Goal: Transaction & Acquisition: Purchase product/service

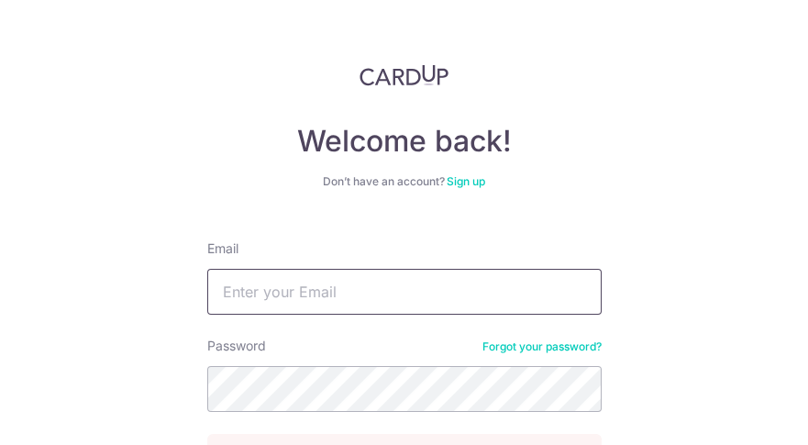
type input "[PERSON_NAME][EMAIL_ADDRESS][PERSON_NAME][DOMAIN_NAME]"
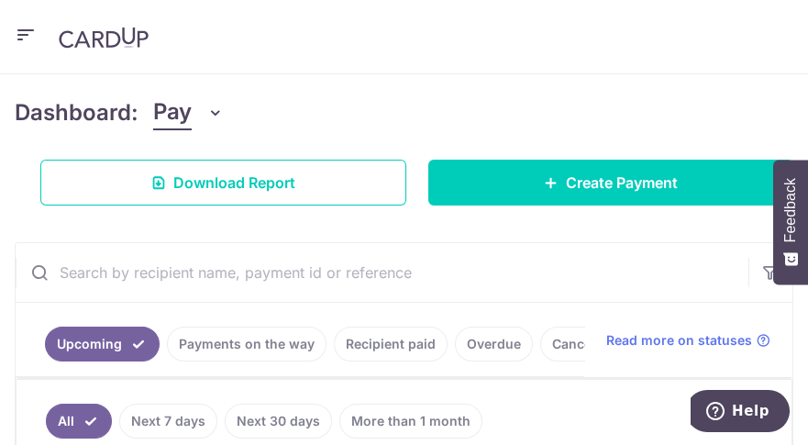
scroll to position [228, 0]
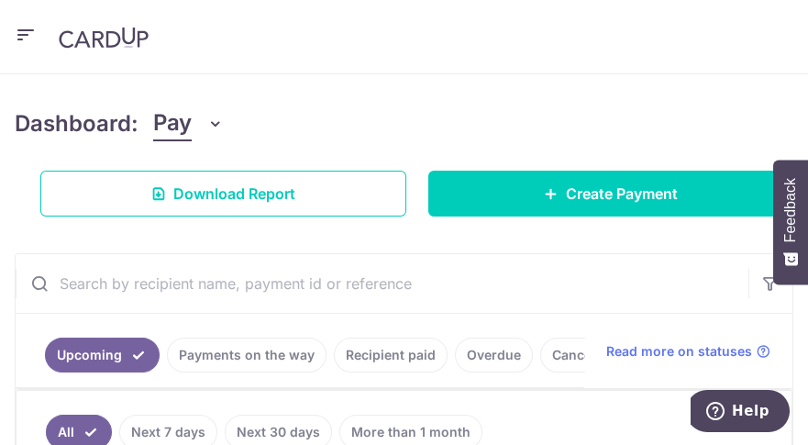
click at [32, 33] on icon "button" at bounding box center [26, 35] width 22 height 23
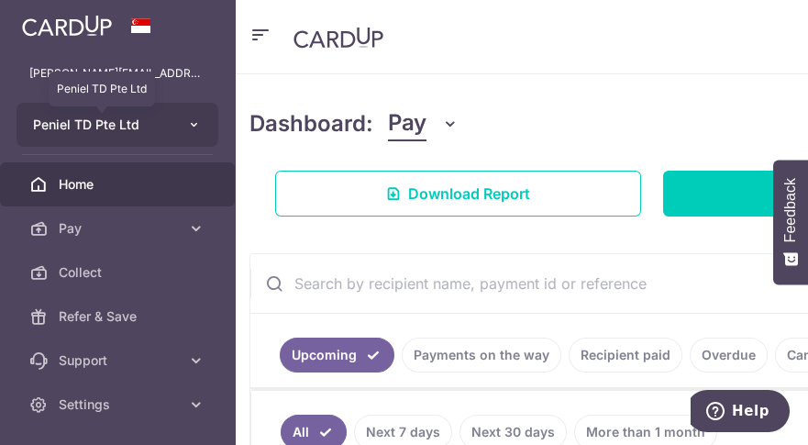
click at [136, 123] on span "Peniel TD Pte Ltd" at bounding box center [101, 125] width 136 height 18
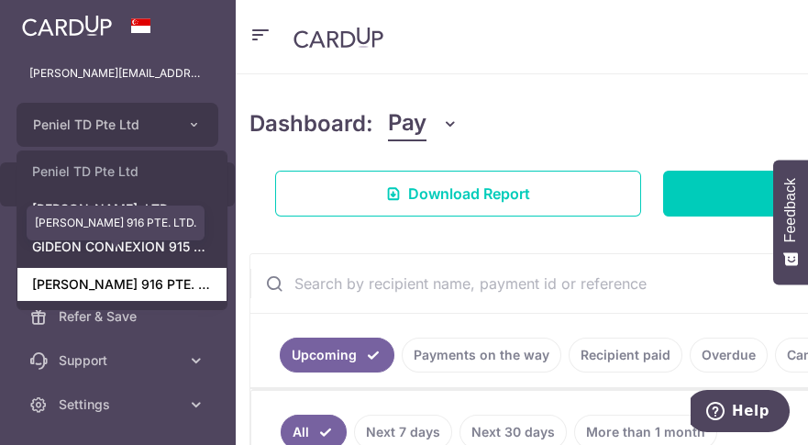
click at [185, 286] on link "GIDEON CONNEXION 916 PTE. LTD." at bounding box center [121, 284] width 209 height 33
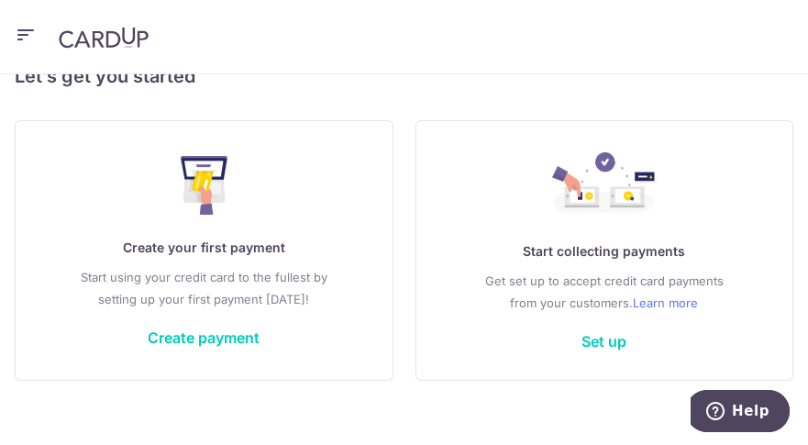
scroll to position [325, 0]
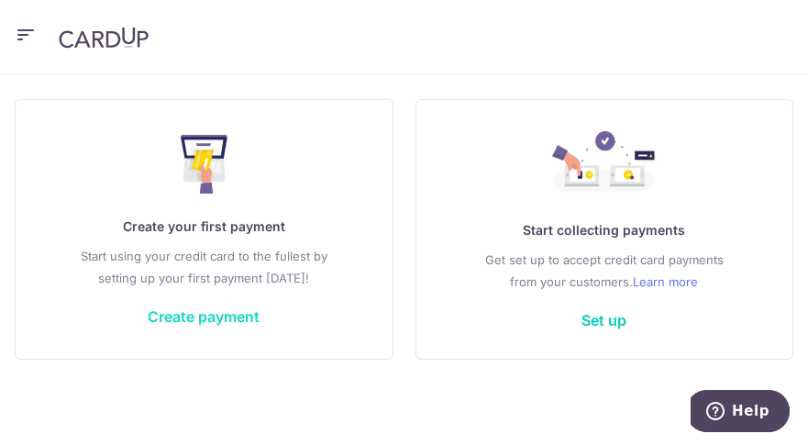
click at [171, 314] on link "Create payment" at bounding box center [204, 316] width 112 height 18
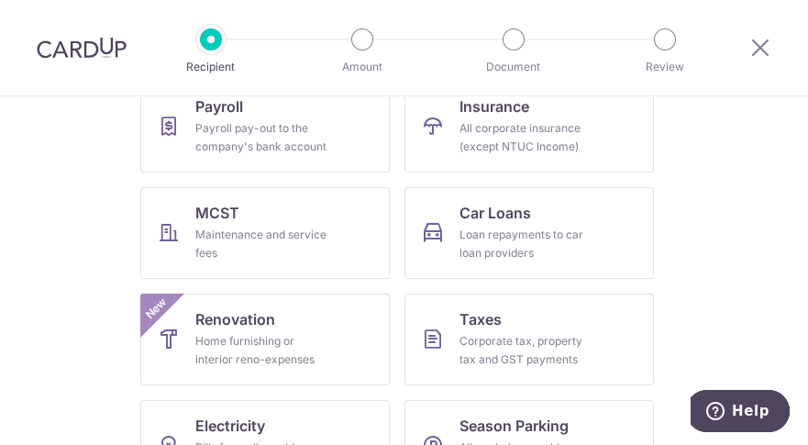
scroll to position [315, 0]
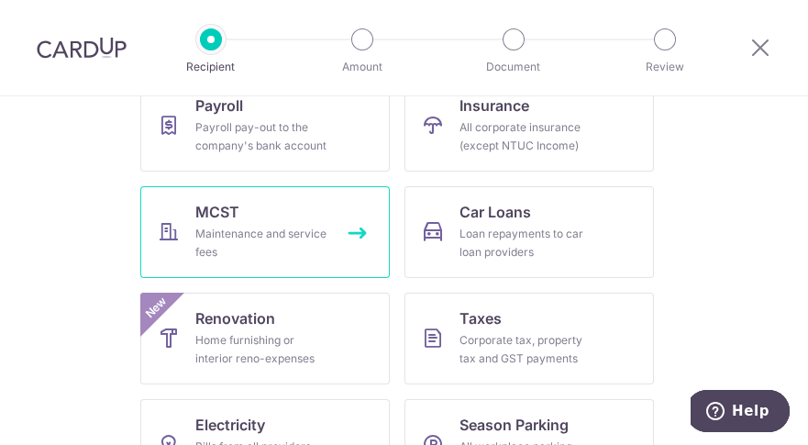
click at [248, 223] on link "MCST Maintenance and service fees" at bounding box center [264, 232] width 249 height 92
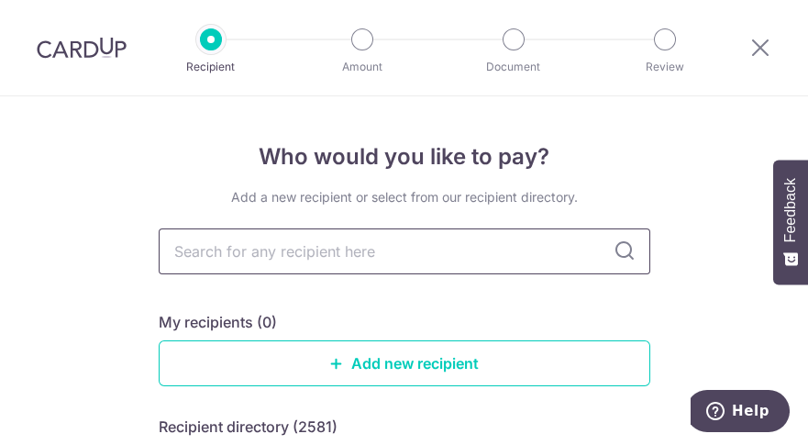
click at [227, 249] on input "text" at bounding box center [404, 251] width 491 height 46
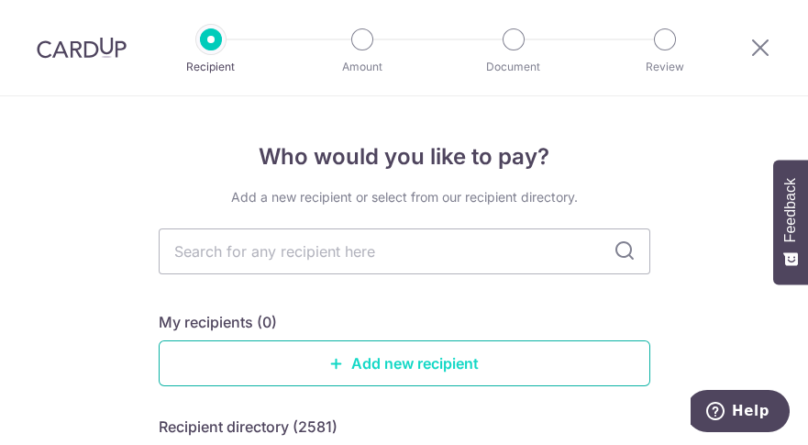
click at [253, 362] on link "Add new recipient" at bounding box center [404, 363] width 491 height 46
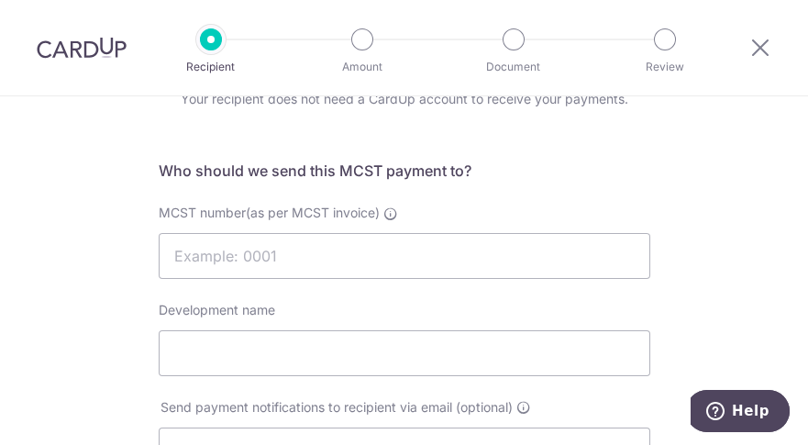
scroll to position [82, 0]
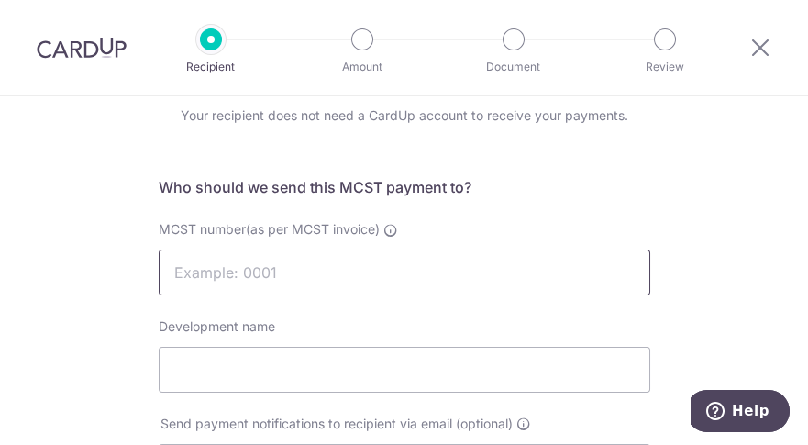
click at [217, 267] on input "MCST number(as per MCST invoice)" at bounding box center [404, 272] width 491 height 46
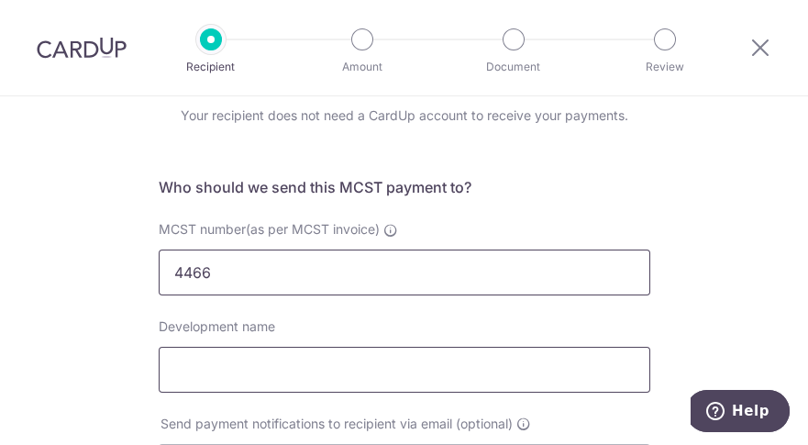
type input "4466"
click at [205, 371] on input "Development name" at bounding box center [404, 370] width 491 height 46
type input "CONNEXION"
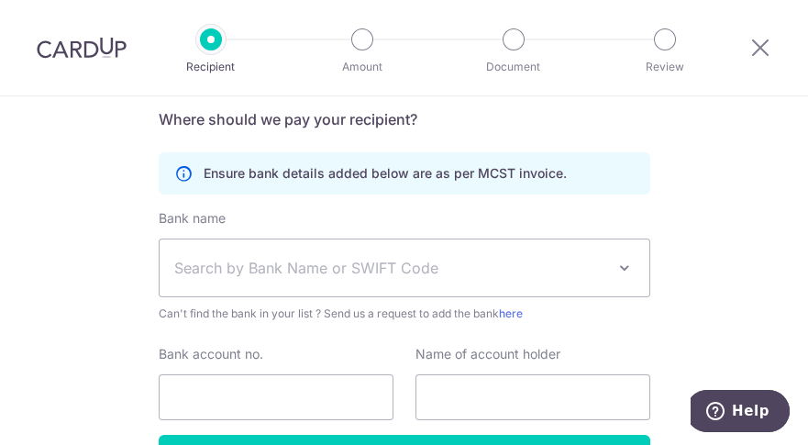
scroll to position [549, 0]
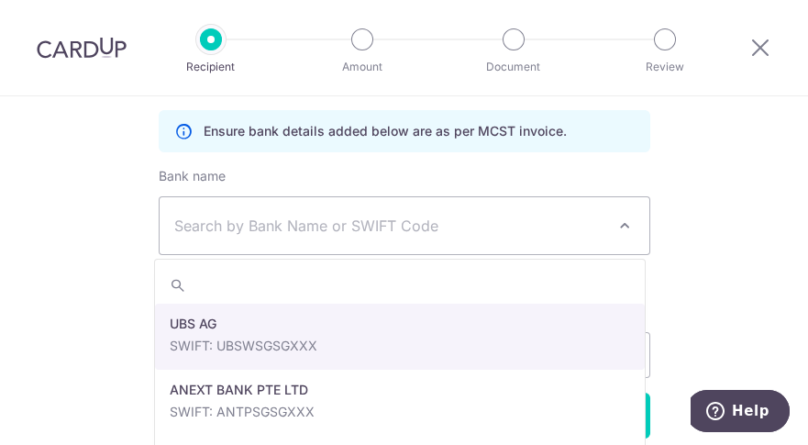
click at [229, 231] on span "Search by Bank Name or SWIFT Code" at bounding box center [389, 226] width 431 height 22
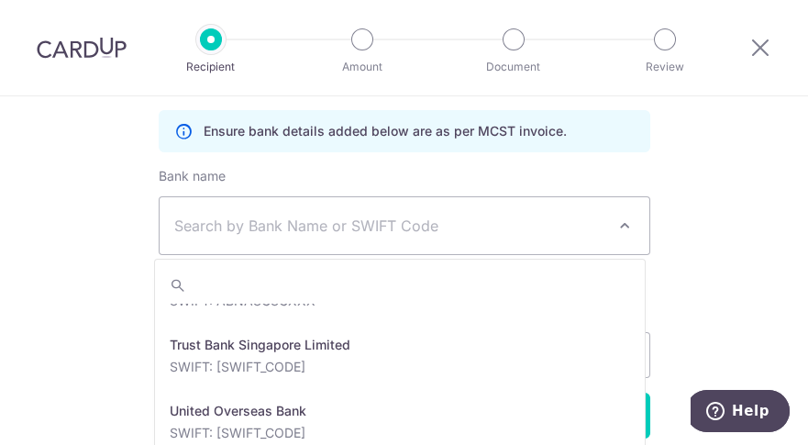
scroll to position [4086, 0]
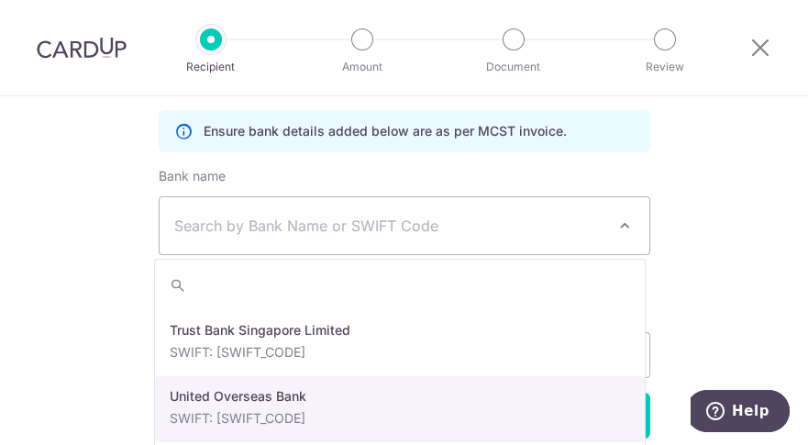
select select "23668"
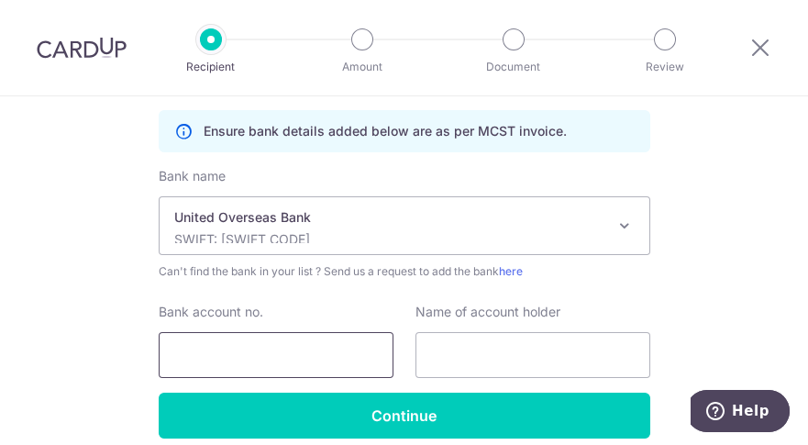
click at [207, 355] on input "Bank account no." at bounding box center [276, 355] width 235 height 46
click at [776, 184] on div "Who would you like to pay? Your recipient does not need a CardUp account to rec…" at bounding box center [404, 35] width 808 height 977
click at [203, 352] on input "Bank account no." at bounding box center [276, 355] width 235 height 46
drag, startPoint x: 195, startPoint y: 352, endPoint x: 199, endPoint y: 382, distance: 30.5
click at [196, 352] on input "4513071811" at bounding box center [276, 355] width 235 height 46
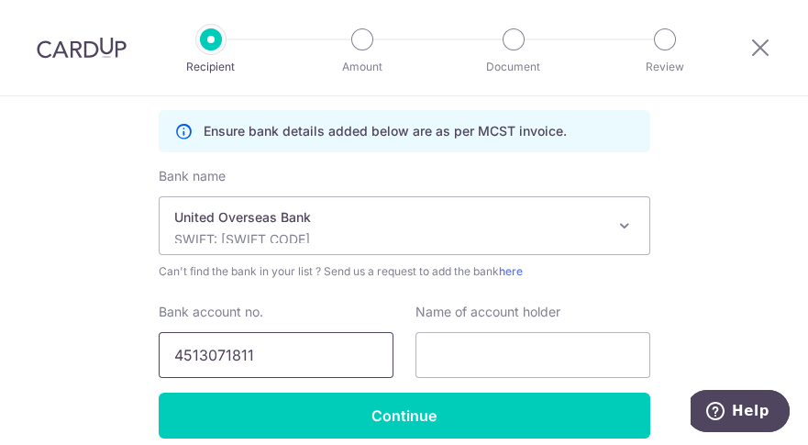
click at [220, 357] on input "4513071811" at bounding box center [276, 355] width 235 height 46
click at [240, 356] on input "4513071811" at bounding box center [276, 355] width 235 height 46
type input "4513071811"
click at [450, 347] on input "text" at bounding box center [532, 355] width 235 height 46
type input "The Management Corporation Strata Title Plan No. 4466"
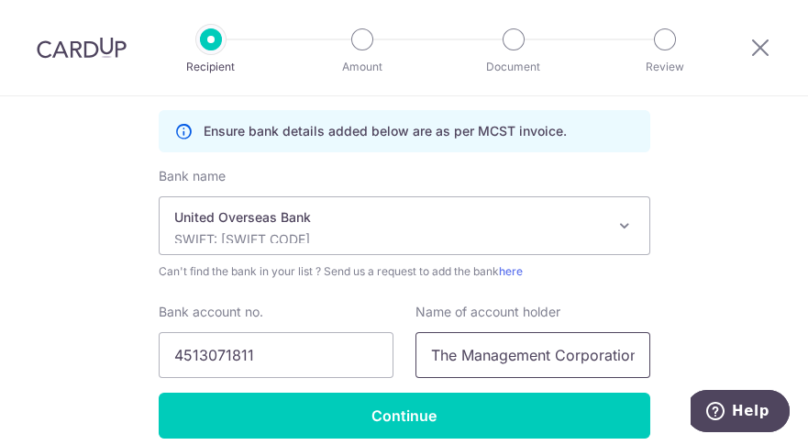
click at [636, 355] on input "The Management Corporation Strata Title Plan No. 4466" at bounding box center [532, 355] width 235 height 46
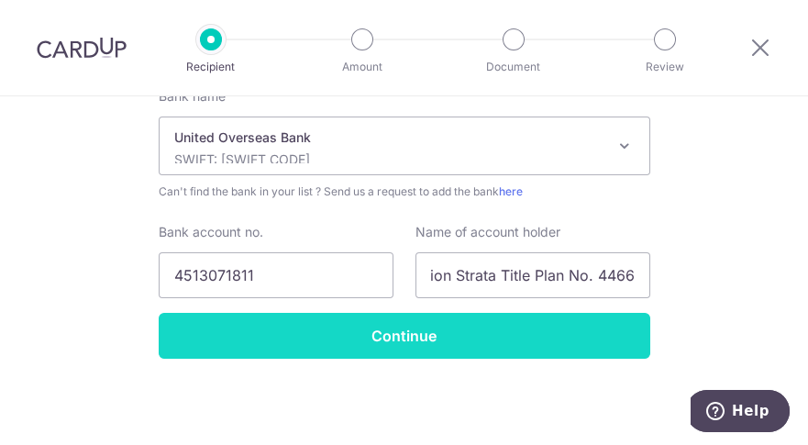
scroll to position [0, 0]
click at [396, 339] on input "Continue" at bounding box center [404, 336] width 491 height 46
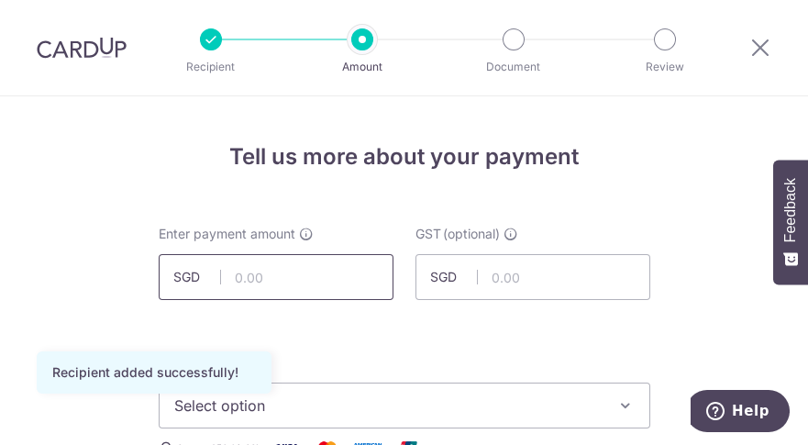
click at [312, 276] on input "text" at bounding box center [276, 277] width 235 height 46
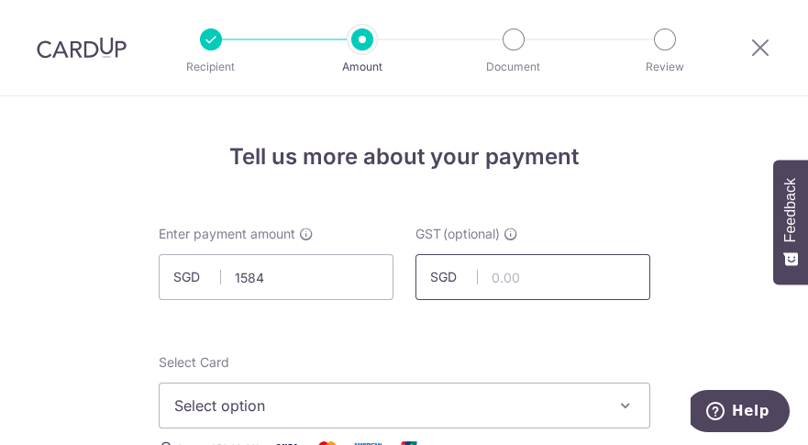
type input "1,584.00"
click at [524, 278] on input "text" at bounding box center [532, 277] width 235 height 46
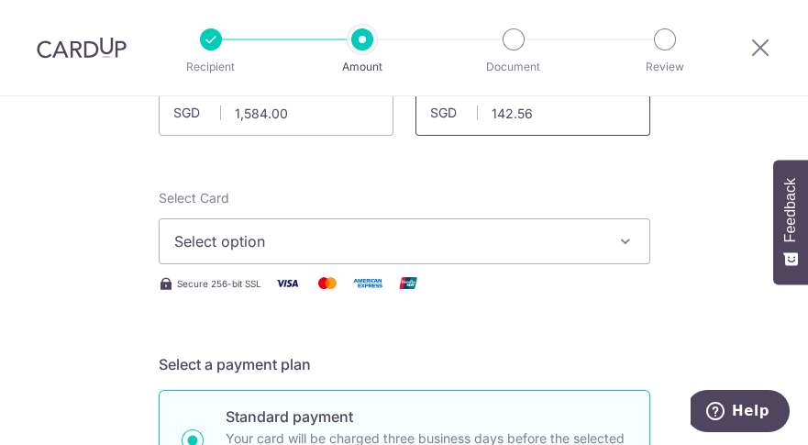
scroll to position [167, 0]
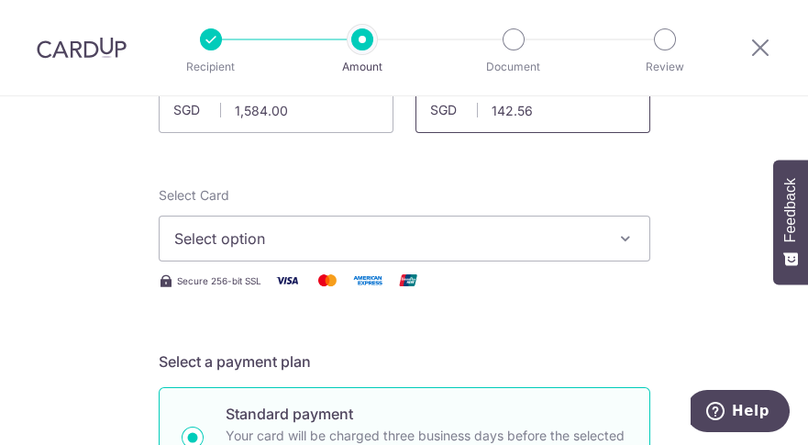
type input "142.56"
click at [552, 231] on span "Select option" at bounding box center [387, 238] width 427 height 22
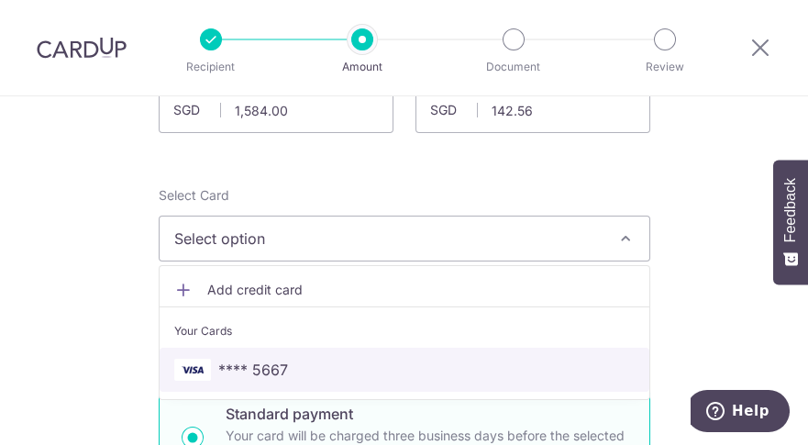
click at [307, 371] on span "**** 5667" at bounding box center [404, 369] width 460 height 22
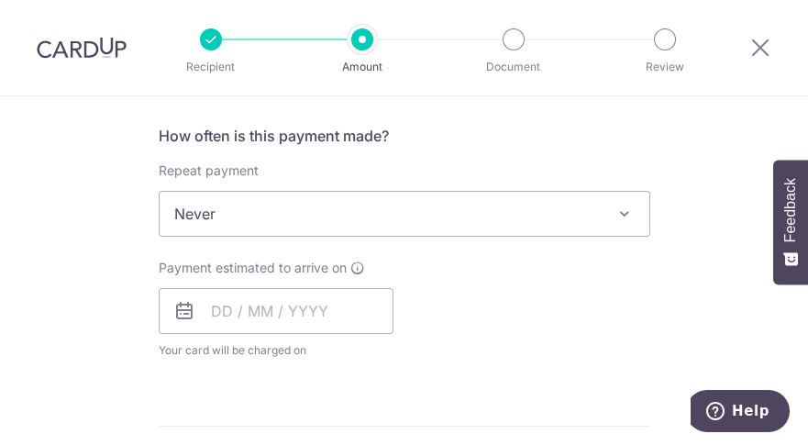
scroll to position [735, 0]
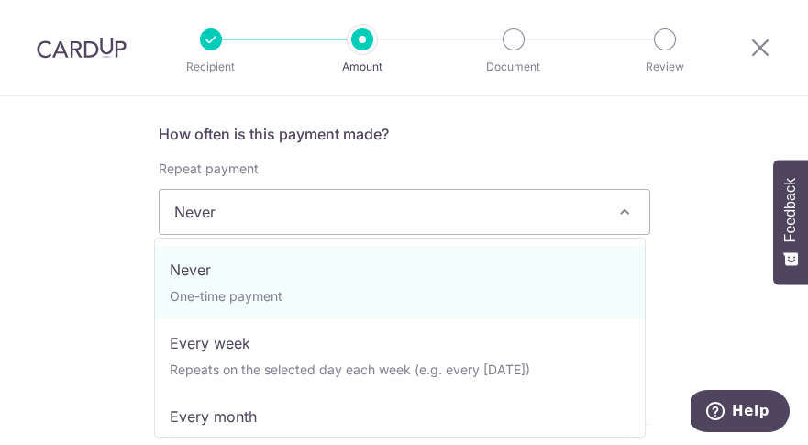
click at [622, 213] on span at bounding box center [624, 212] width 22 height 22
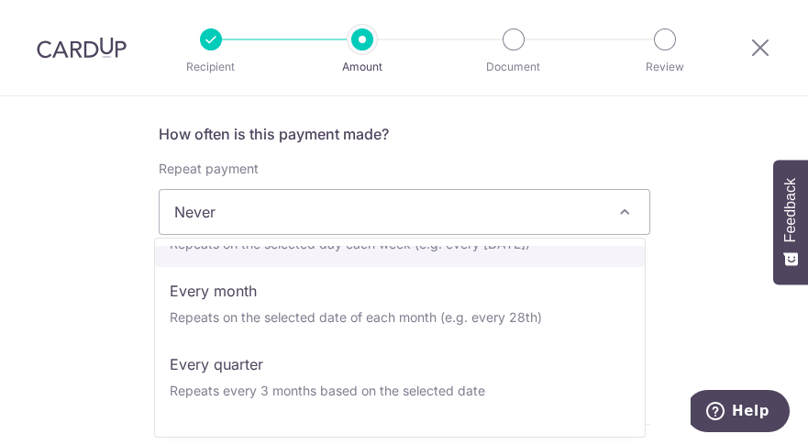
scroll to position [159, 0]
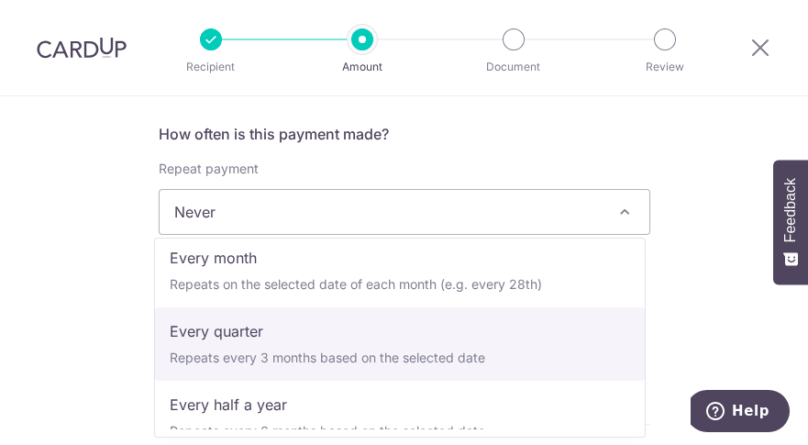
select select "4"
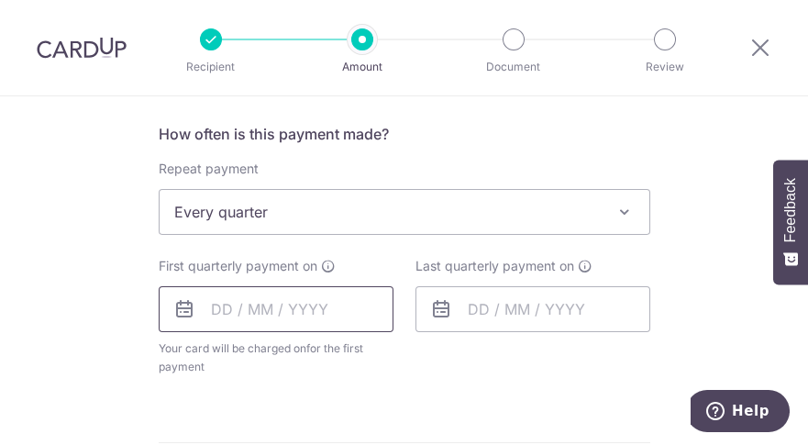
click at [210, 308] on input "text" at bounding box center [276, 309] width 235 height 46
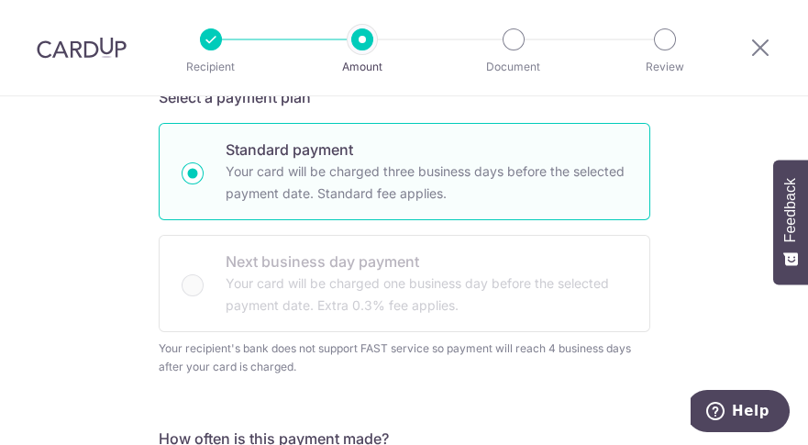
scroll to position [228, 0]
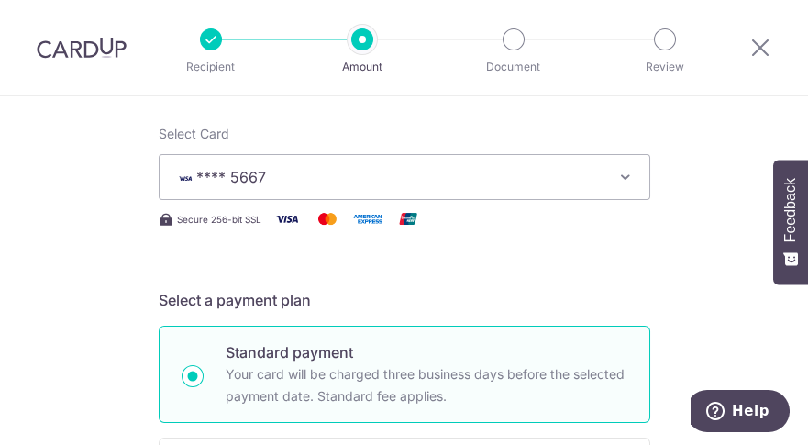
drag, startPoint x: 451, startPoint y: 392, endPoint x: 748, endPoint y: 364, distance: 298.4
click at [451, 392] on p "Your card will be charged three business days before the selected payment date.…" at bounding box center [427, 385] width 402 height 44
click at [204, 387] on input "Standard payment Your card will be charged three business days before the selec…" at bounding box center [193, 376] width 22 height 22
radio input "true"
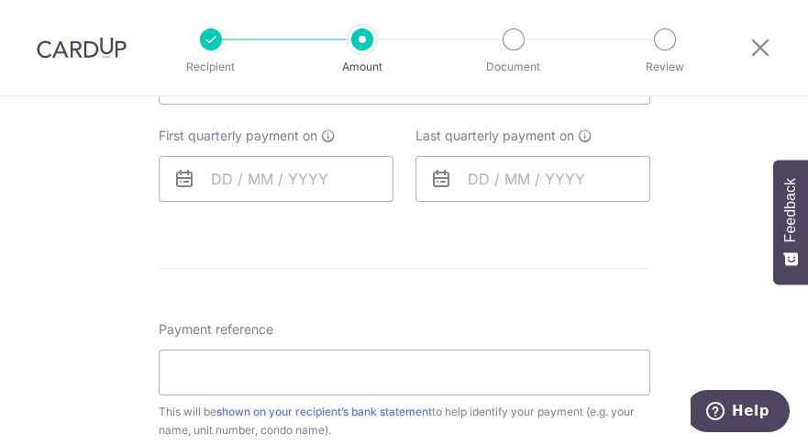
scroll to position [865, 0]
click at [204, 180] on input "text" at bounding box center [276, 179] width 235 height 46
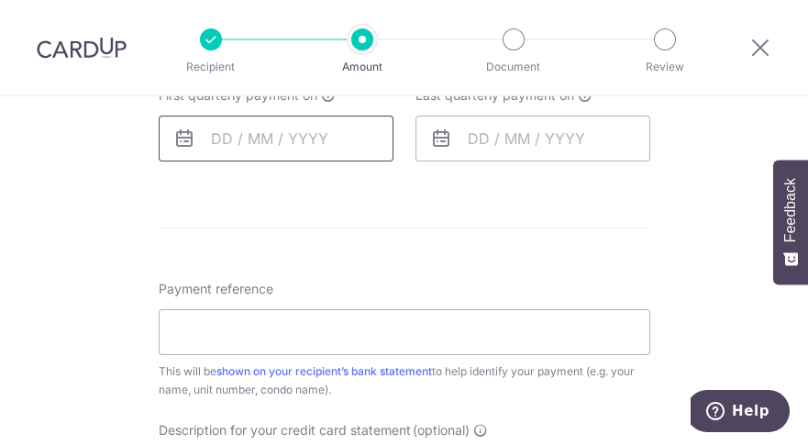
scroll to position [908, 0]
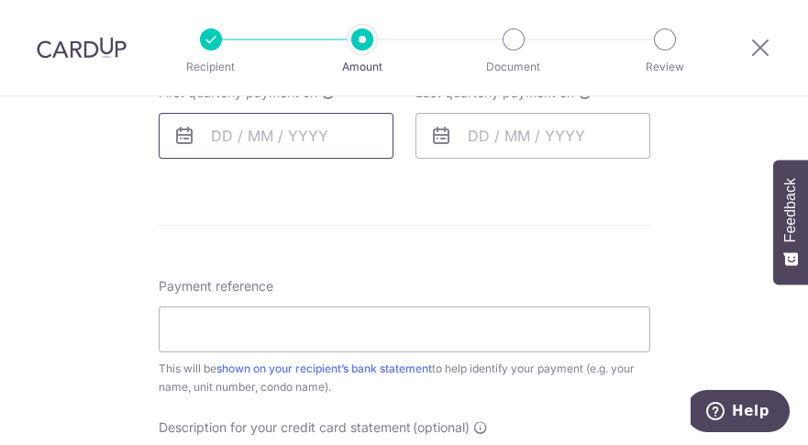
click at [205, 133] on input "text" at bounding box center [276, 136] width 235 height 46
click at [209, 132] on input "text" at bounding box center [276, 136] width 235 height 46
click at [180, 138] on icon at bounding box center [184, 136] width 22 height 22
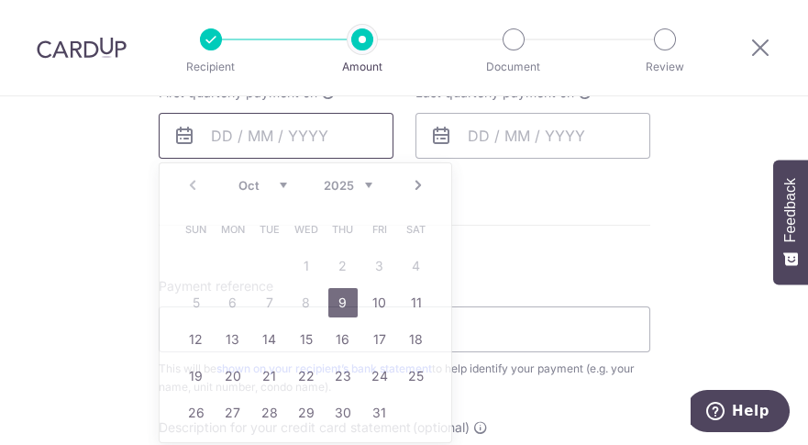
click at [202, 130] on input "text" at bounding box center [276, 136] width 235 height 46
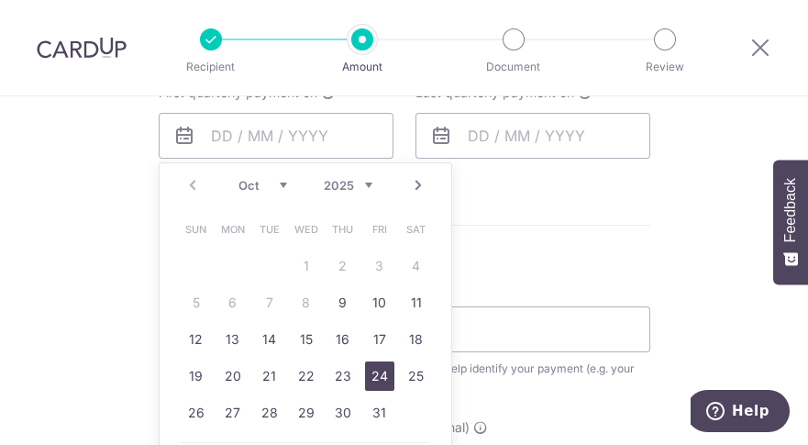
click at [376, 379] on link "24" at bounding box center [379, 375] width 29 height 29
type input "[DATE]"
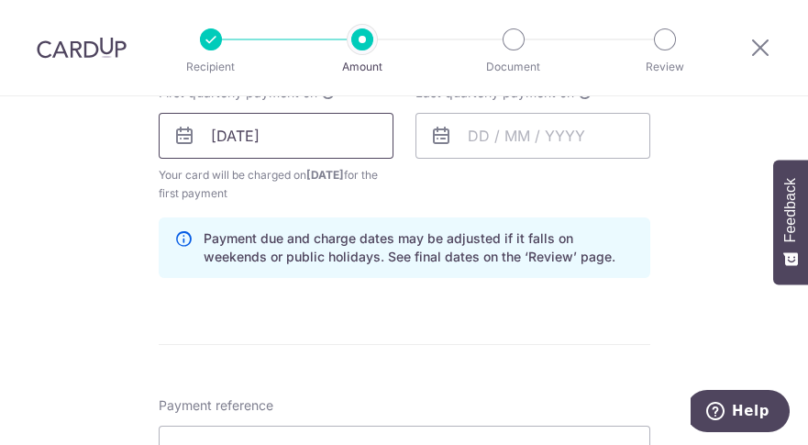
click at [204, 134] on input "[DATE]" at bounding box center [276, 136] width 235 height 46
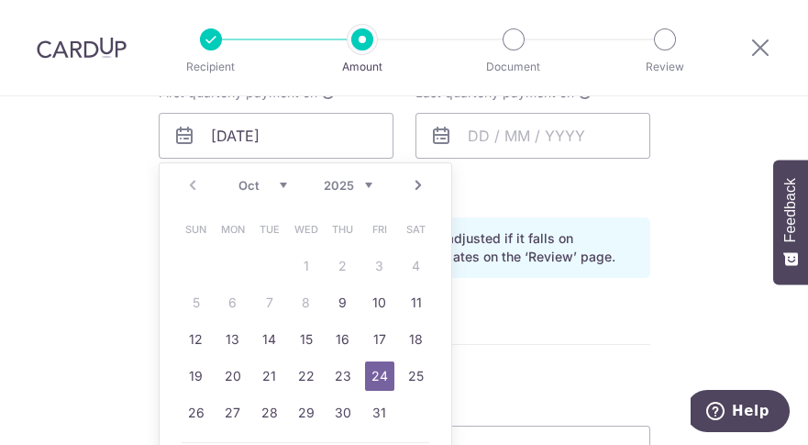
click at [367, 369] on link "24" at bounding box center [379, 375] width 29 height 29
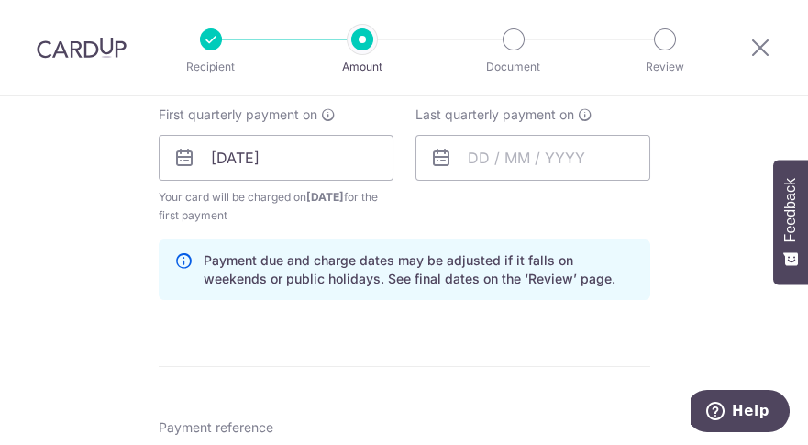
scroll to position [875, 0]
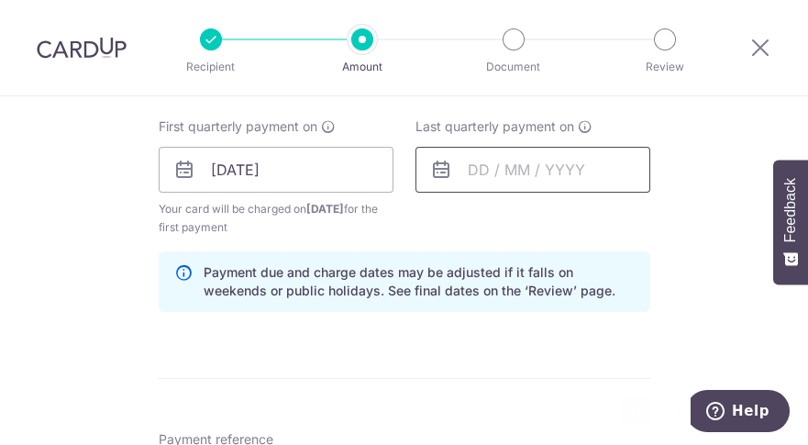
click at [463, 166] on input "text" at bounding box center [532, 170] width 235 height 46
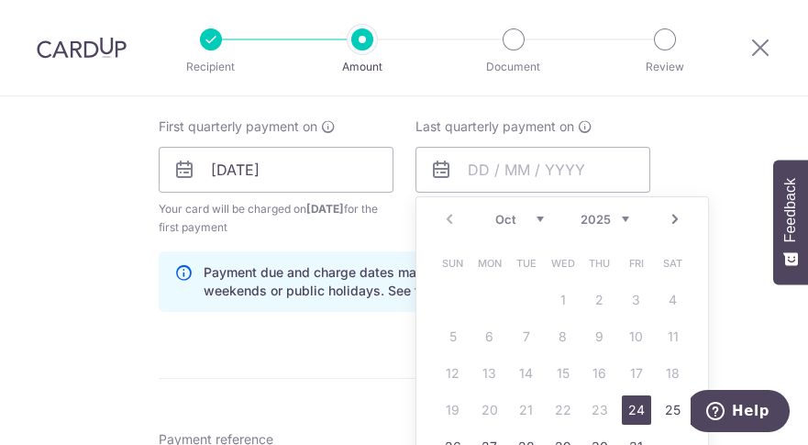
click at [667, 221] on link "Next" at bounding box center [675, 219] width 22 height 22
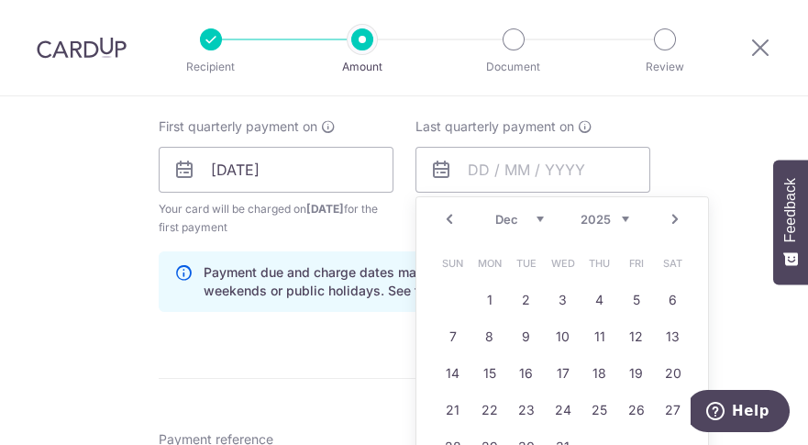
click at [667, 221] on link "Next" at bounding box center [675, 219] width 22 height 22
click at [635, 411] on link "24" at bounding box center [636, 409] width 29 height 29
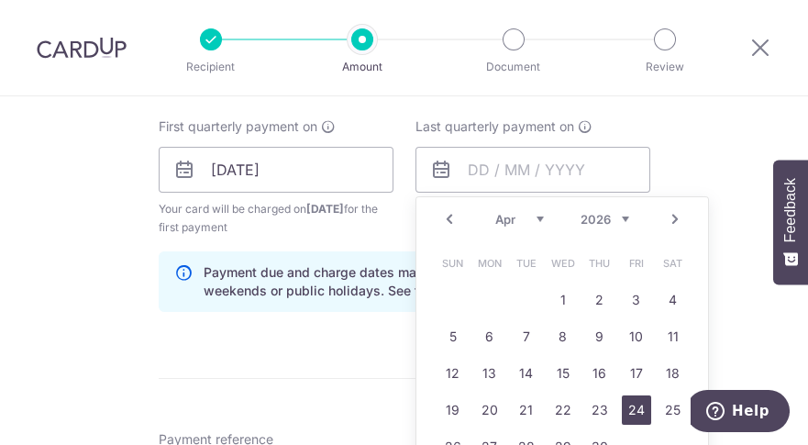
type input "[DATE]"
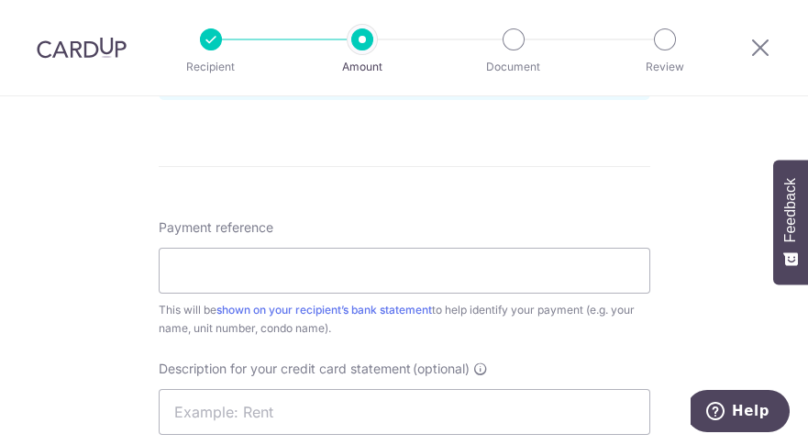
scroll to position [1127, 0]
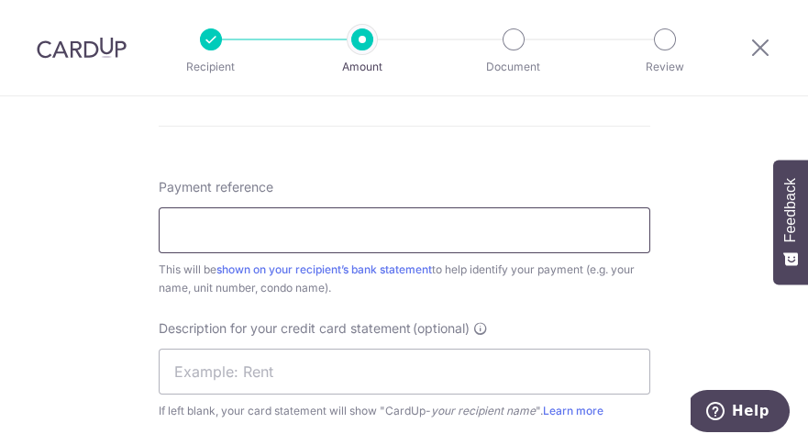
click at [235, 237] on input "Payment reference" at bounding box center [404, 230] width 491 height 46
type input "FPMC 09-15"
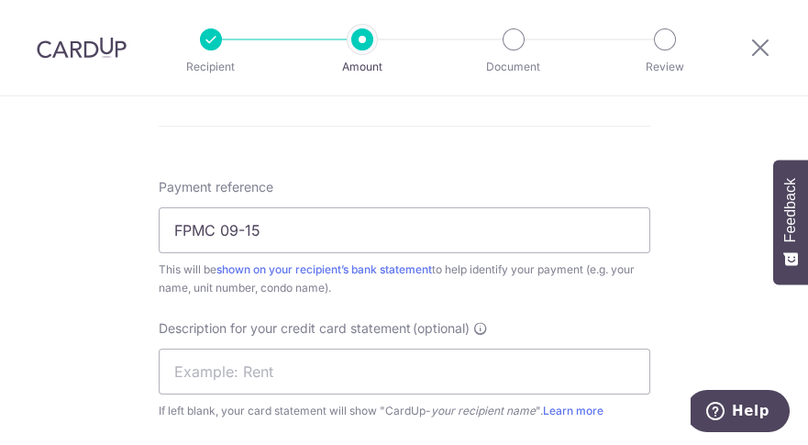
type input "MCST 4466 0915"
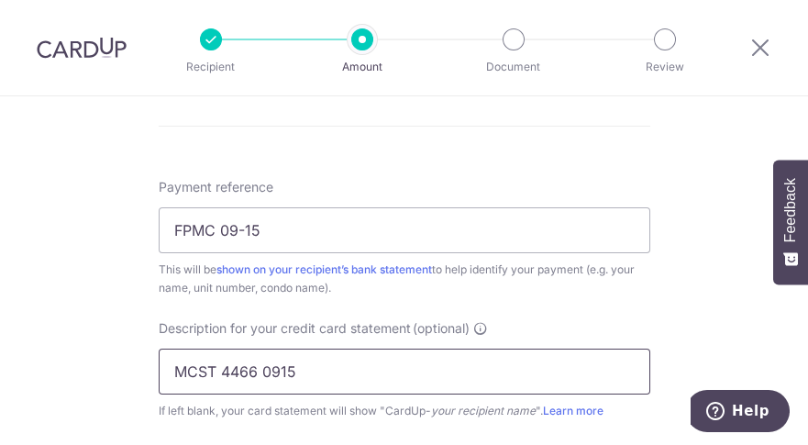
type input "DRWONG170"
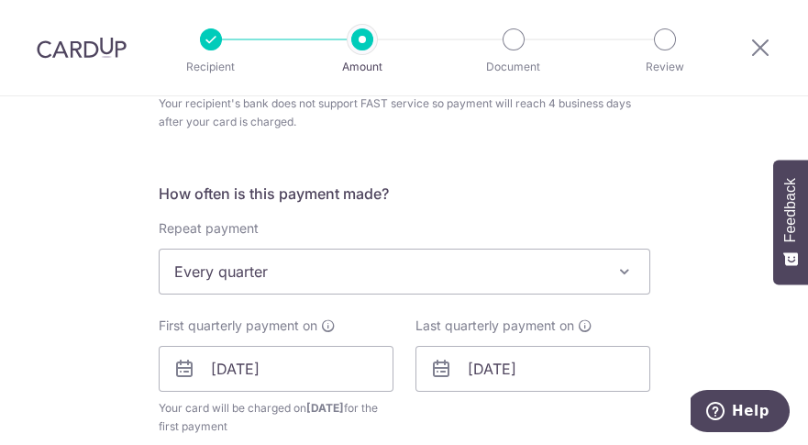
scroll to position [981, 0]
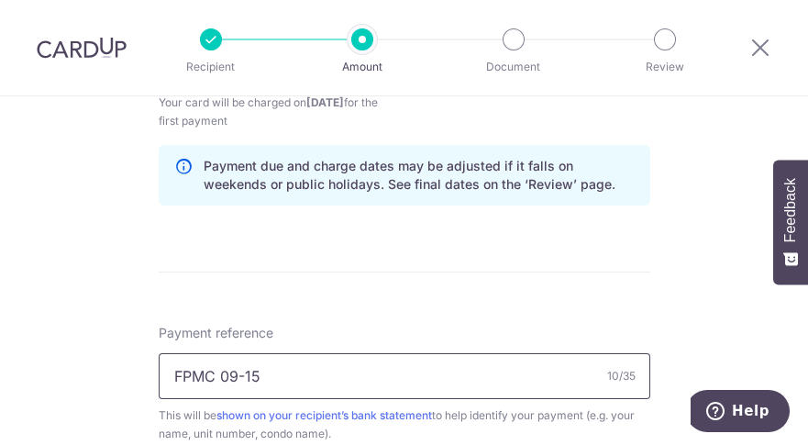
click at [266, 371] on input "FPMC 09-15" at bounding box center [404, 376] width 491 height 46
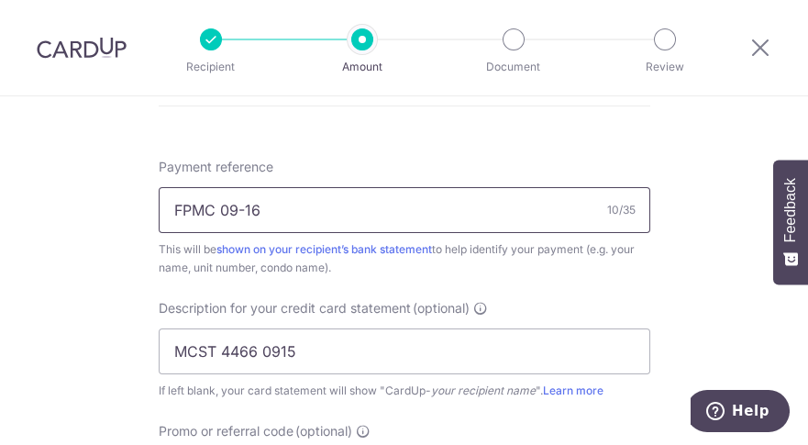
scroll to position [1181, 0]
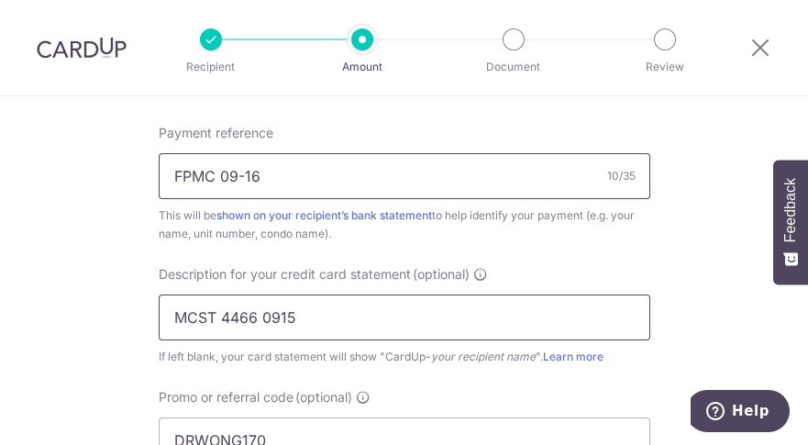
type input "FPMC 09-16"
click at [302, 320] on input "MCST 4466 0915" at bounding box center [404, 317] width 491 height 46
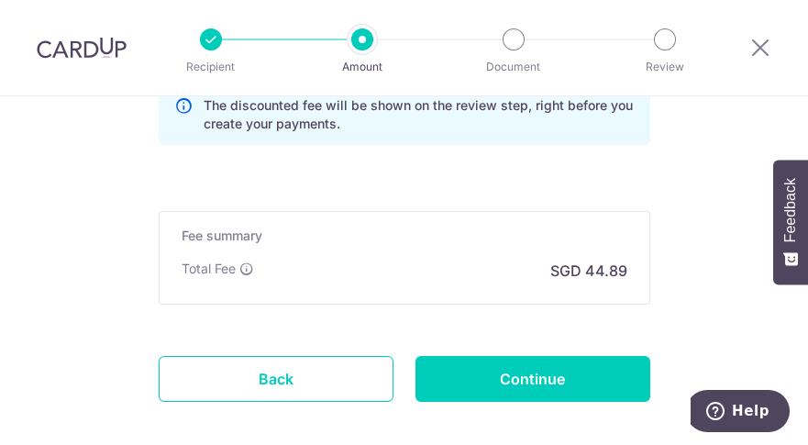
scroll to position [1580, 0]
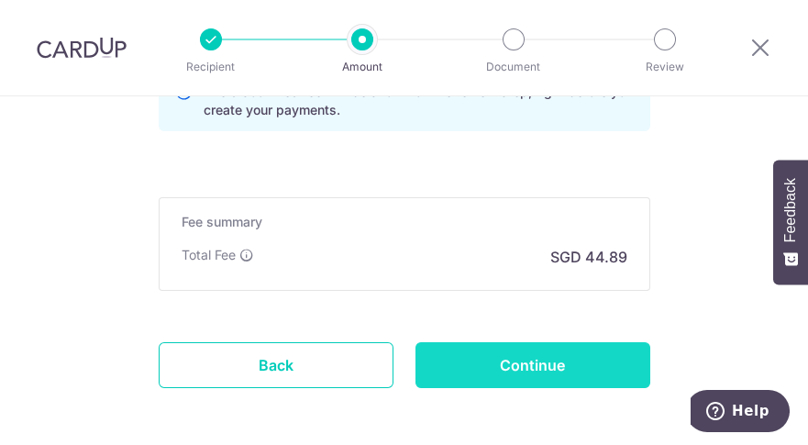
type input "MCST 4466 0916"
click at [519, 362] on input "Continue" at bounding box center [532, 365] width 235 height 46
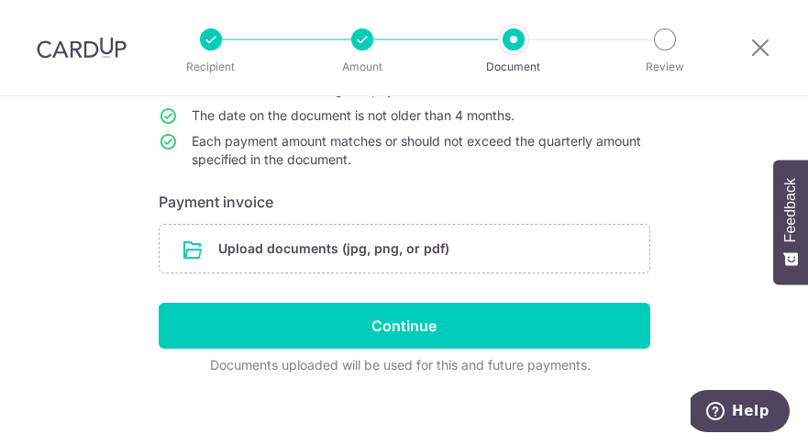
scroll to position [281, 0]
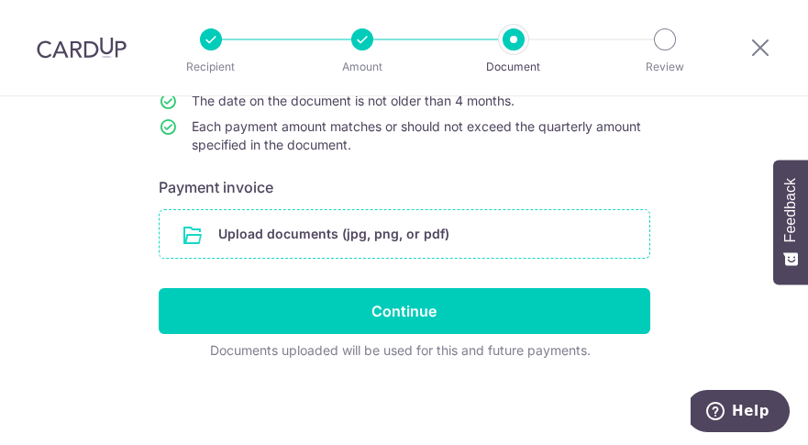
click at [441, 236] on input "file" at bounding box center [405, 234] width 490 height 48
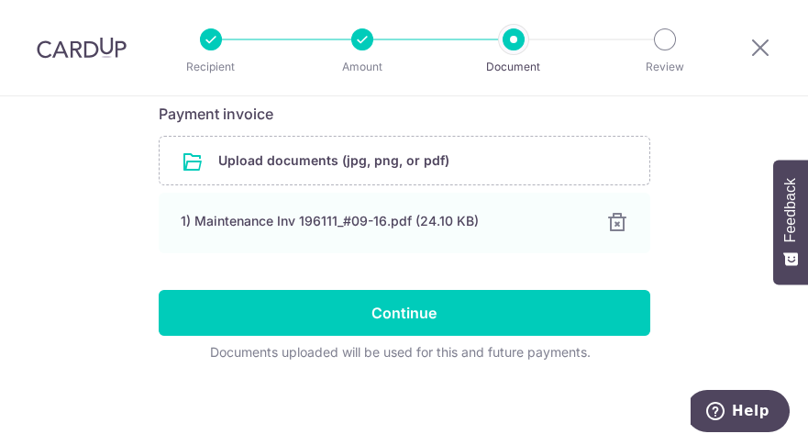
scroll to position [357, 0]
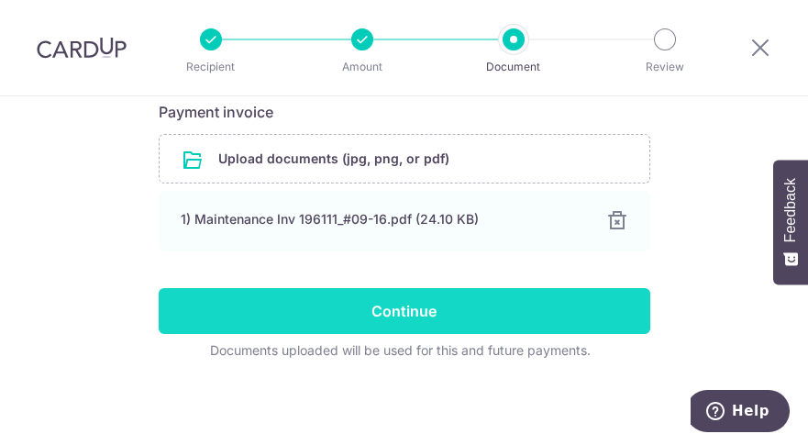
click at [410, 308] on input "Continue" at bounding box center [404, 311] width 491 height 46
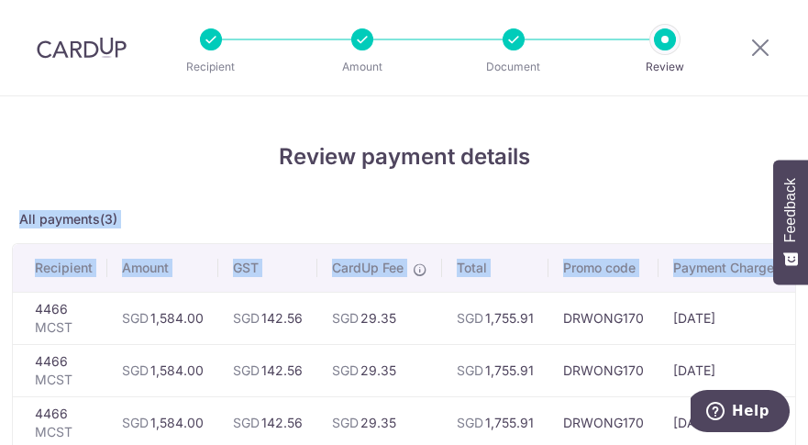
drag, startPoint x: 807, startPoint y: 131, endPoint x: 810, endPoint y: 255, distance: 123.8
click at [807, 255] on html "Recipient Amount Document Review Review payment details All payments(3) Recipie…" at bounding box center [404, 222] width 808 height 445
click at [568, 163] on h4 "Review payment details" at bounding box center [404, 156] width 784 height 33
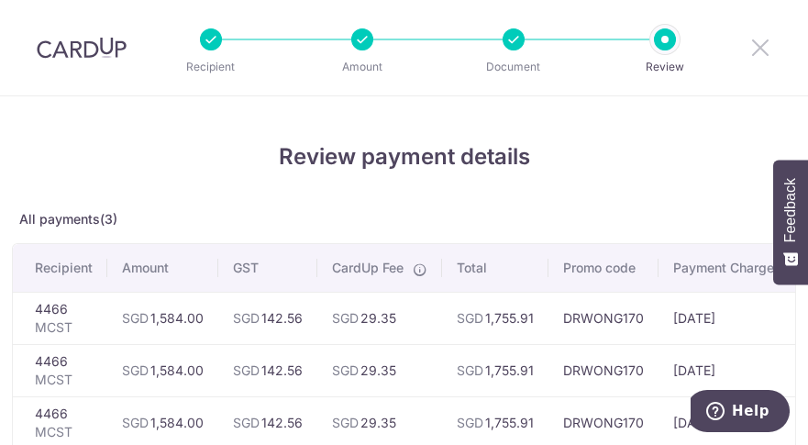
drag, startPoint x: 770, startPoint y: 47, endPoint x: 471, endPoint y: 106, distance: 304.7
click at [770, 47] on icon at bounding box center [760, 47] width 22 height 23
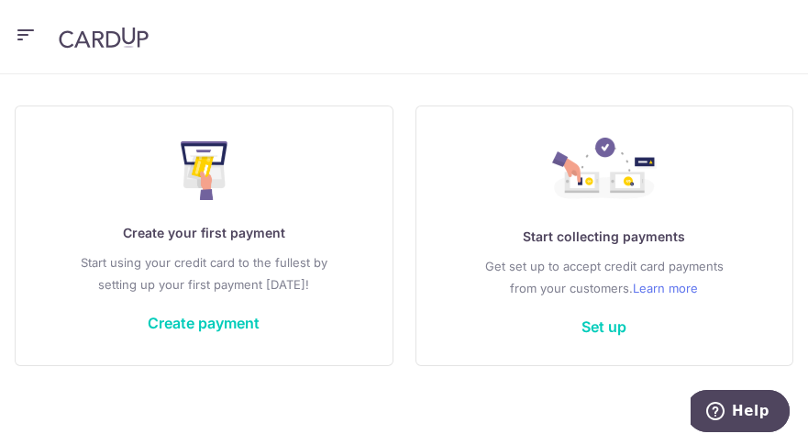
scroll to position [265, 0]
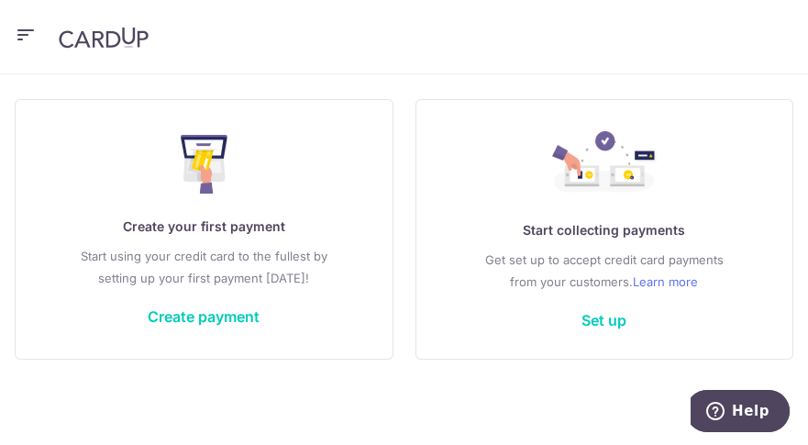
click at [205, 263] on p "Start using your credit card to the fullest by setting up your first payment to…" at bounding box center [203, 267] width 303 height 44
click at [219, 318] on link "Create payment" at bounding box center [204, 316] width 112 height 18
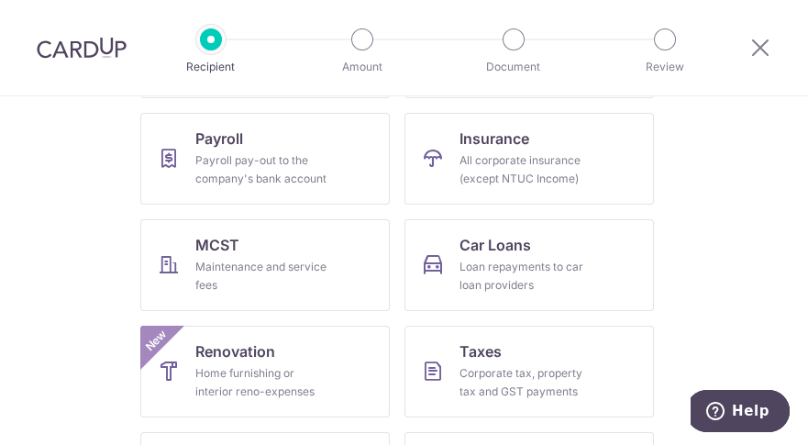
scroll to position [324, 0]
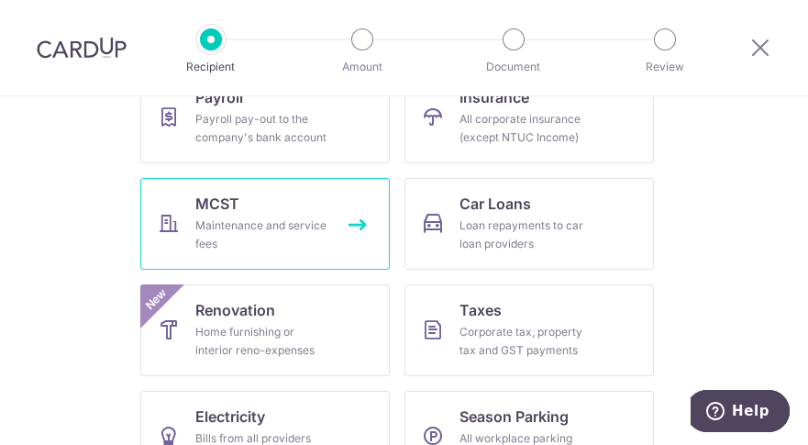
click at [238, 220] on div "Maintenance and service fees" at bounding box center [261, 234] width 132 height 37
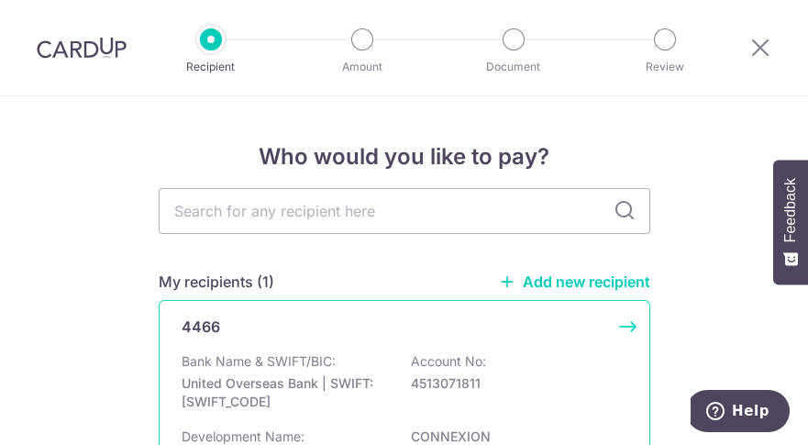
click at [356, 369] on div "Bank Name & SWIFT/BIC: United Overseas Bank | SWIFT: [SWIFT_CODE] Account No: 4…" at bounding box center [405, 386] width 446 height 68
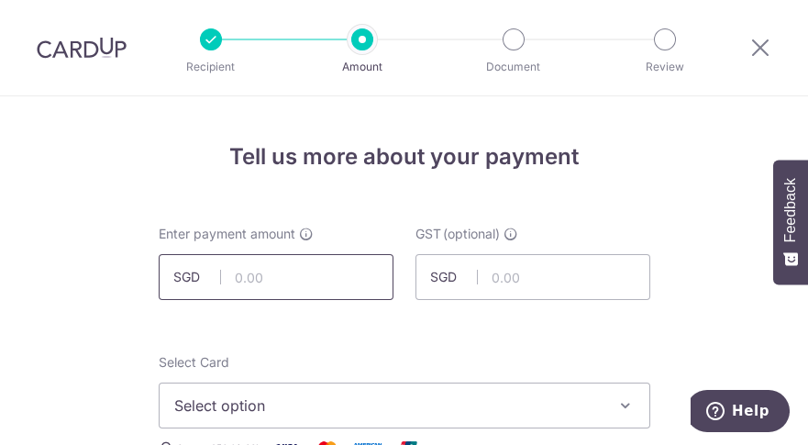
click at [288, 276] on input "text" at bounding box center [276, 277] width 235 height 46
type input "1,584.00"
drag, startPoint x: 760, startPoint y: 48, endPoint x: 491, endPoint y: 94, distance: 272.6
click at [760, 48] on icon at bounding box center [760, 47] width 22 height 23
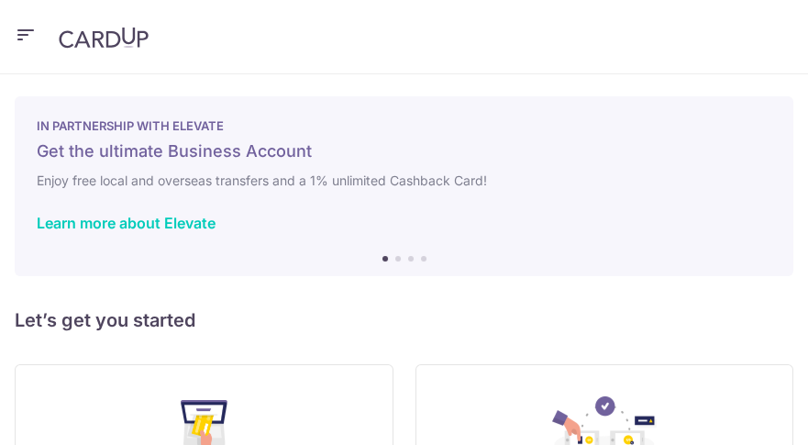
click at [21, 32] on icon "button" at bounding box center [26, 35] width 22 height 23
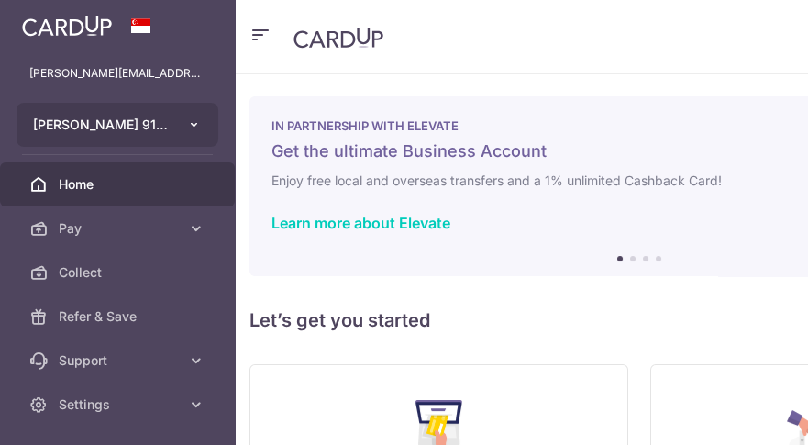
click at [96, 110] on button "GIDEON CONNEXION 916 PTE. LTD." at bounding box center [118, 125] width 202 height 44
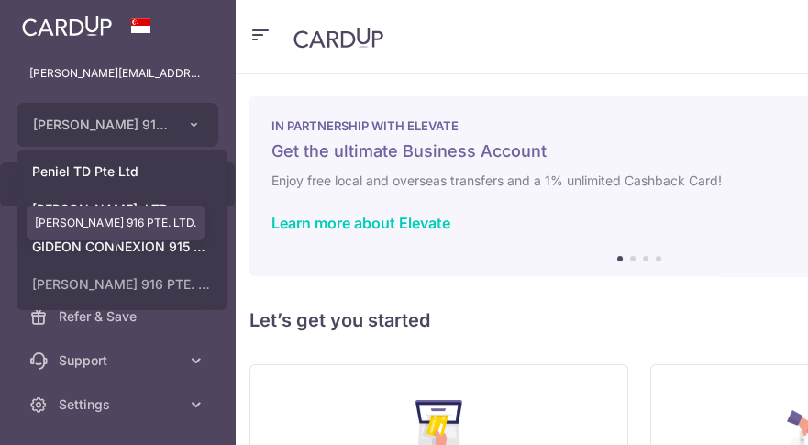
click at [195, 287] on link "GIDEON CONNEXION 916 PTE. LTD." at bounding box center [121, 284] width 209 height 33
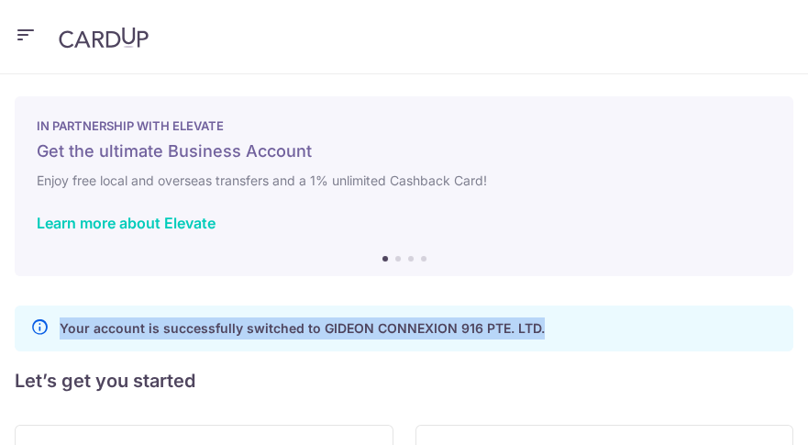
drag, startPoint x: 798, startPoint y: 179, endPoint x: 805, endPoint y: 291, distance: 112.0
click at [805, 291] on div "× Pause Schedule Pause all future payments in this series Pause just this one p…" at bounding box center [404, 259] width 808 height 370
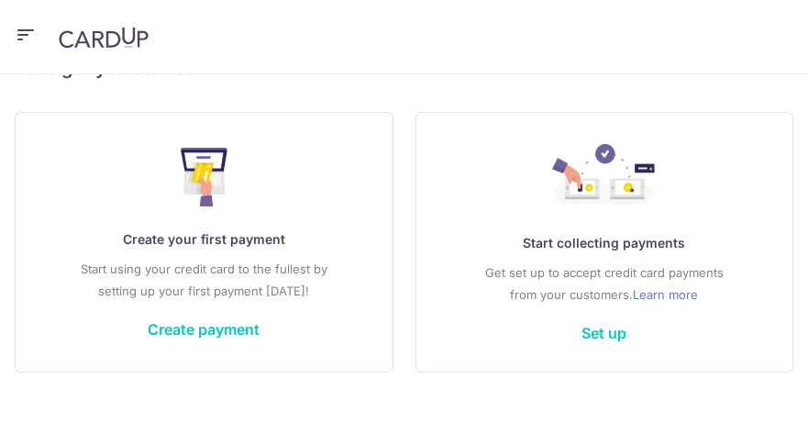
scroll to position [325, 0]
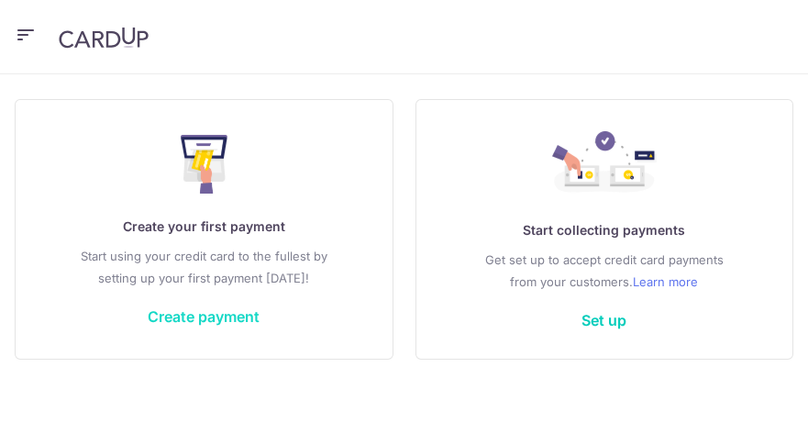
click at [226, 317] on link "Create payment" at bounding box center [204, 316] width 112 height 18
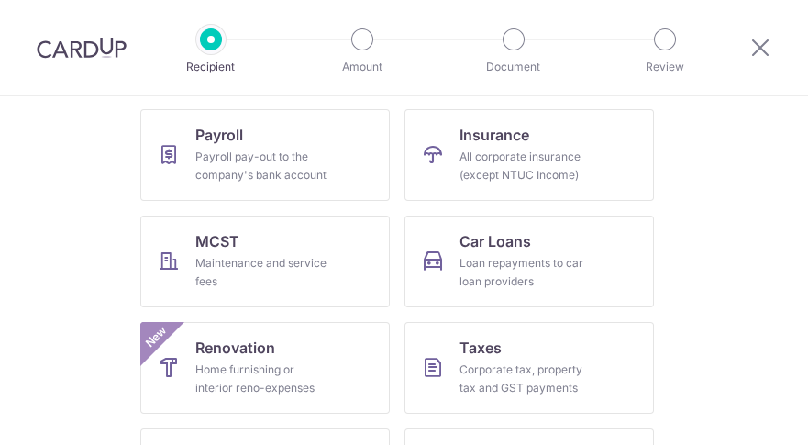
scroll to position [296, 0]
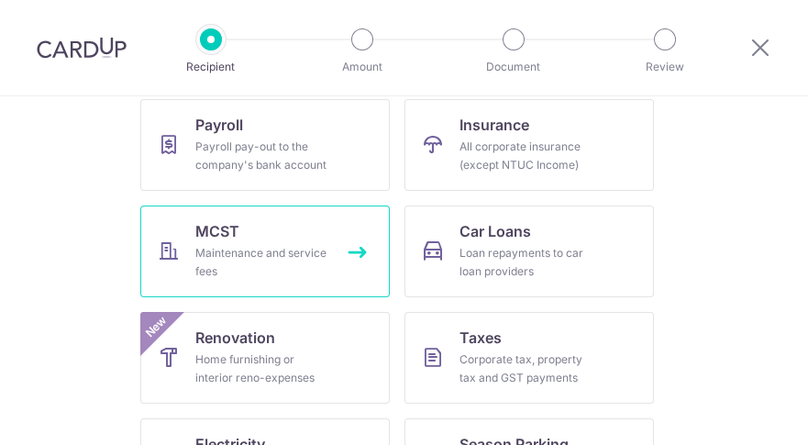
click at [293, 259] on div "Maintenance and service fees" at bounding box center [261, 262] width 132 height 37
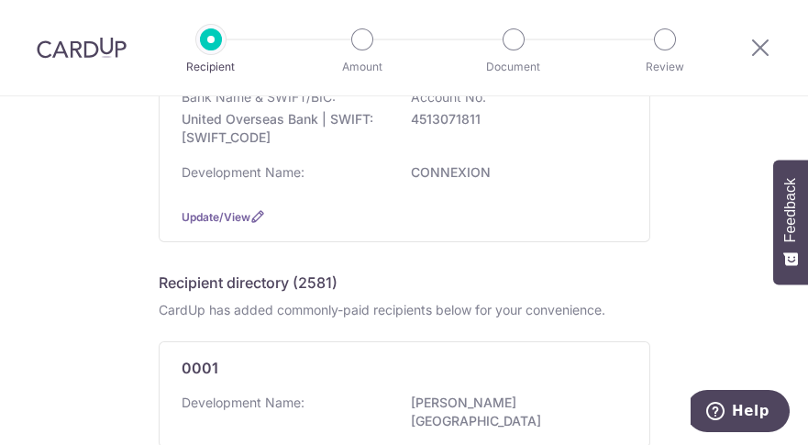
scroll to position [193, 0]
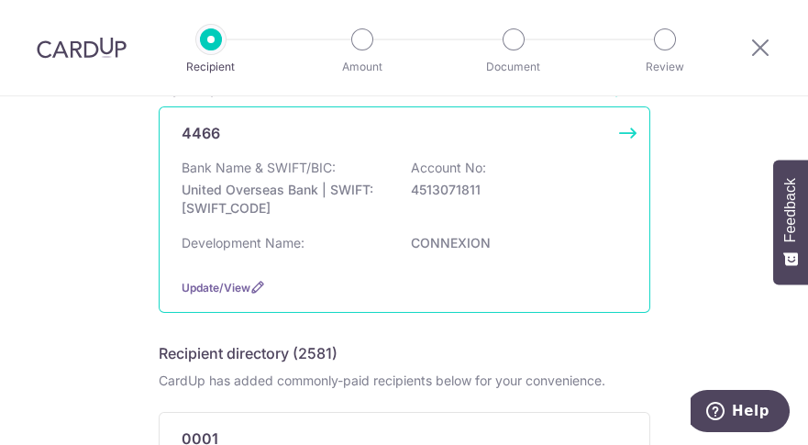
click at [362, 193] on p "United Overseas Bank | SWIFT: [SWIFT_CODE]" at bounding box center [284, 199] width 205 height 37
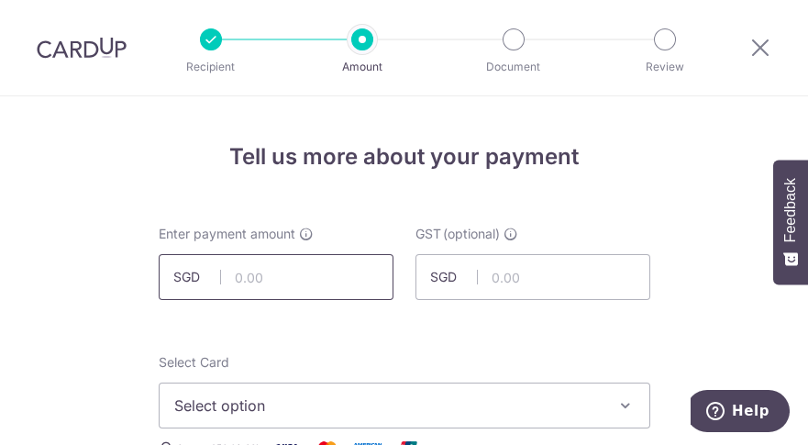
click at [270, 270] on input "text" at bounding box center [276, 277] width 235 height 46
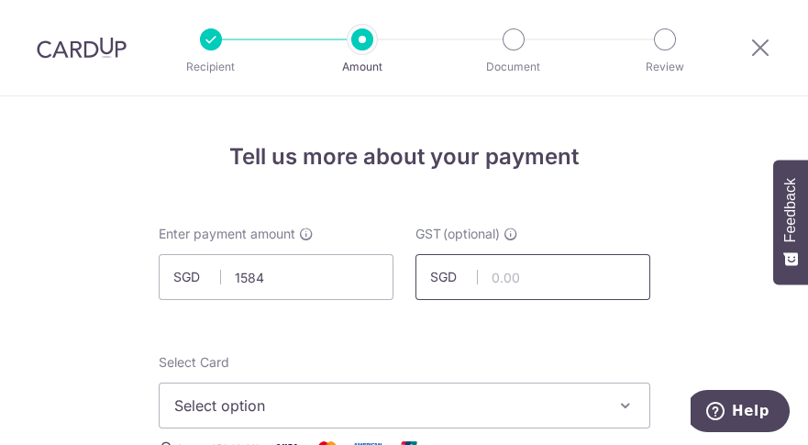
type input "1,584.00"
click at [545, 274] on input "text" at bounding box center [532, 277] width 235 height 46
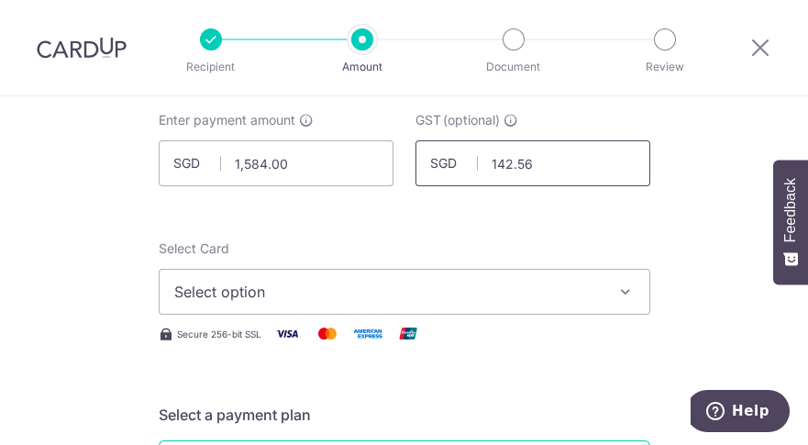
scroll to position [220, 0]
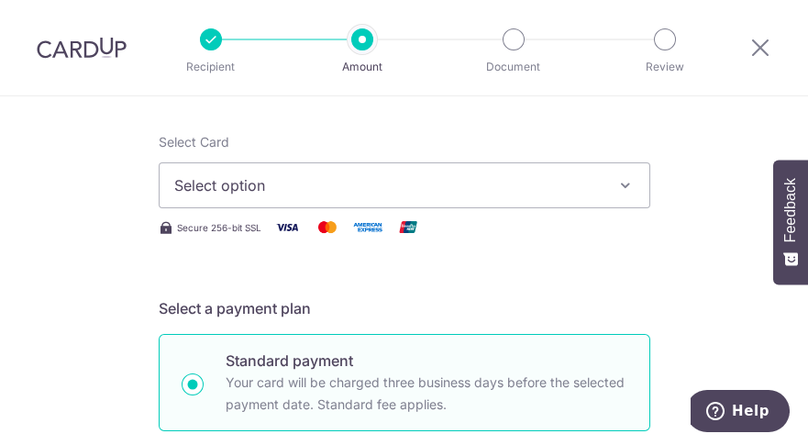
type input "142.56"
click at [341, 186] on span "Select option" at bounding box center [387, 185] width 427 height 22
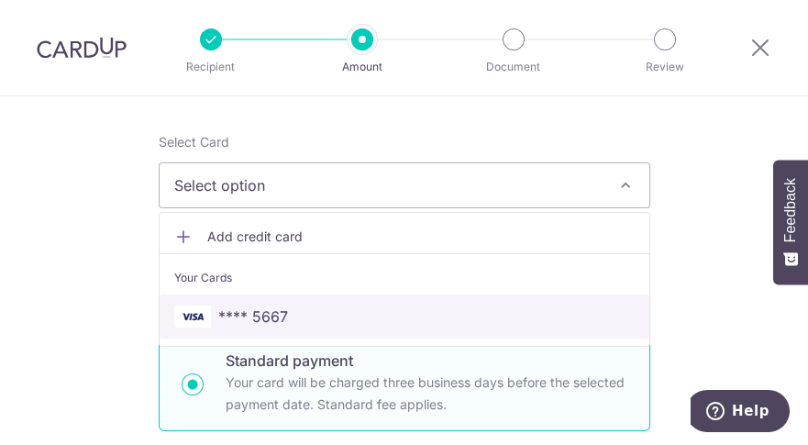
click at [270, 327] on link "**** 5667" at bounding box center [405, 316] width 490 height 44
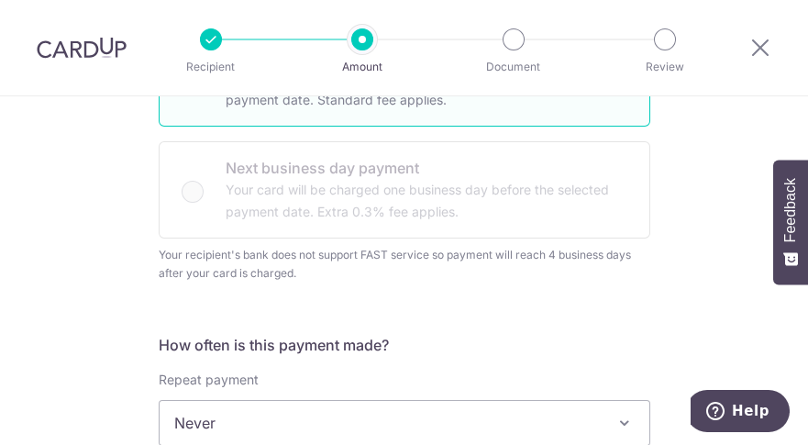
scroll to position [829, 0]
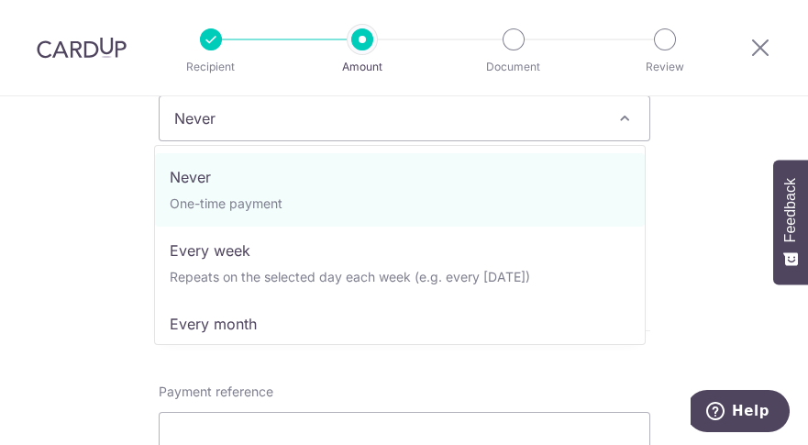
click at [594, 117] on span "Never" at bounding box center [405, 118] width 490 height 44
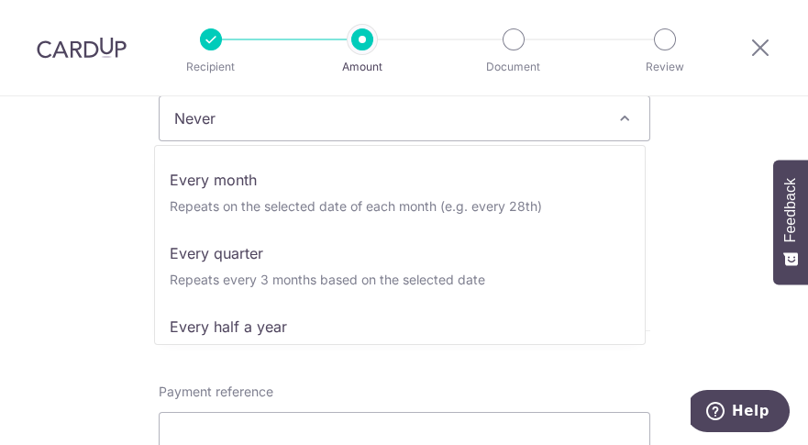
scroll to position [174, 0]
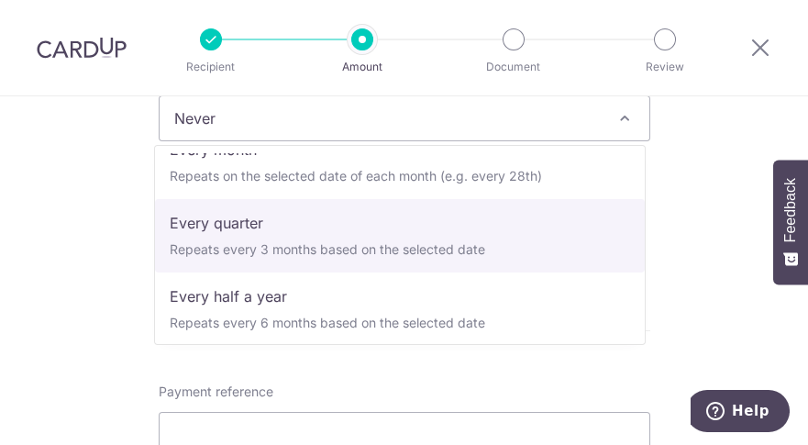
select select "4"
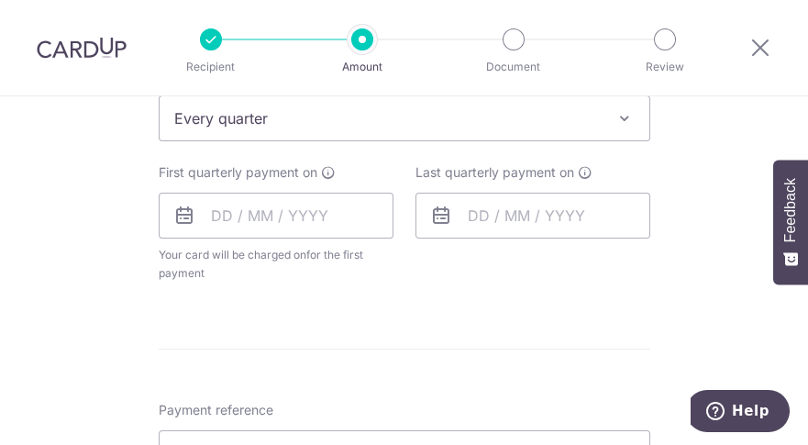
scroll to position [827, 0]
click at [212, 222] on input "text" at bounding box center [276, 217] width 235 height 46
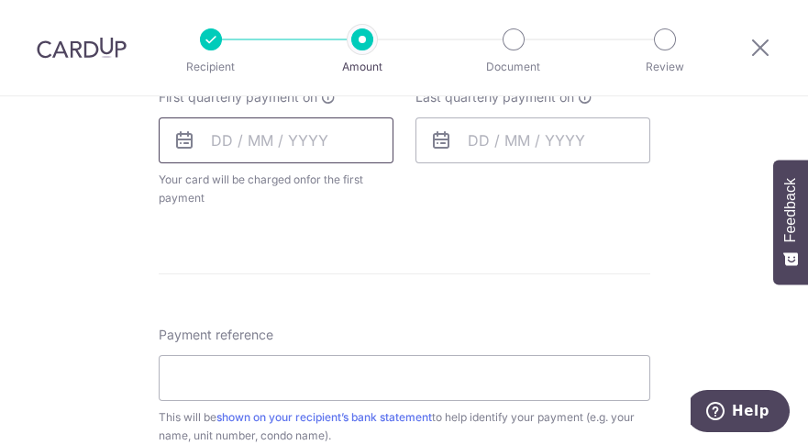
scroll to position [906, 0]
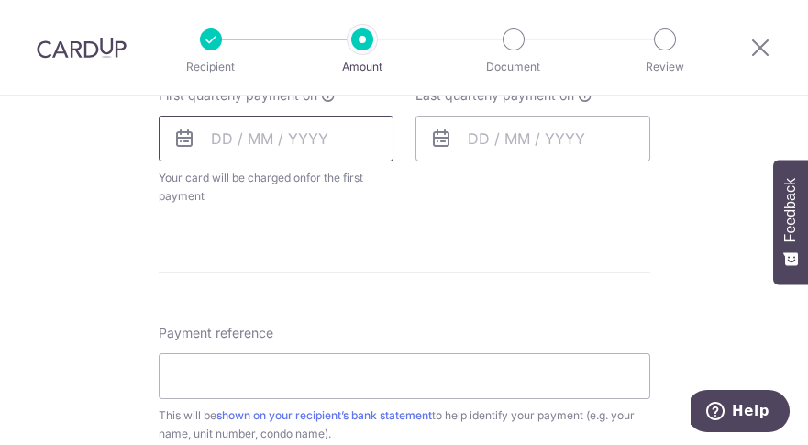
click at [205, 142] on input "text" at bounding box center [276, 139] width 235 height 46
drag, startPoint x: 173, startPoint y: 135, endPoint x: 188, endPoint y: 131, distance: 15.1
click at [177, 134] on icon at bounding box center [184, 138] width 22 height 22
click at [206, 128] on input "text" at bounding box center [276, 139] width 235 height 46
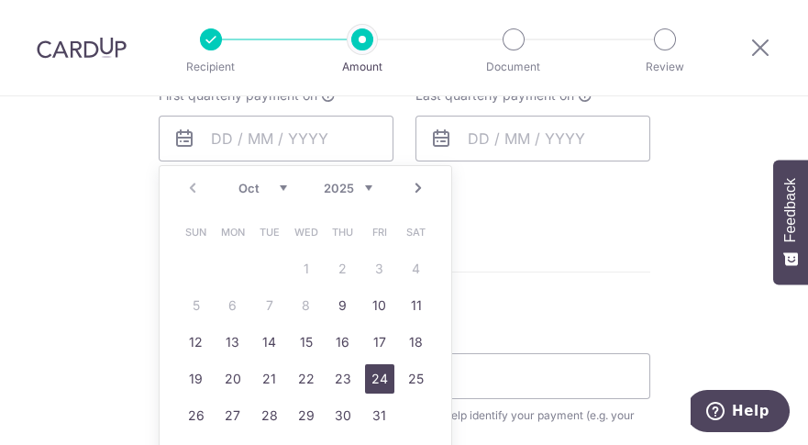
click at [374, 385] on link "24" at bounding box center [379, 378] width 29 height 29
type input "[DATE]"
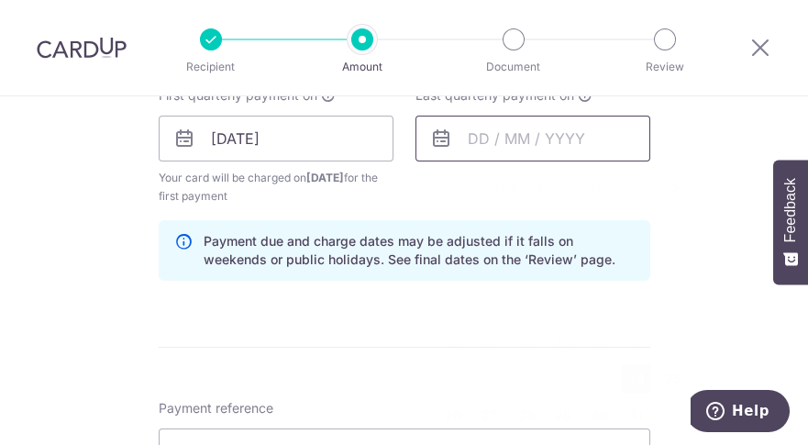
click at [464, 136] on input "text" at bounding box center [532, 139] width 235 height 46
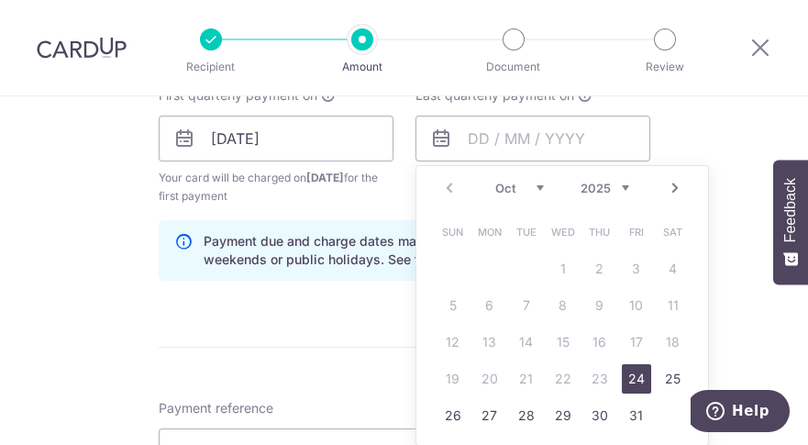
click at [674, 186] on link "Next" at bounding box center [675, 188] width 22 height 22
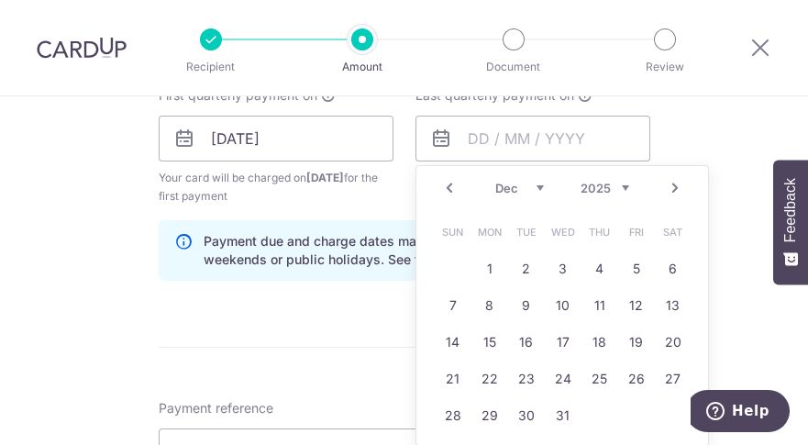
click at [674, 186] on link "Next" at bounding box center [675, 188] width 22 height 22
click at [625, 383] on link "24" at bounding box center [636, 378] width 29 height 29
type input "24/04/2026"
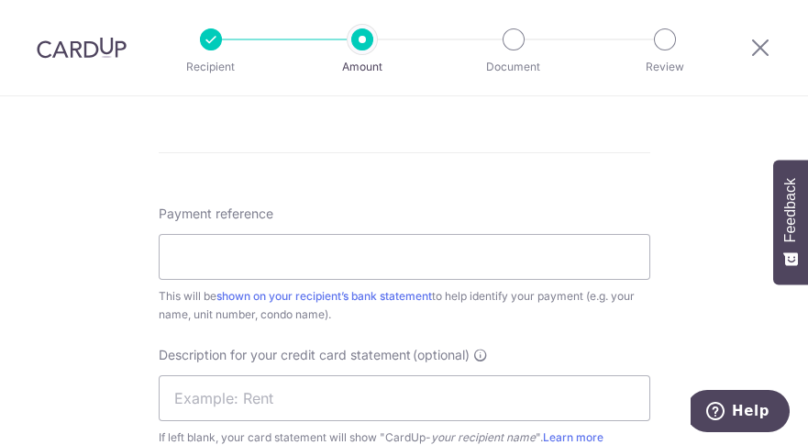
scroll to position [1131, 0]
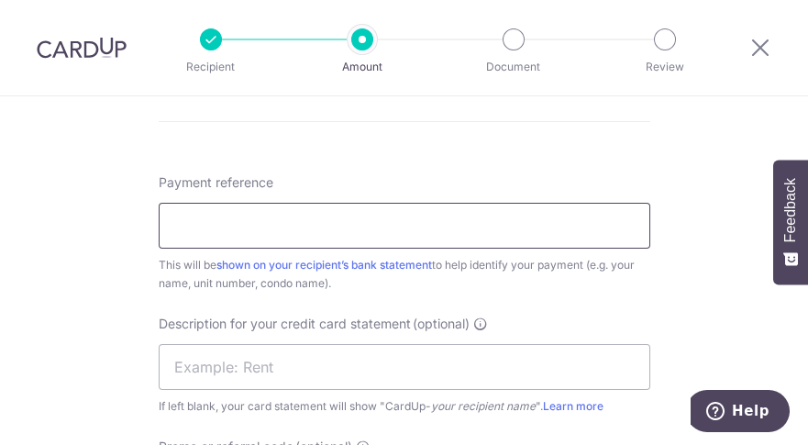
click at [279, 225] on input "Payment reference" at bounding box center [404, 226] width 491 height 46
type input "FPMC 09-16"
type input "MCST 4466 0916"
type input "DRWONG170"
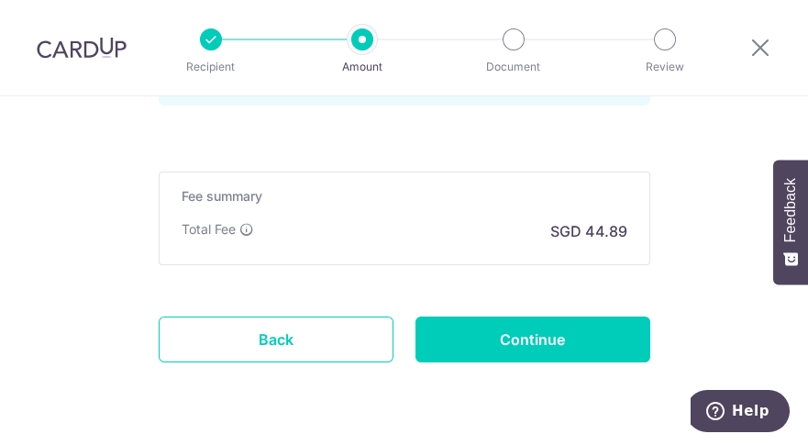
scroll to position [1621, 0]
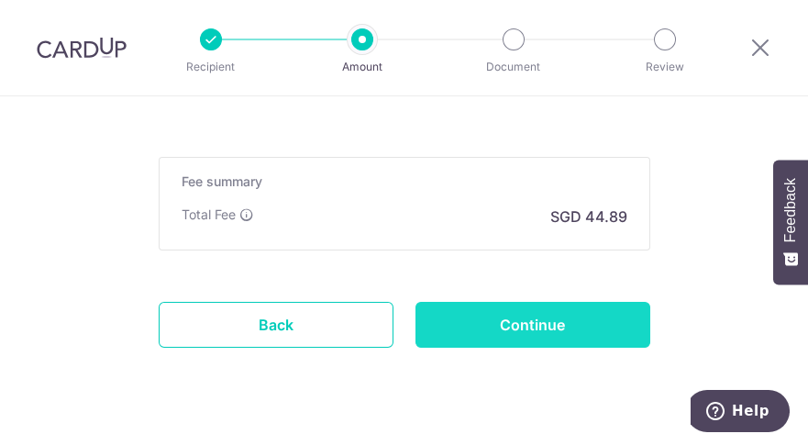
click at [547, 323] on input "Continue" at bounding box center [532, 325] width 235 height 46
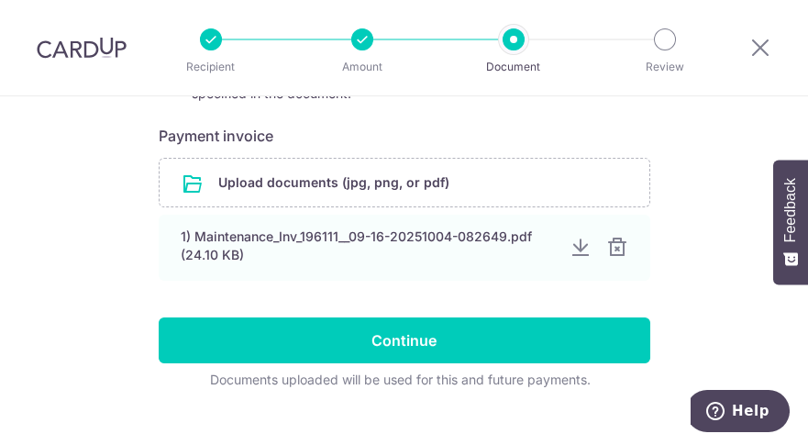
scroll to position [363, 0]
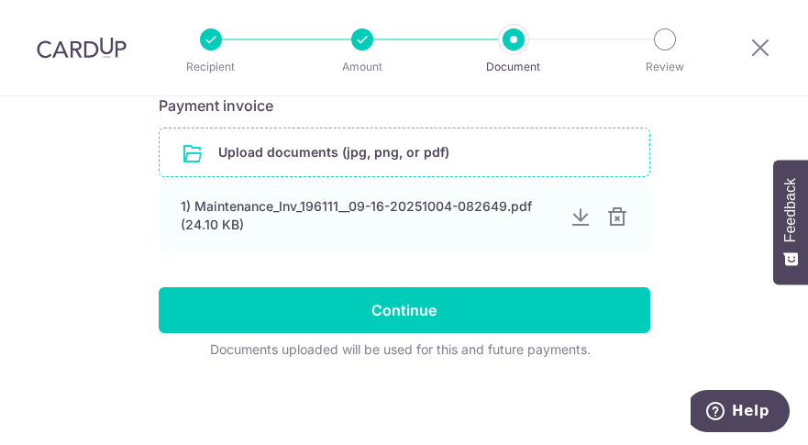
click at [296, 151] on input "file" at bounding box center [405, 152] width 490 height 48
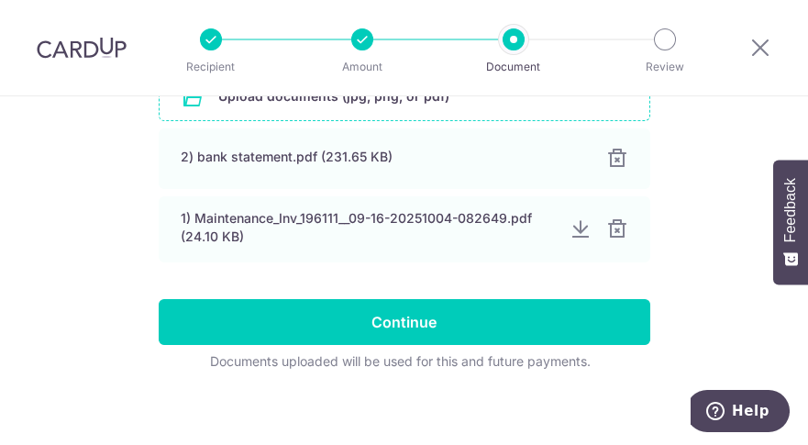
scroll to position [430, 0]
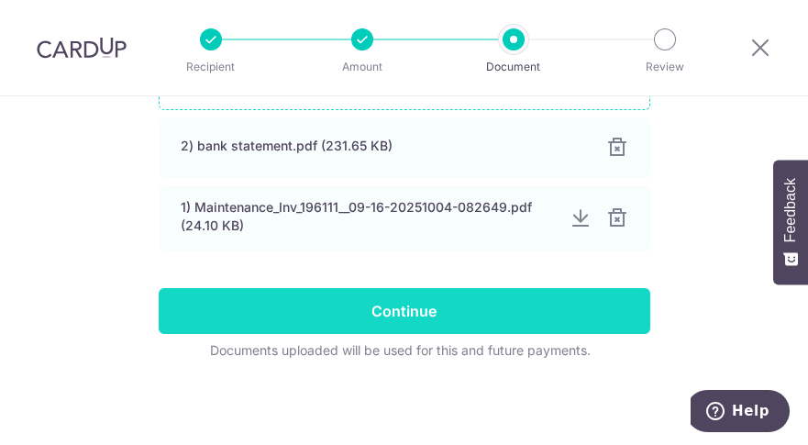
click at [428, 306] on input "Continue" at bounding box center [404, 311] width 491 height 46
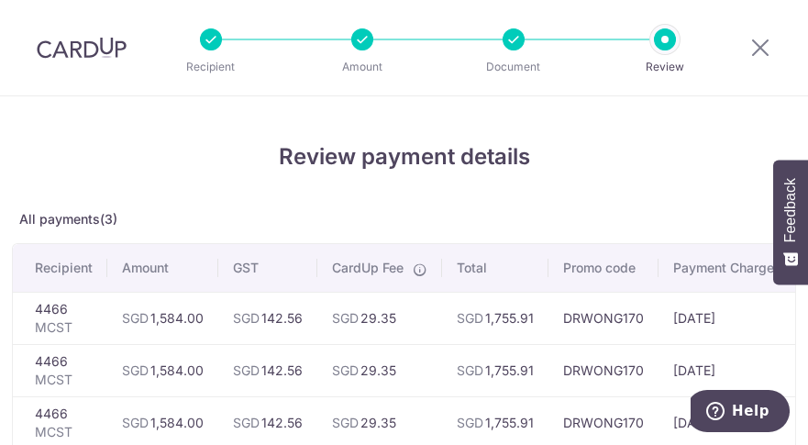
drag, startPoint x: 807, startPoint y: 290, endPoint x: 810, endPoint y: 306, distance: 16.9
click at [807, 306] on html "Recipient Amount Document Review Review payment details All payments(3) Recipie…" at bounding box center [404, 222] width 808 height 445
drag, startPoint x: 810, startPoint y: 306, endPoint x: 776, endPoint y: 326, distance: 39.5
click at [776, 326] on td "[DATE]" at bounding box center [737, 318] width 159 height 52
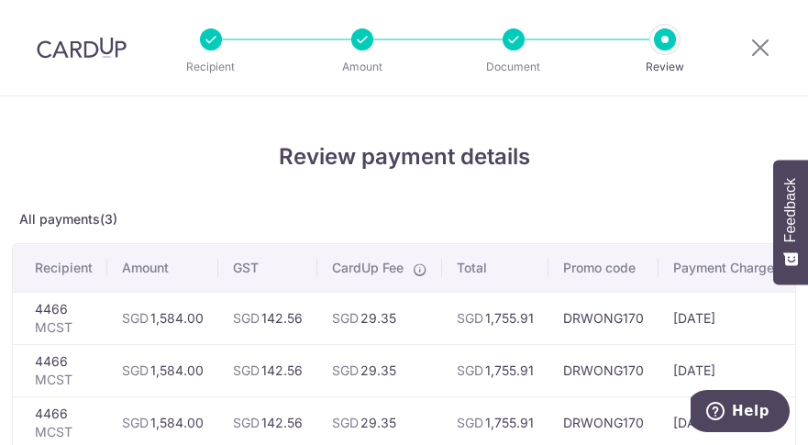
drag, startPoint x: 807, startPoint y: 391, endPoint x: 810, endPoint y: 425, distance: 34.1
click at [807, 425] on html "Recipient Amount Document Review Review payment details All payments(3) Recipie…" at bounding box center [404, 222] width 808 height 445
click at [632, 160] on h4 "Review payment details" at bounding box center [404, 156] width 784 height 33
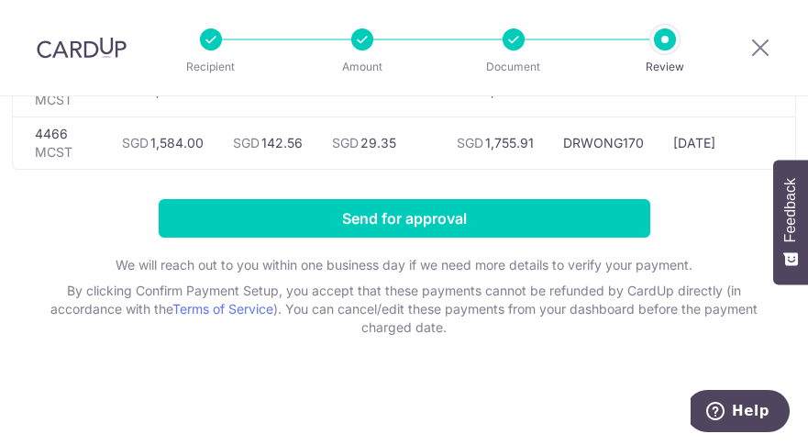
scroll to position [288, 0]
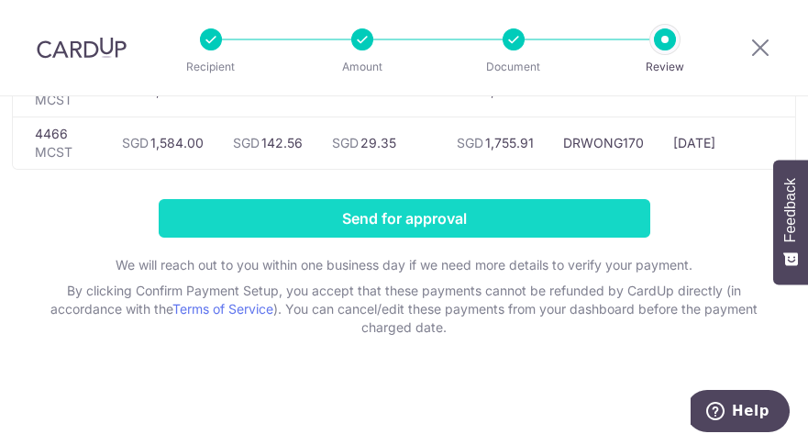
click at [469, 217] on input "Send for approval" at bounding box center [404, 218] width 491 height 39
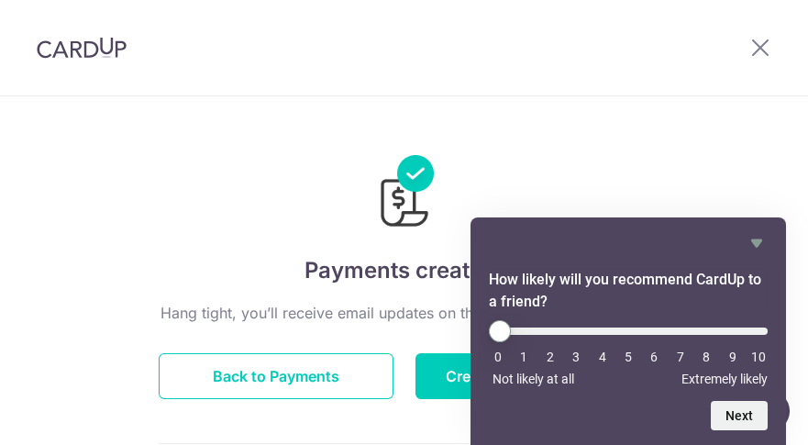
click at [321, 370] on button "Back to Payments" at bounding box center [276, 376] width 235 height 46
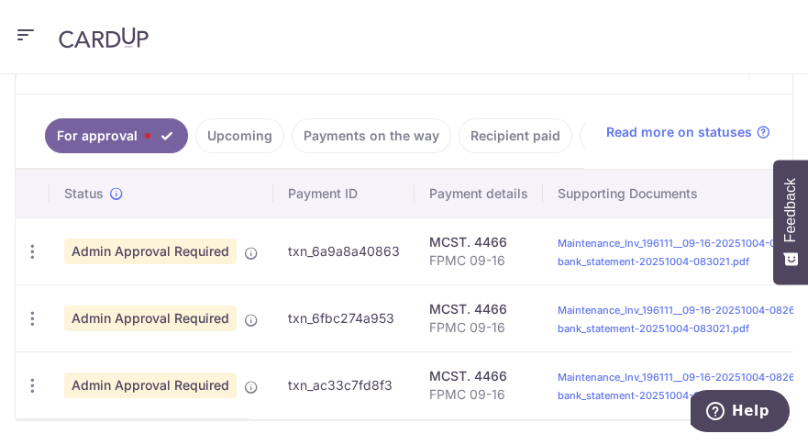
scroll to position [530, 0]
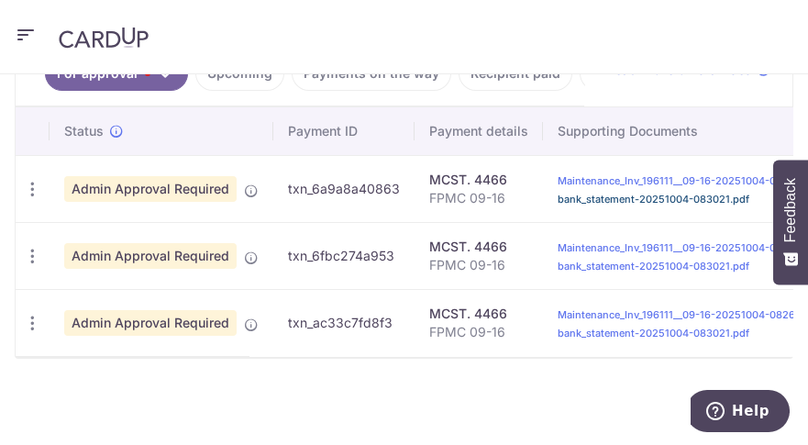
click at [622, 193] on link "bank_statement-20251004-083021.pdf" at bounding box center [653, 199] width 192 height 13
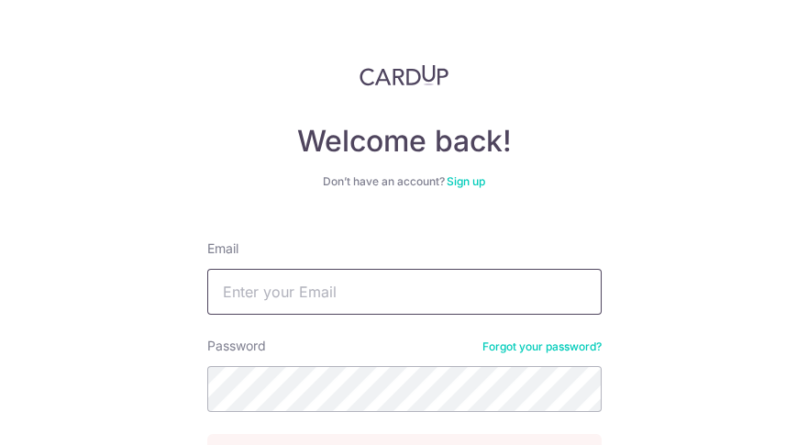
click at [350, 281] on input "Email" at bounding box center [404, 292] width 394 height 46
type input "[PERSON_NAME][EMAIL_ADDRESS][PERSON_NAME]"
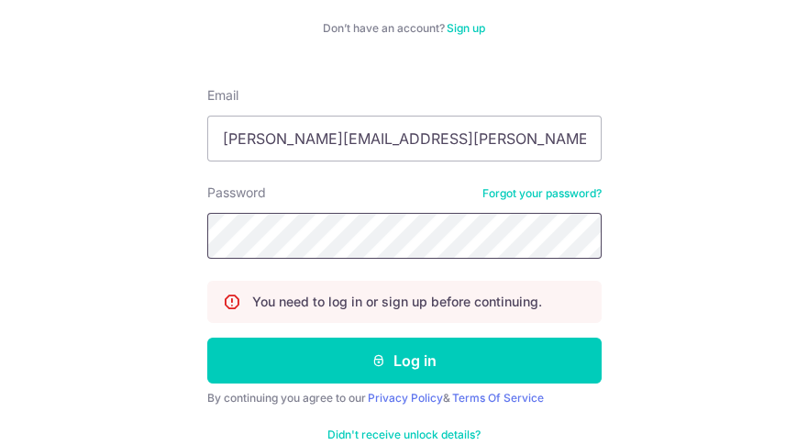
scroll to position [157, 0]
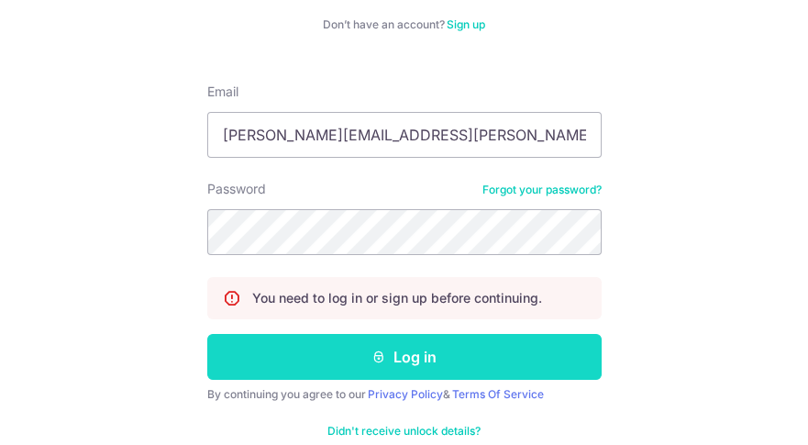
click at [394, 356] on button "Log in" at bounding box center [404, 357] width 394 height 46
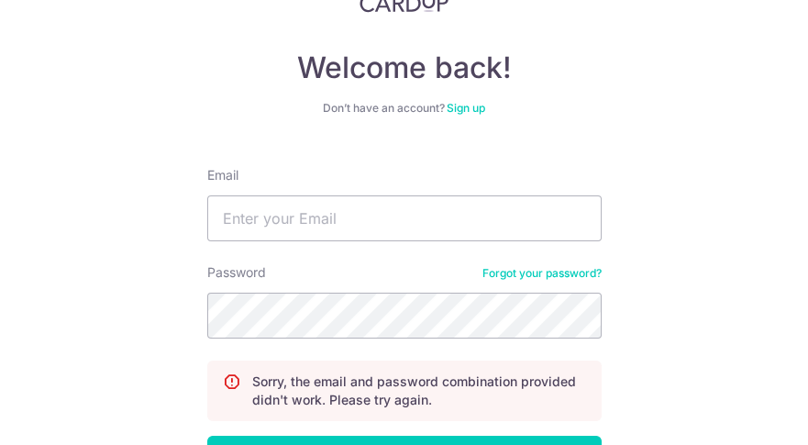
scroll to position [88, 0]
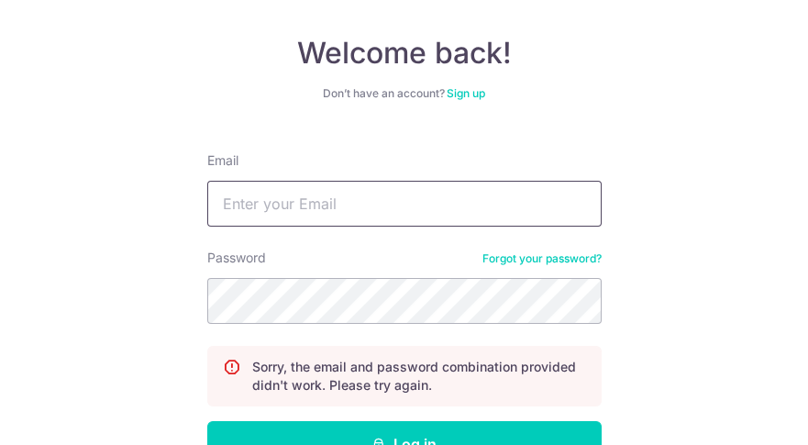
click at [256, 205] on input "Email" at bounding box center [404, 204] width 394 height 46
type input "[PERSON_NAME][EMAIL_ADDRESS][PERSON_NAME][DOMAIN_NAME]"
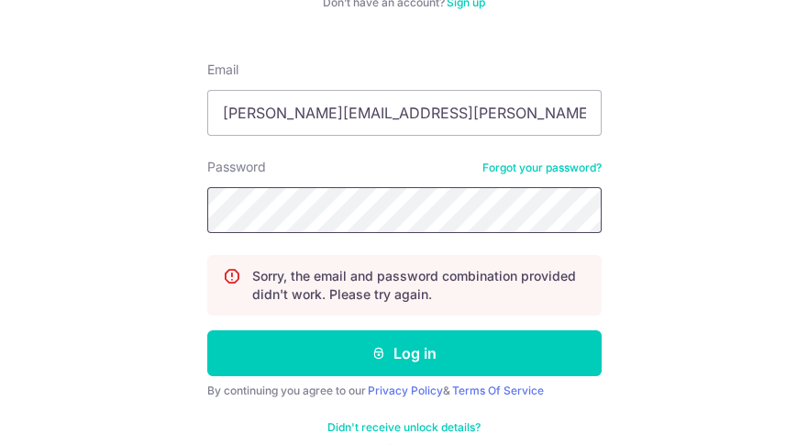
scroll to position [213, 0]
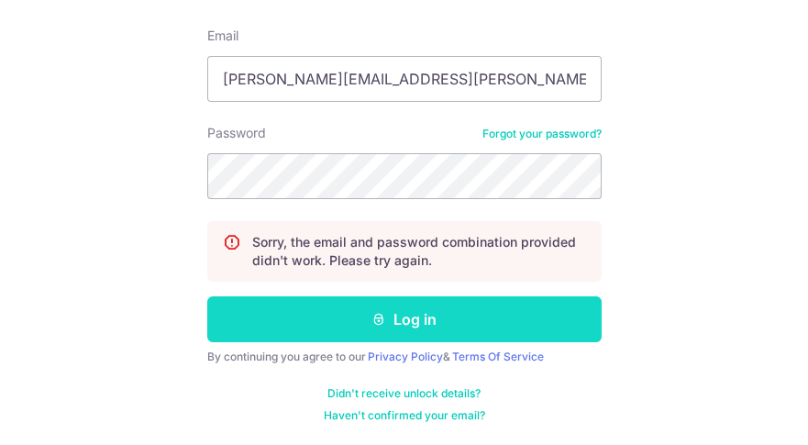
click at [387, 316] on button "Log in" at bounding box center [404, 319] width 394 height 46
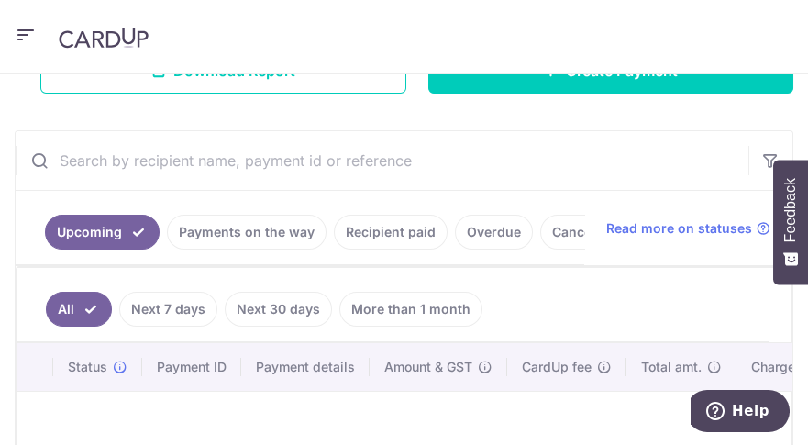
scroll to position [180, 0]
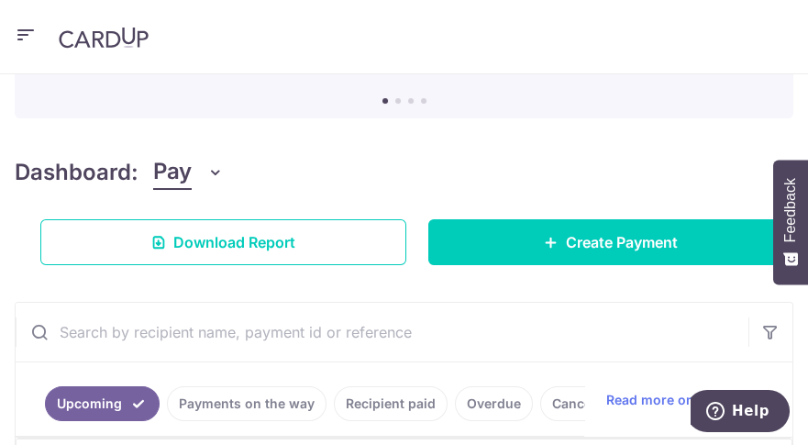
click at [16, 30] on icon "button" at bounding box center [26, 35] width 22 height 23
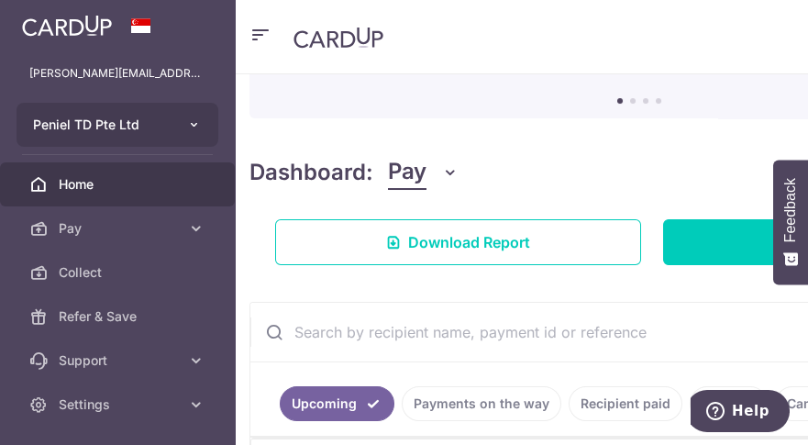
click at [184, 129] on button "Peniel TD Pte Ltd" at bounding box center [118, 125] width 202 height 44
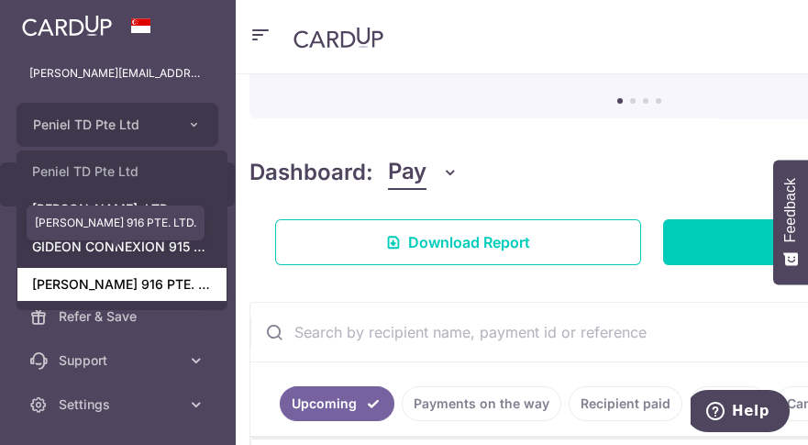
click at [159, 282] on link "GIDEON CONNEXION 916 PTE. LTD." at bounding box center [121, 284] width 209 height 33
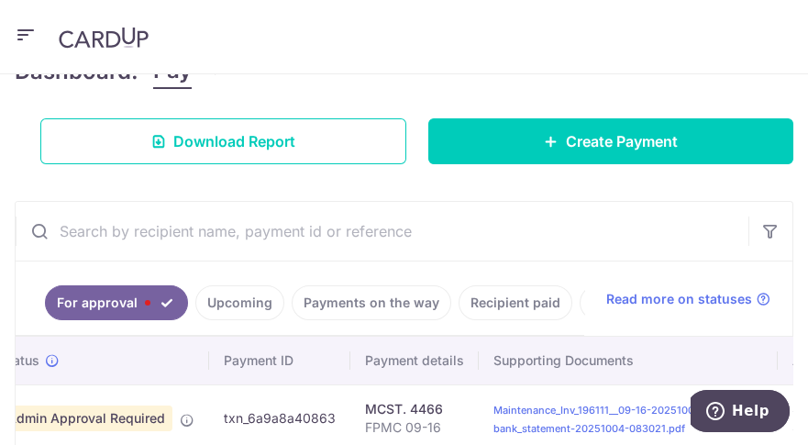
scroll to position [280, 0]
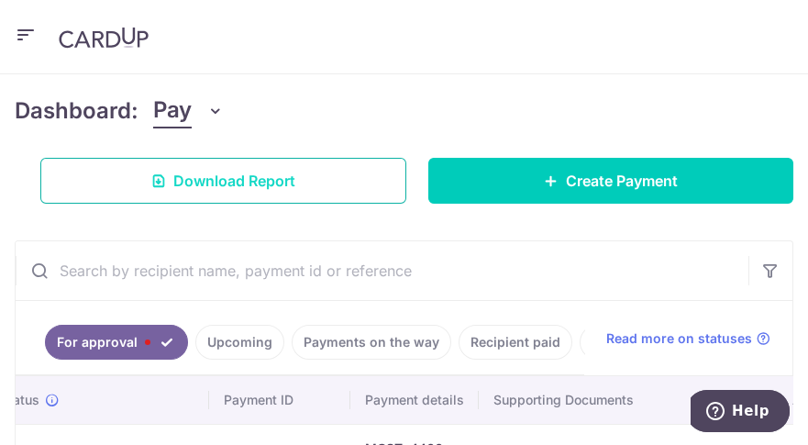
click at [303, 188] on link "Download Report" at bounding box center [223, 181] width 366 height 46
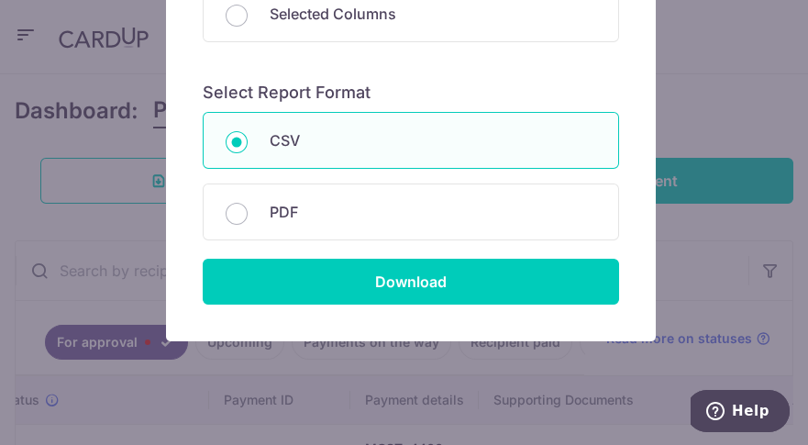
scroll to position [366, 0]
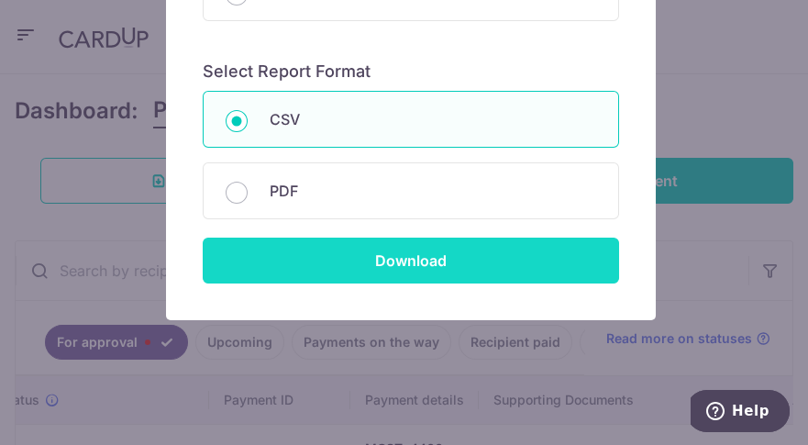
click at [406, 257] on input "Download" at bounding box center [411, 260] width 416 height 46
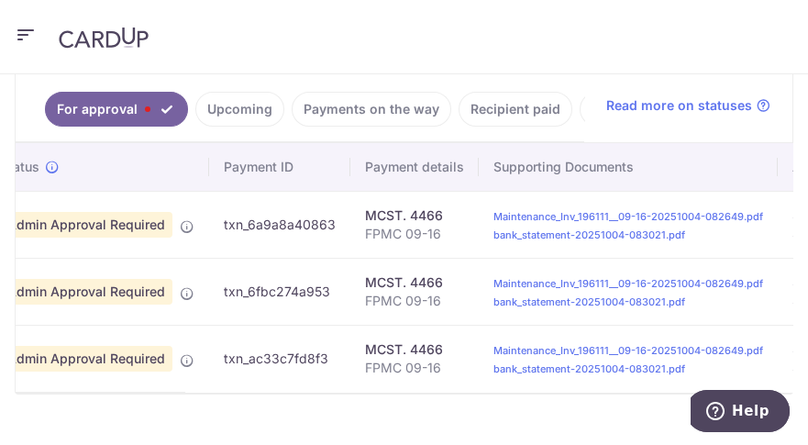
scroll to position [568, 0]
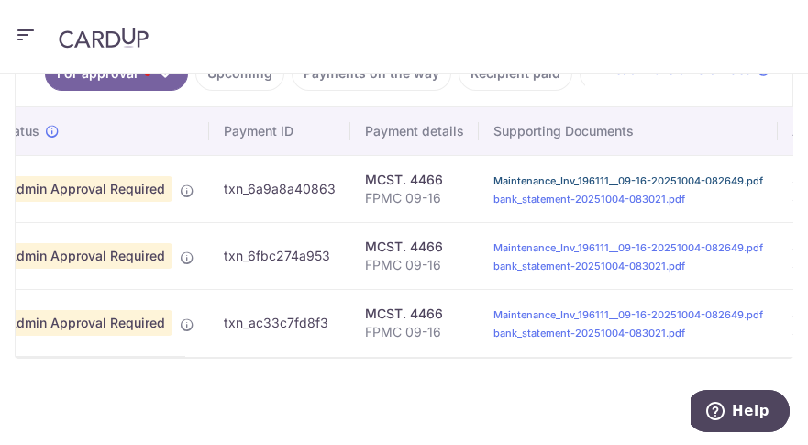
click at [610, 174] on link "Maintenance_Inv_196111__09-16-20251004-082649.pdf" at bounding box center [628, 180] width 270 height 13
click at [28, 32] on icon "button" at bounding box center [26, 35] width 22 height 23
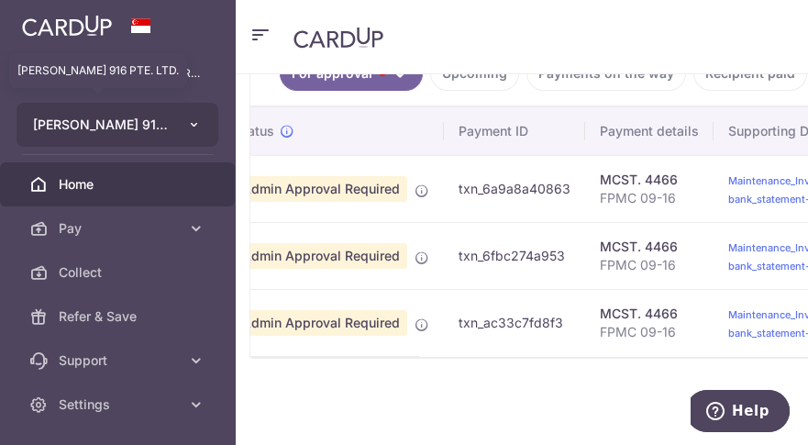
click at [149, 116] on span "[PERSON_NAME] 916 PTE. LTD." at bounding box center [101, 125] width 136 height 18
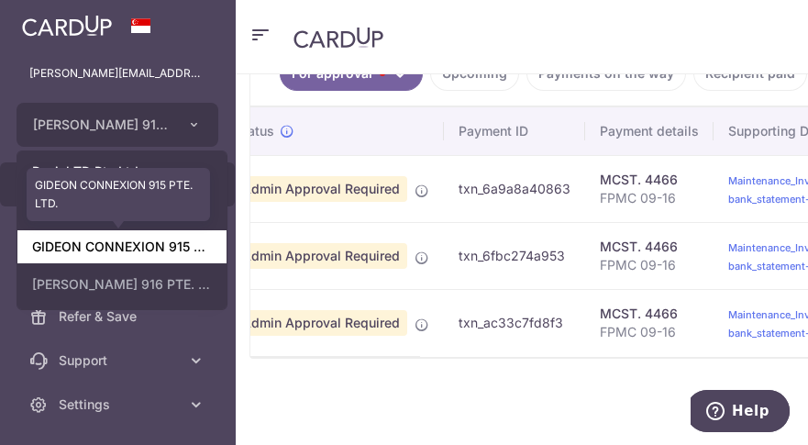
click at [175, 249] on link "GIDEON CONNEXION 915 PTE. LTD." at bounding box center [121, 246] width 209 height 33
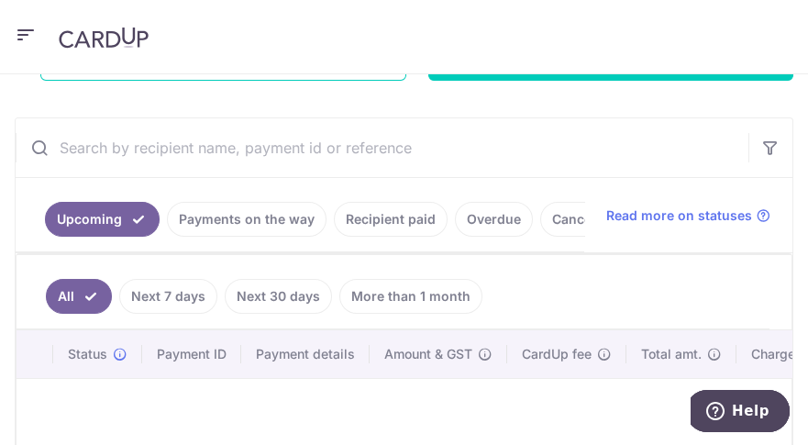
scroll to position [259, 0]
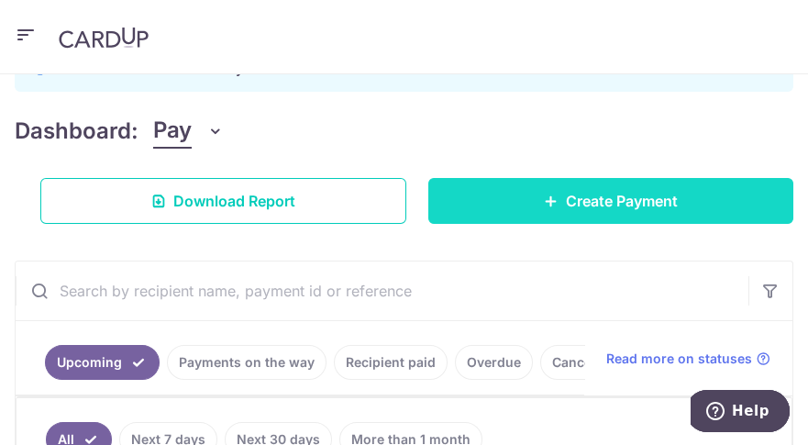
click at [630, 204] on span "Create Payment" at bounding box center [622, 201] width 112 height 22
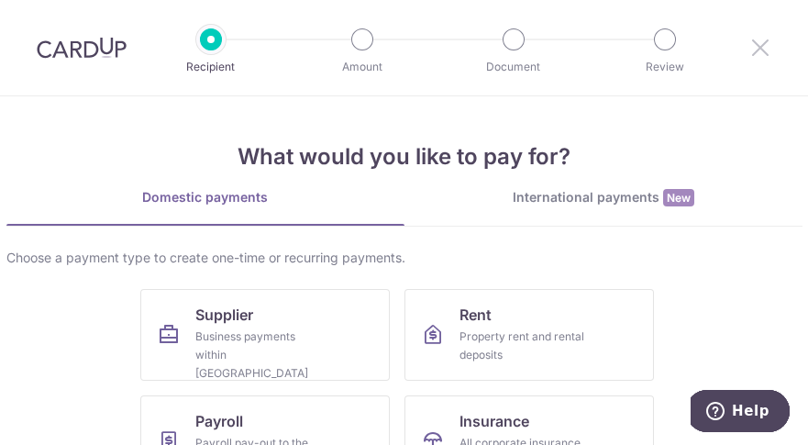
click at [765, 38] on icon at bounding box center [760, 47] width 22 height 23
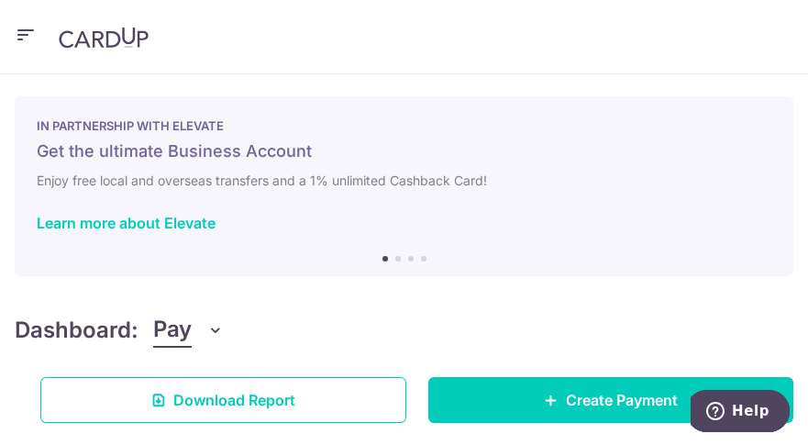
click at [28, 31] on icon "button" at bounding box center [26, 35] width 22 height 23
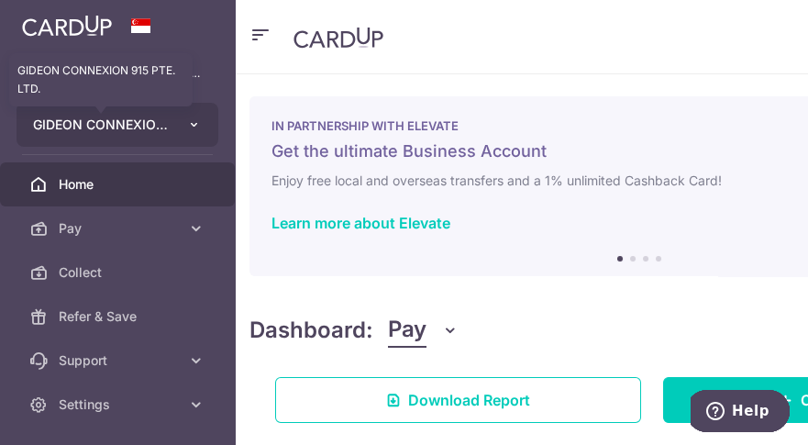
click at [116, 121] on span "GIDEON CONNEXION 915 PTE. LTD." at bounding box center [101, 125] width 136 height 18
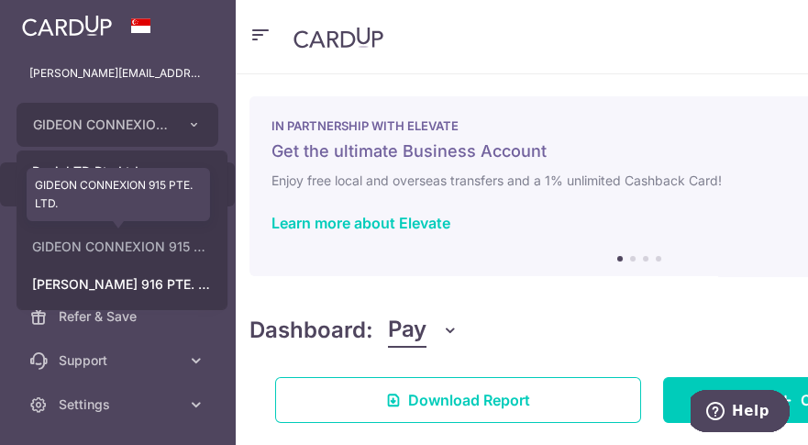
click at [185, 247] on link "GIDEON CONNEXION 915 PTE. LTD." at bounding box center [121, 246] width 209 height 33
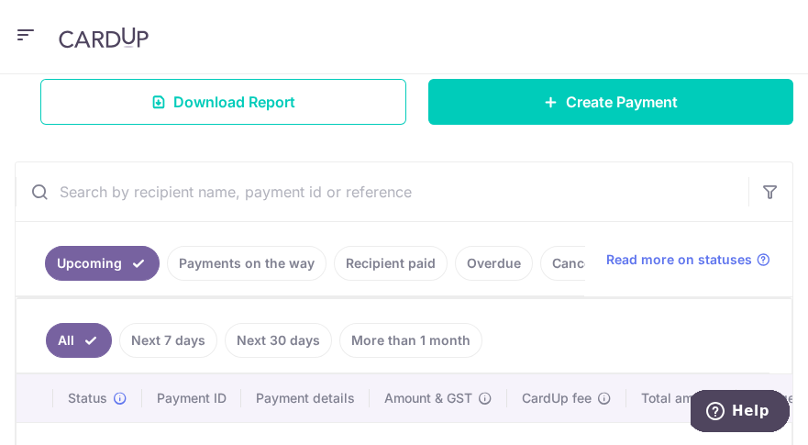
scroll to position [333, 0]
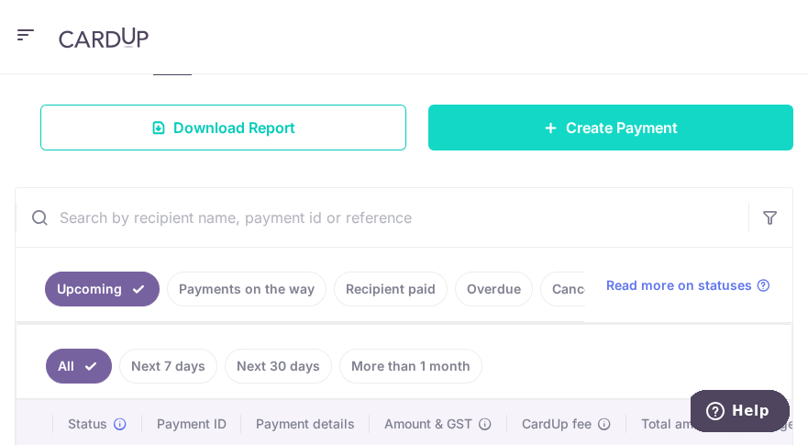
click at [601, 125] on span "Create Payment" at bounding box center [622, 127] width 112 height 22
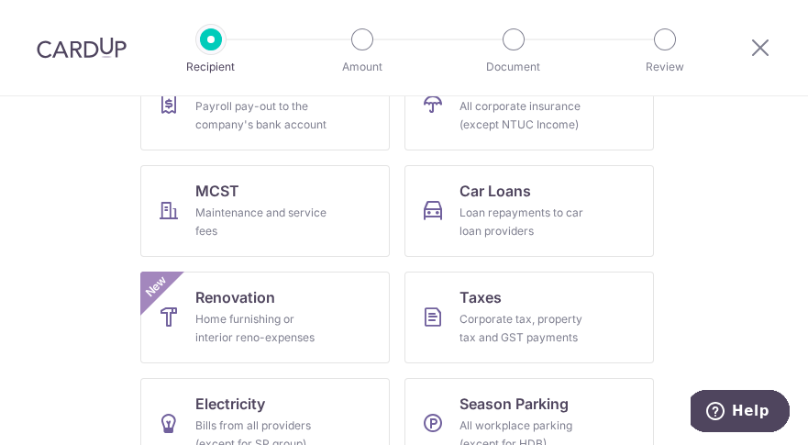
scroll to position [353, 0]
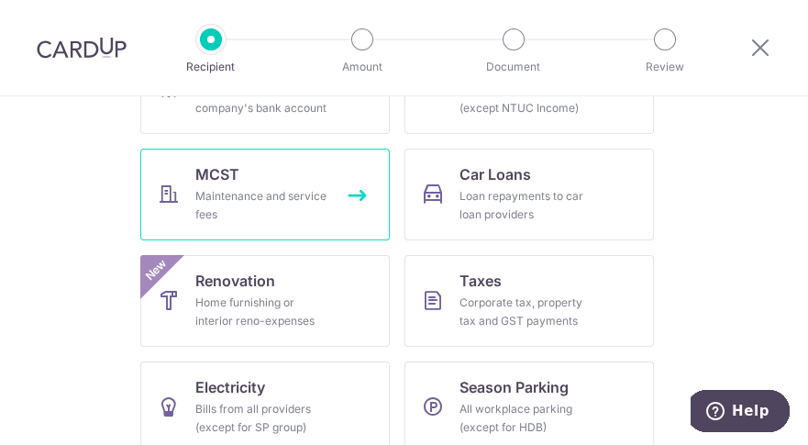
click at [279, 197] on div "Maintenance and service fees" at bounding box center [261, 205] width 132 height 37
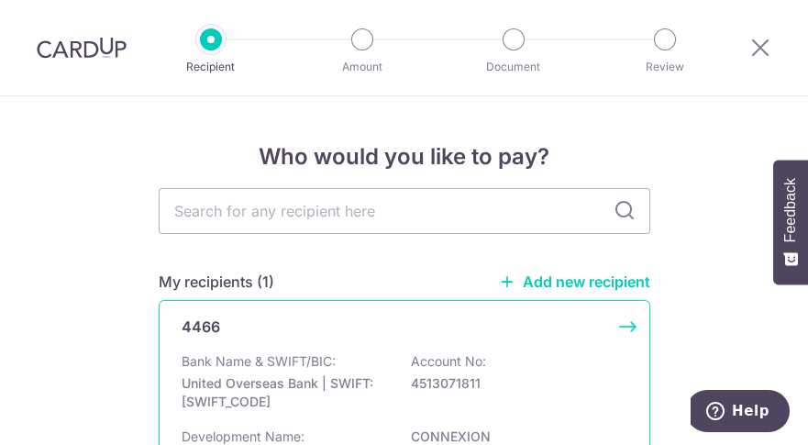
click at [336, 377] on p "United Overseas Bank | SWIFT: [SWIFT_CODE]" at bounding box center [284, 392] width 205 height 37
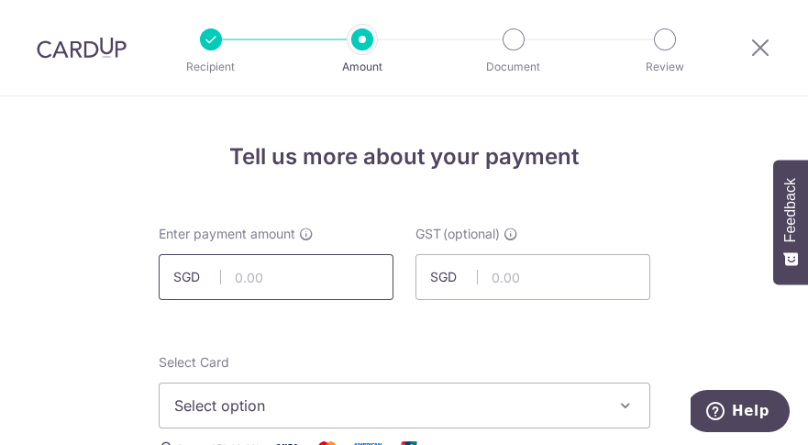
click at [277, 275] on input "text" at bounding box center [276, 277] width 235 height 46
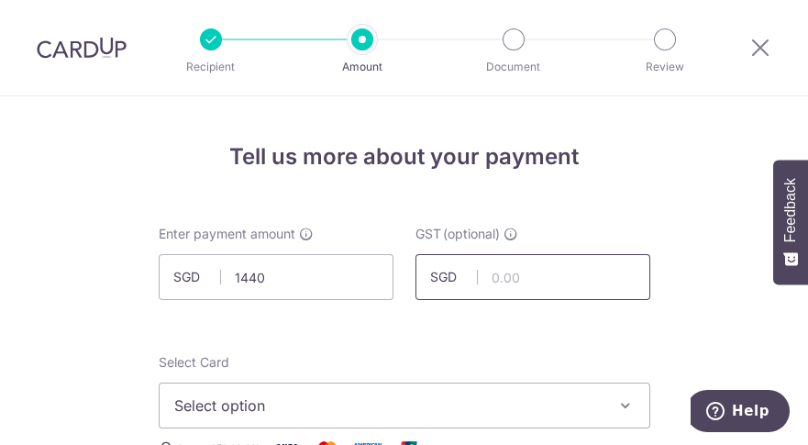
type input "1,440.00"
click at [529, 279] on input "text" at bounding box center [532, 277] width 235 height 46
type input "129.60"
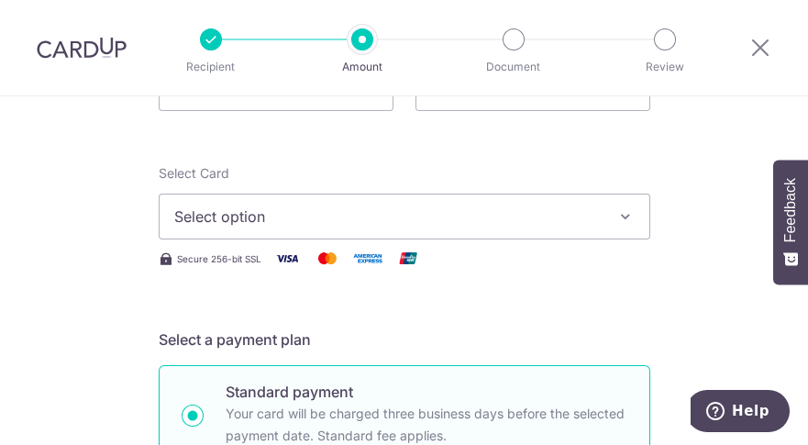
scroll to position [289, 0]
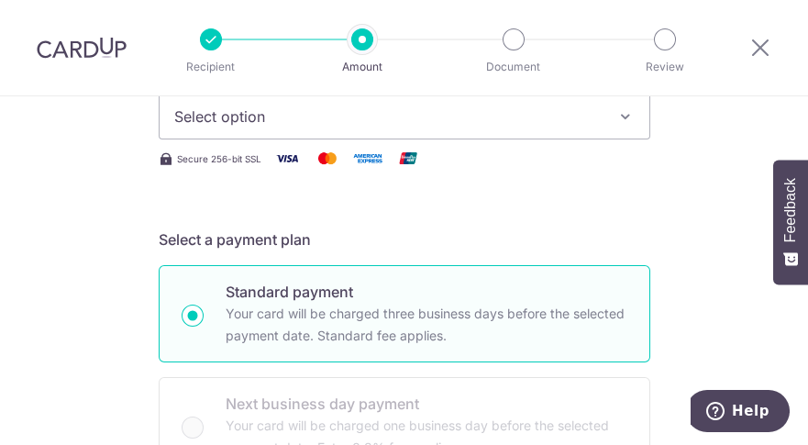
click at [320, 162] on img at bounding box center [327, 158] width 37 height 23
click at [336, 116] on span "Select option" at bounding box center [387, 116] width 427 height 22
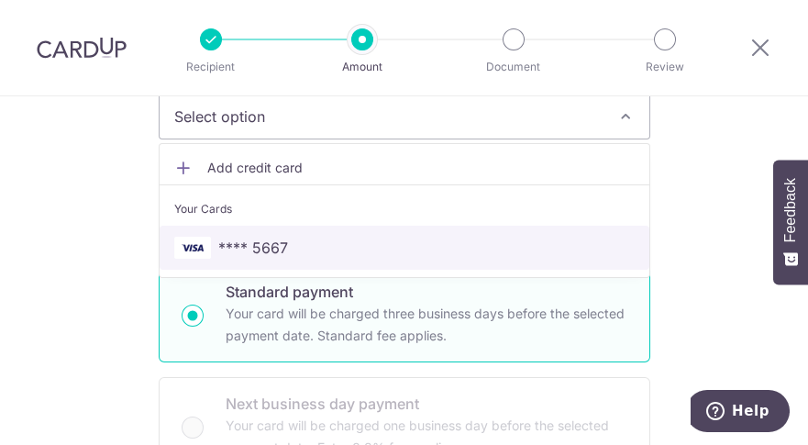
click at [266, 237] on span "**** 5667" at bounding box center [253, 248] width 70 height 22
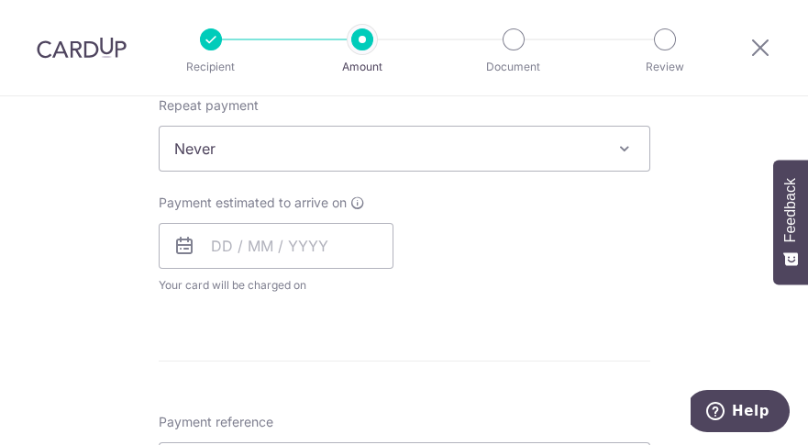
scroll to position [810, 0]
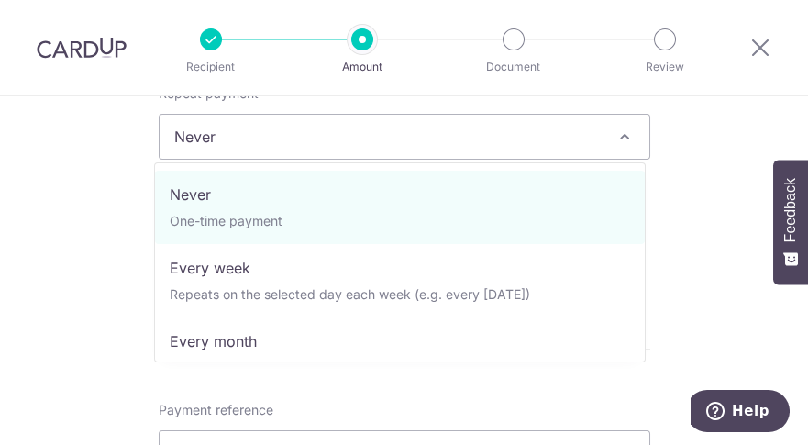
click at [613, 133] on span at bounding box center [624, 137] width 22 height 22
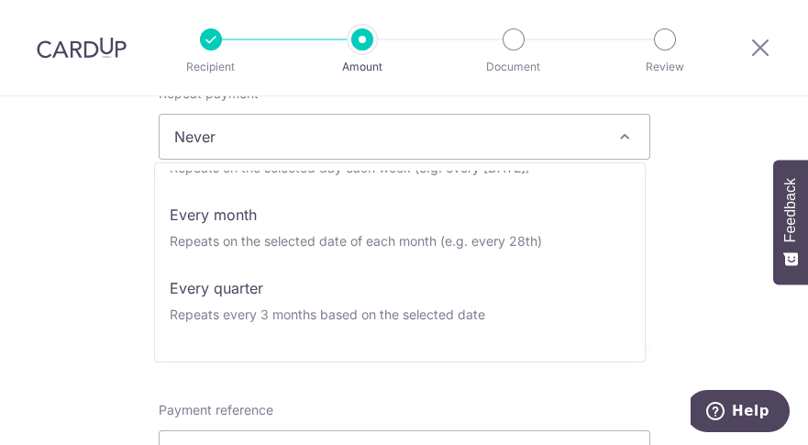
scroll to position [131, 0]
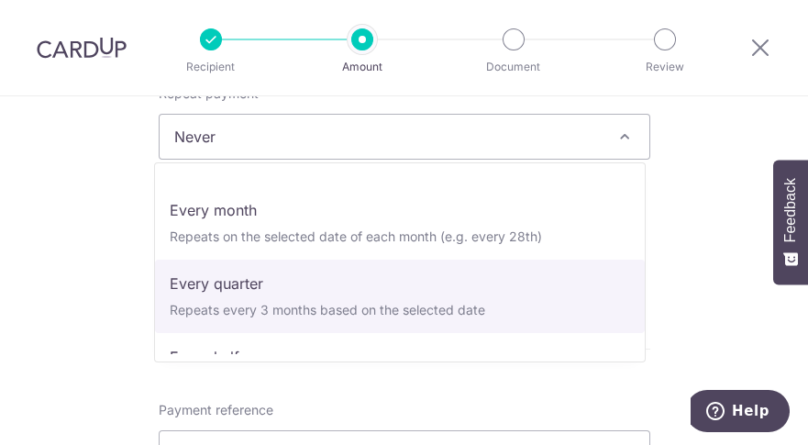
select select "4"
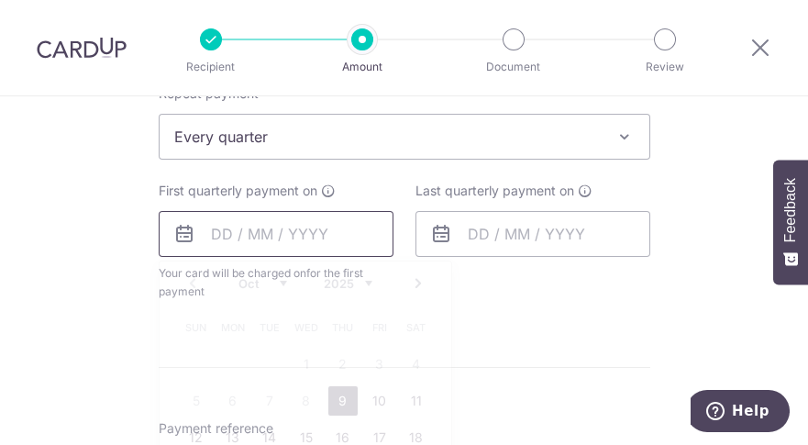
click at [200, 229] on input "text" at bounding box center [276, 234] width 235 height 46
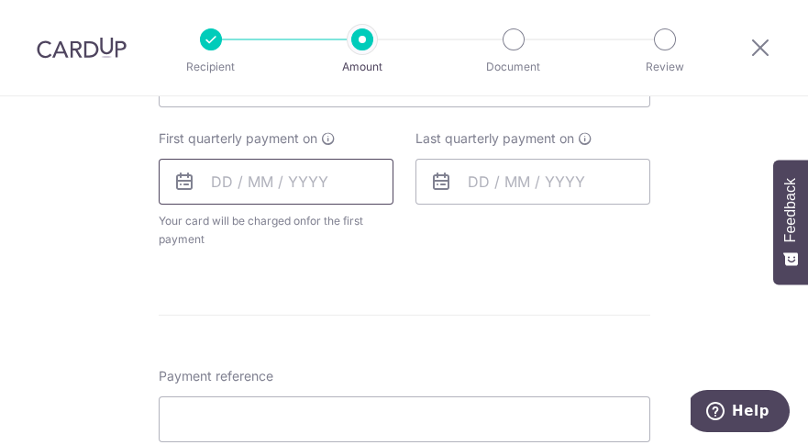
scroll to position [880, 0]
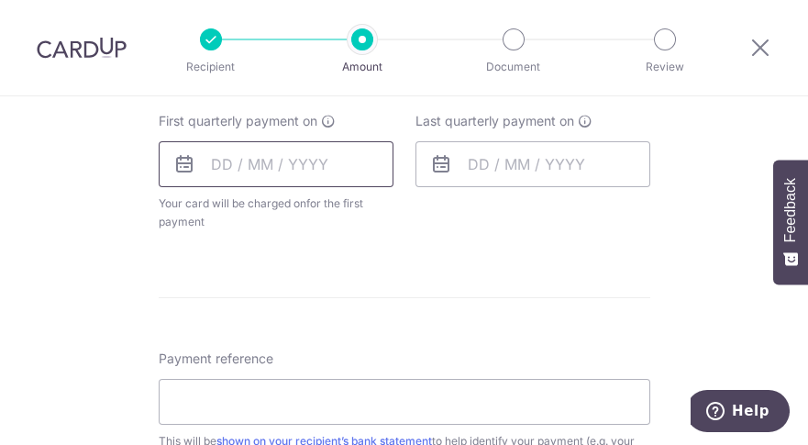
click at [213, 162] on input "text" at bounding box center [276, 164] width 235 height 46
click at [185, 162] on icon at bounding box center [184, 164] width 22 height 22
click at [204, 158] on input "text" at bounding box center [276, 164] width 235 height 46
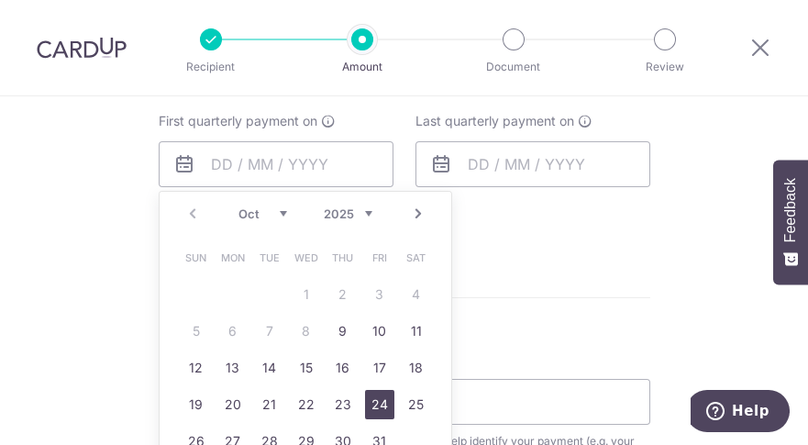
click at [371, 406] on link "24" at bounding box center [379, 404] width 29 height 29
type input "[DATE]"
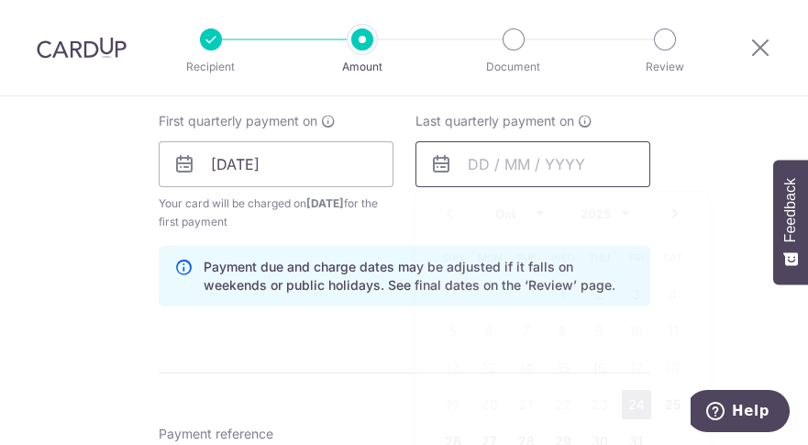
click at [460, 162] on input "text" at bounding box center [532, 164] width 235 height 46
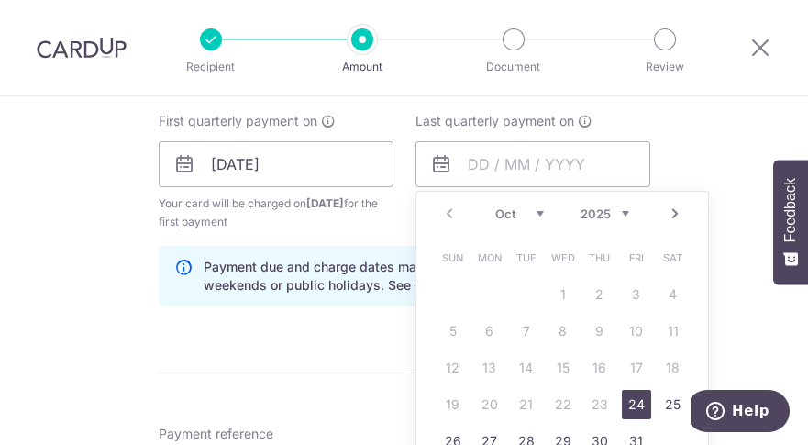
click at [673, 210] on link "Next" at bounding box center [675, 214] width 22 height 22
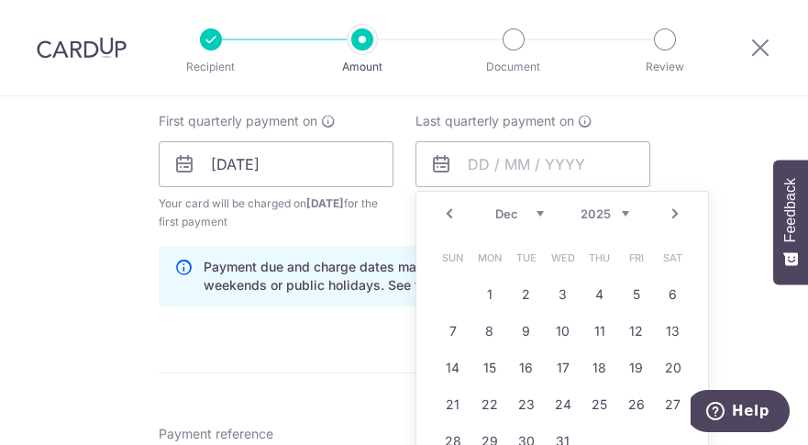
click at [673, 210] on link "Next" at bounding box center [675, 214] width 22 height 22
click at [629, 399] on link "24" at bounding box center [636, 404] width 29 height 29
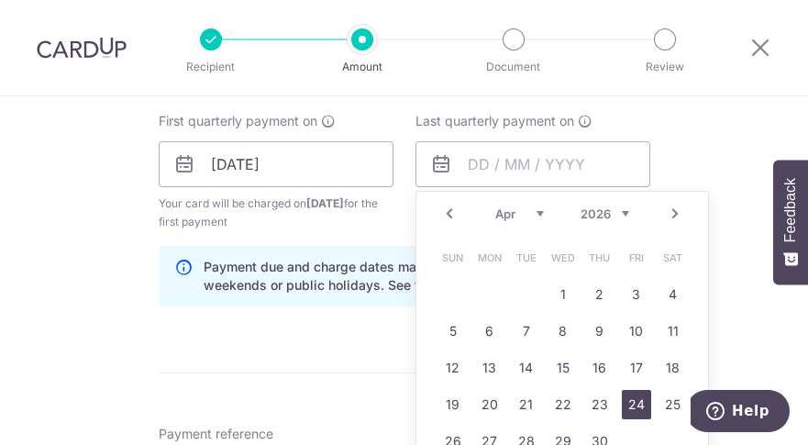
type input "[DATE]"
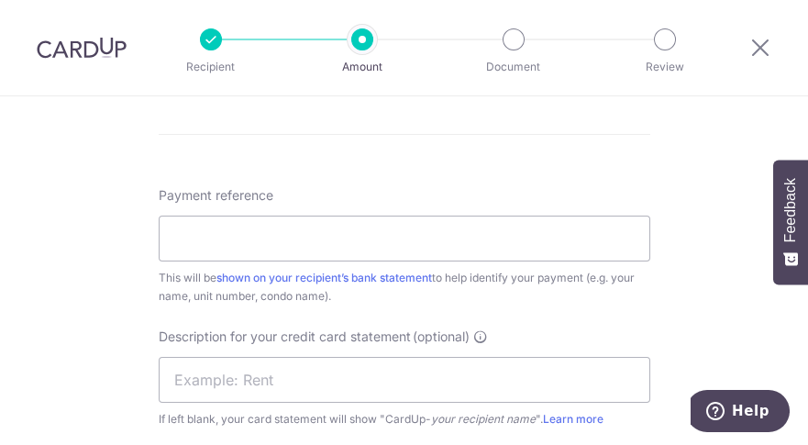
scroll to position [1124, 0]
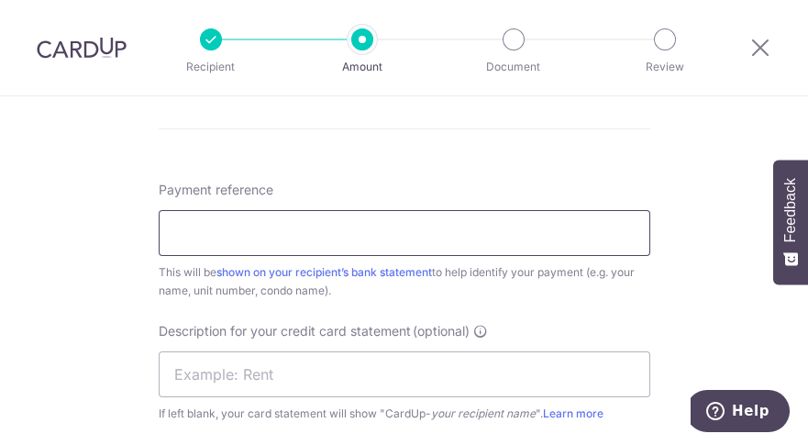
click at [242, 235] on input "Payment reference" at bounding box center [404, 233] width 491 height 46
type input "FPMC 09-16"
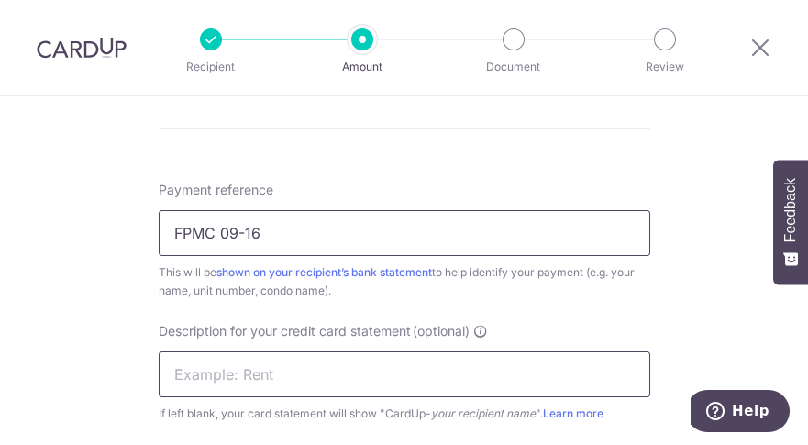
type input "MCST 4466 0916"
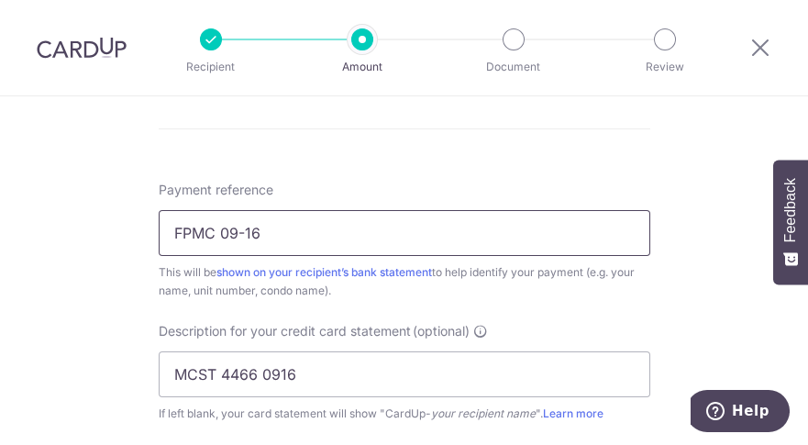
type input "DRWONG170"
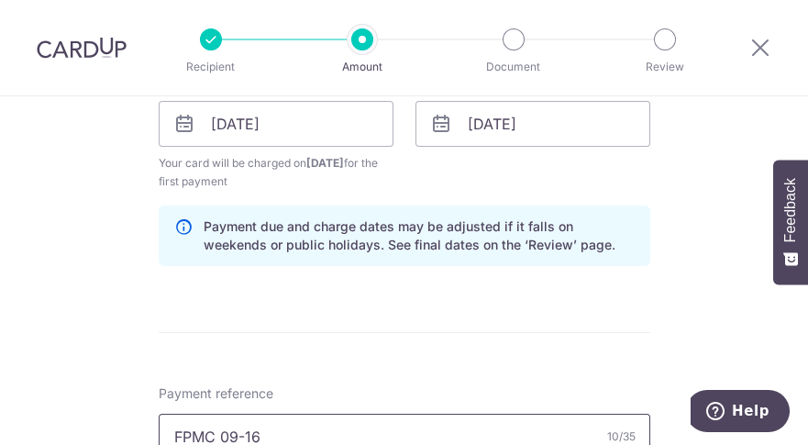
scroll to position [1009, 0]
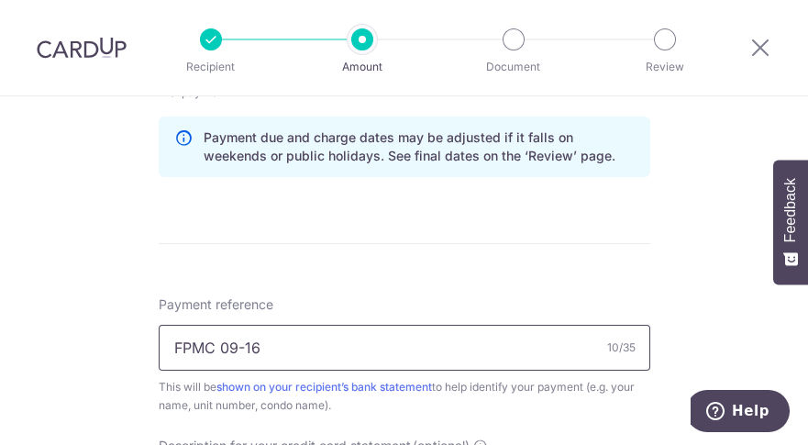
click at [280, 346] on input "FPMC 09-16" at bounding box center [404, 348] width 491 height 46
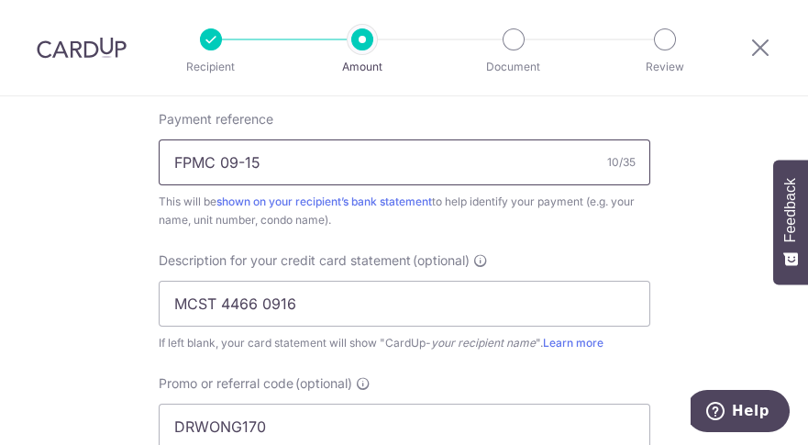
scroll to position [1209, 0]
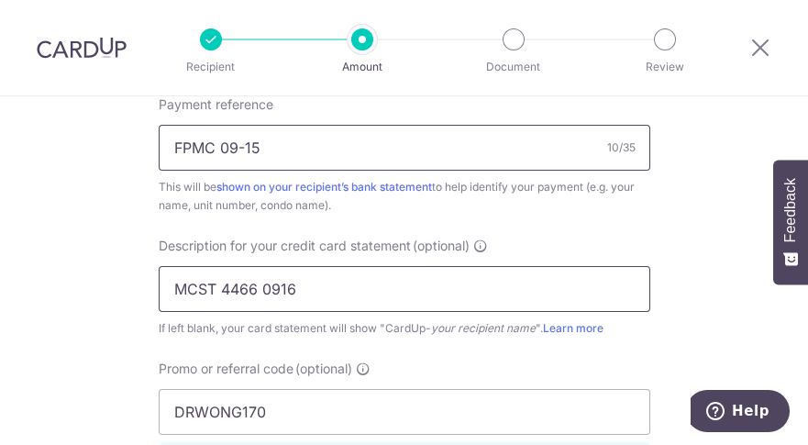
type input "FPMC 09-15"
click at [300, 287] on input "MCST 4466 0916" at bounding box center [404, 289] width 491 height 46
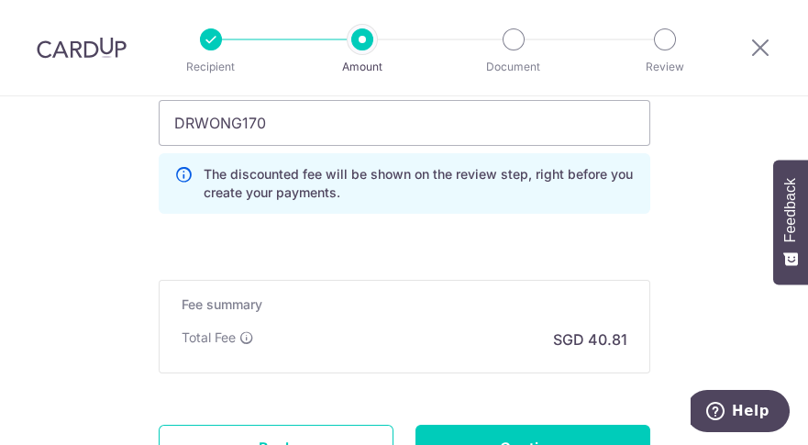
scroll to position [1565, 0]
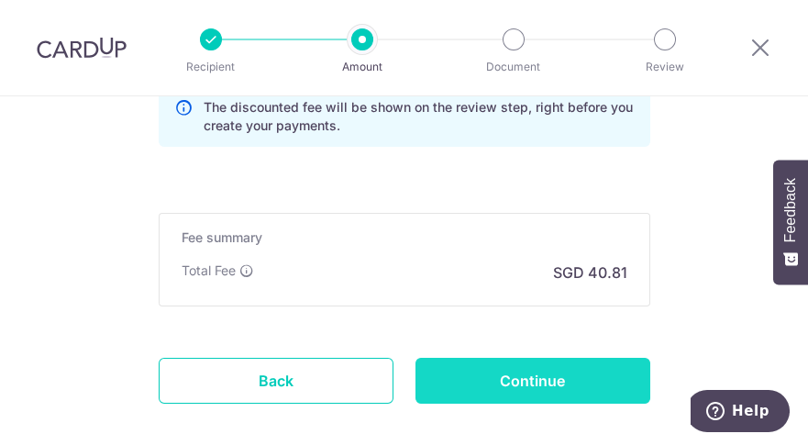
type input "MCST 4466 0915"
click at [583, 384] on input "Continue" at bounding box center [532, 381] width 235 height 46
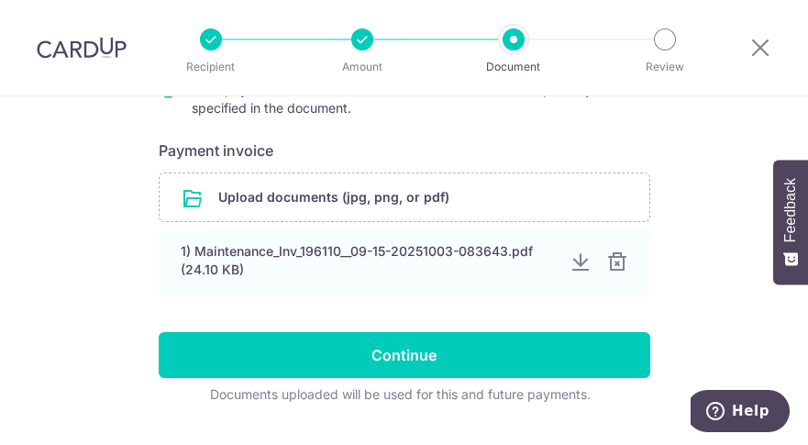
scroll to position [333, 0]
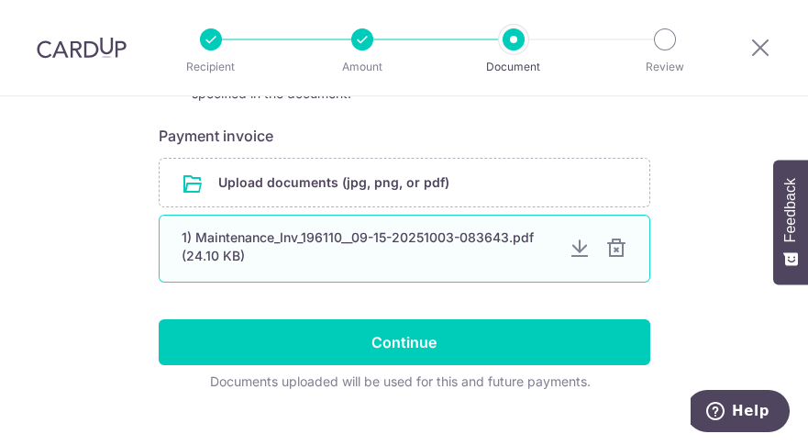
click at [570, 253] on div at bounding box center [579, 248] width 22 height 22
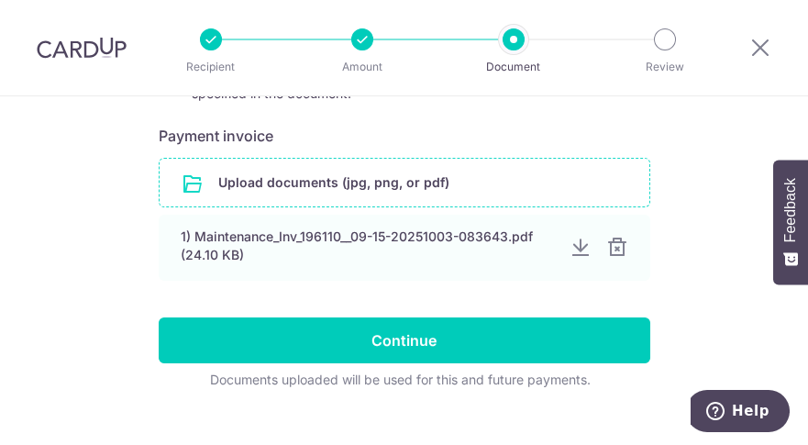
click at [328, 168] on input "file" at bounding box center [405, 183] width 490 height 48
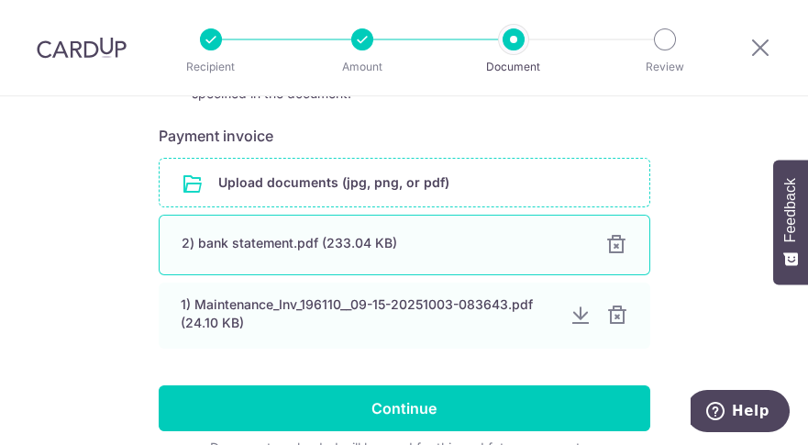
click at [366, 244] on div "2) bank statement.pdf (233.04 KB)" at bounding box center [383, 243] width 402 height 18
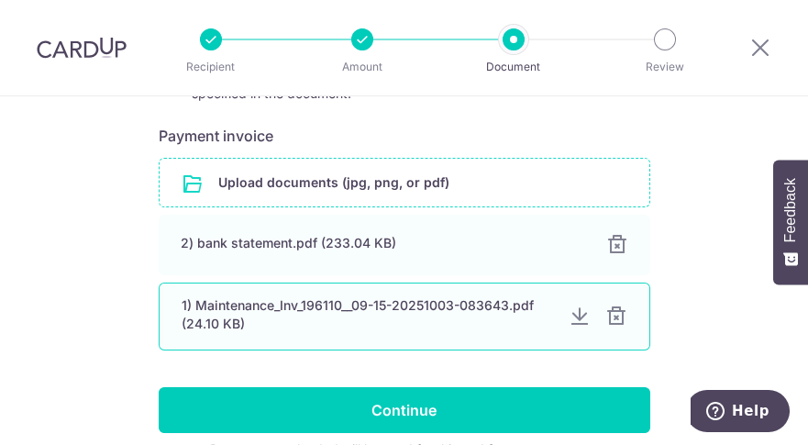
click at [574, 315] on div at bounding box center [579, 316] width 22 height 22
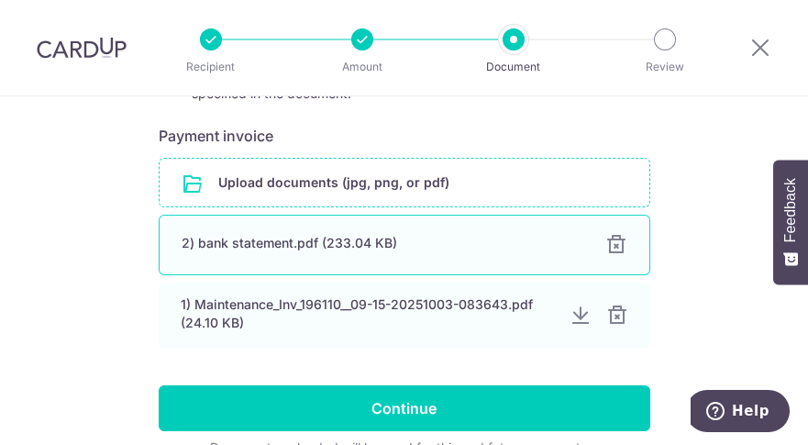
click at [605, 244] on div at bounding box center [616, 245] width 22 height 22
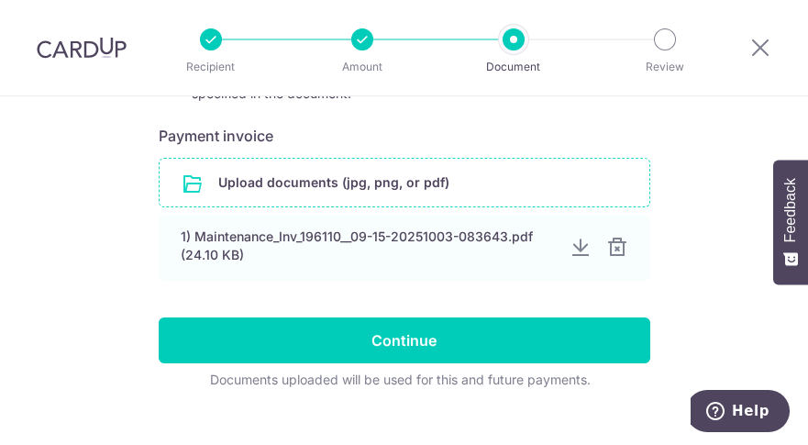
click at [442, 179] on input "file" at bounding box center [405, 183] width 490 height 48
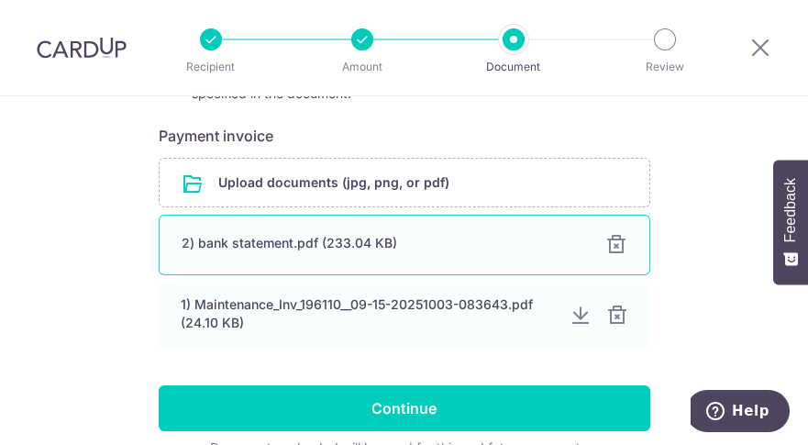
click at [608, 244] on div at bounding box center [616, 245] width 22 height 22
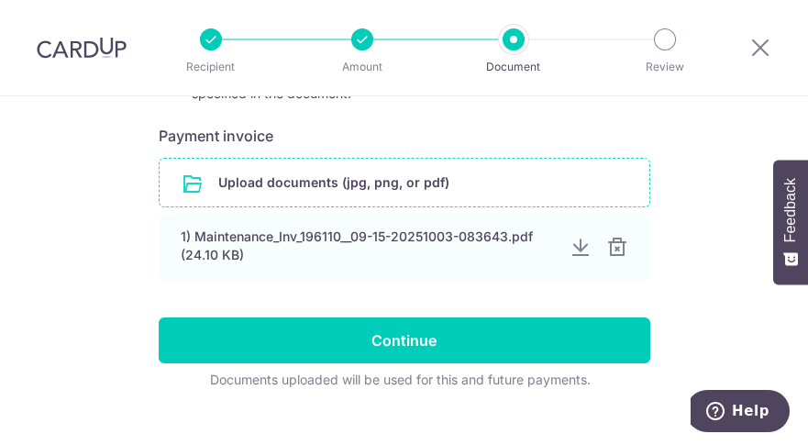
click at [430, 174] on input "file" at bounding box center [405, 183] width 490 height 48
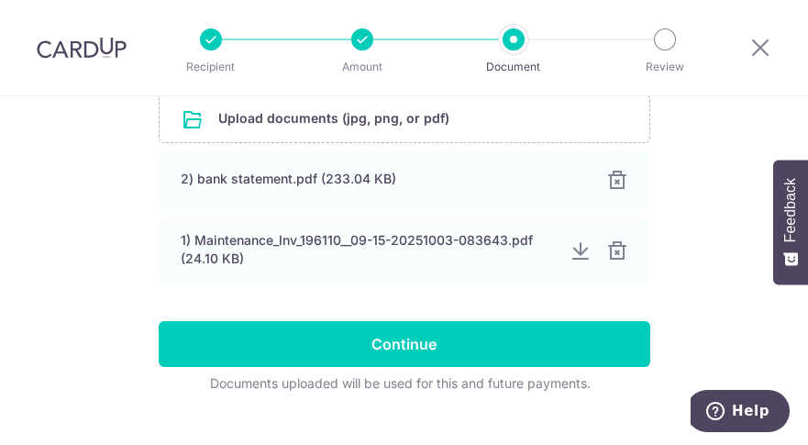
scroll to position [430, 0]
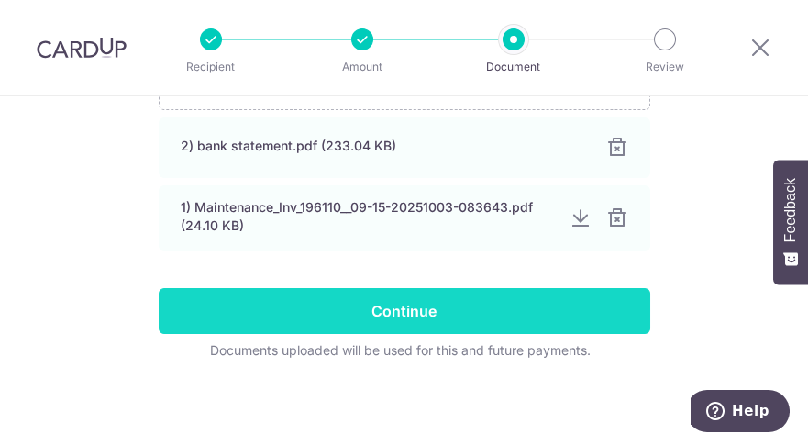
click at [406, 311] on input "Continue" at bounding box center [404, 311] width 491 height 46
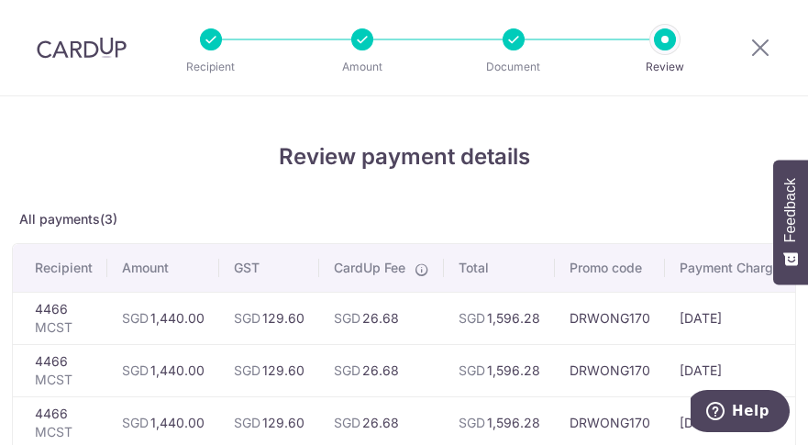
drag, startPoint x: 807, startPoint y: 316, endPoint x: 810, endPoint y: 377, distance: 60.6
click at [807, 377] on html "Recipient Amount Document Review Review payment details All payments(3) Recipie…" at bounding box center [404, 222] width 808 height 445
drag, startPoint x: 807, startPoint y: 376, endPoint x: 772, endPoint y: 375, distance: 34.8
click at [772, 375] on td "[DATE]" at bounding box center [744, 370] width 159 height 52
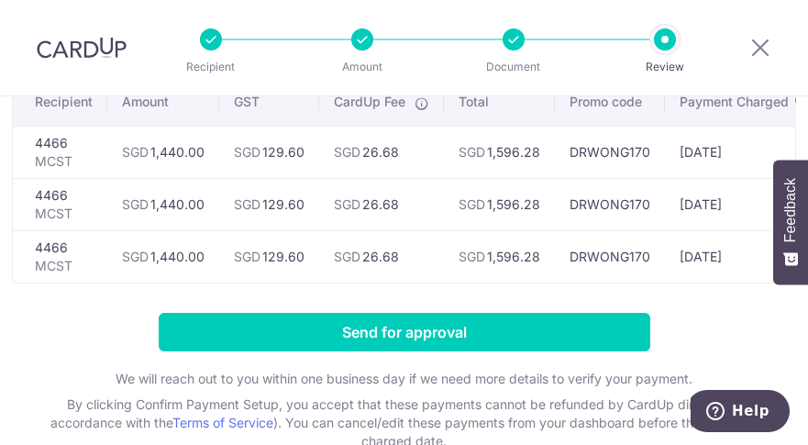
scroll to position [200, 0]
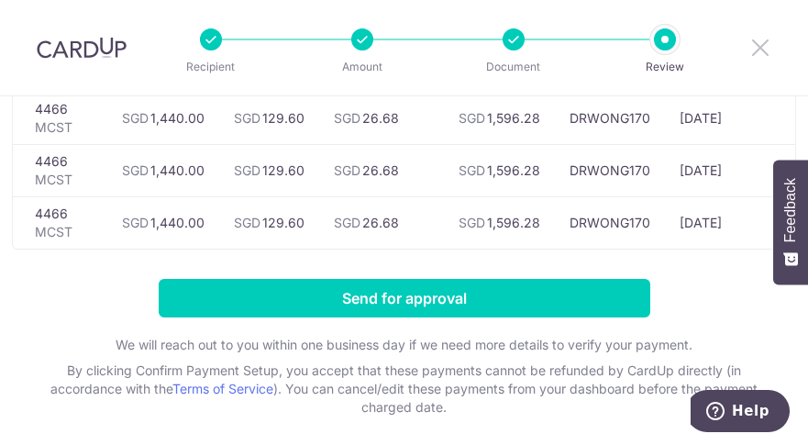
drag, startPoint x: 769, startPoint y: 47, endPoint x: 493, endPoint y: 103, distance: 281.5
click at [770, 47] on icon at bounding box center [760, 47] width 22 height 23
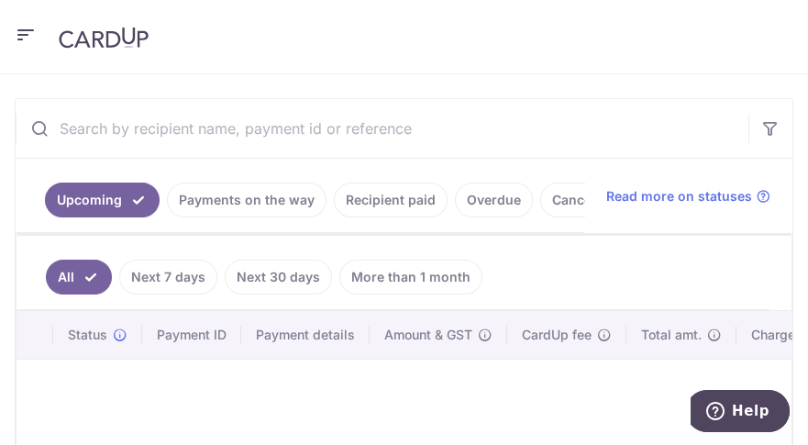
scroll to position [310, 0]
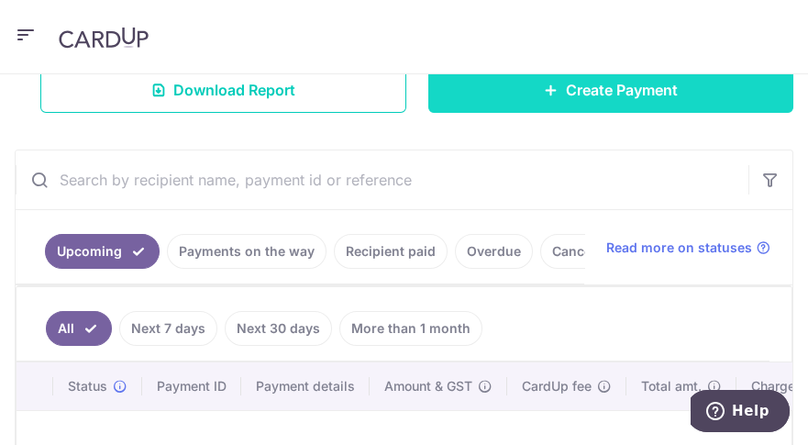
click at [623, 94] on span "Create Payment" at bounding box center [622, 90] width 112 height 22
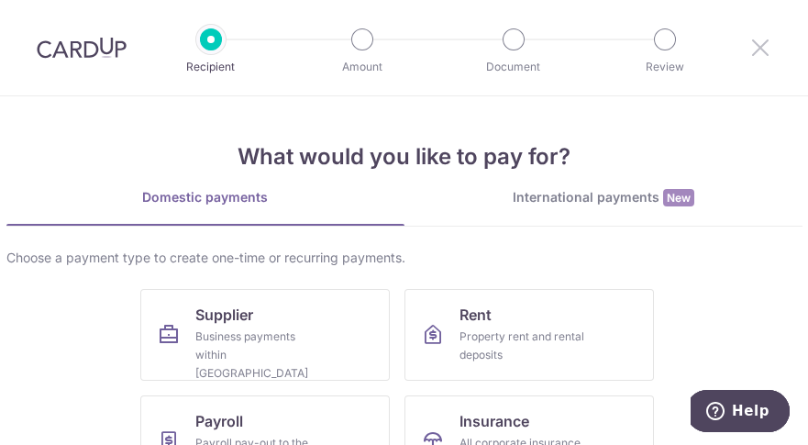
click at [758, 44] on icon at bounding box center [760, 47] width 22 height 23
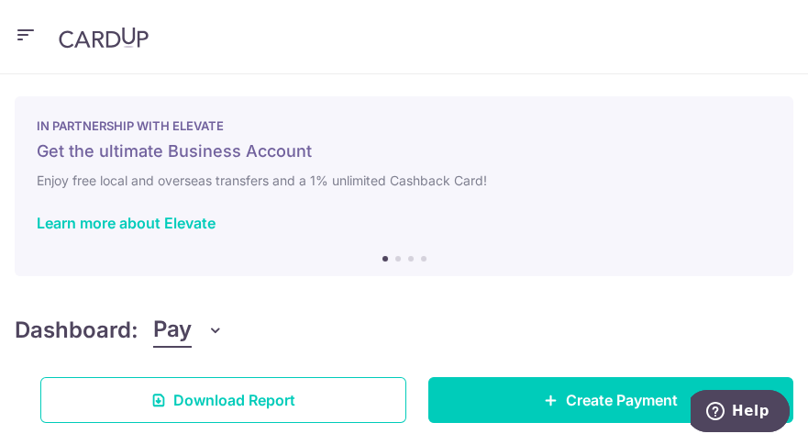
click at [24, 31] on icon "button" at bounding box center [26, 35] width 22 height 23
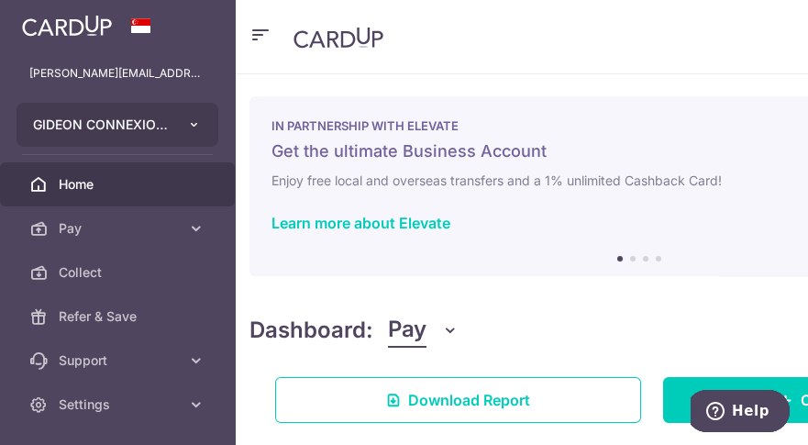
click at [144, 113] on button "GIDEON CONNEXION 915 PTE. LTD. [PERSON_NAME] 915 PTE. LTD." at bounding box center [118, 125] width 202 height 44
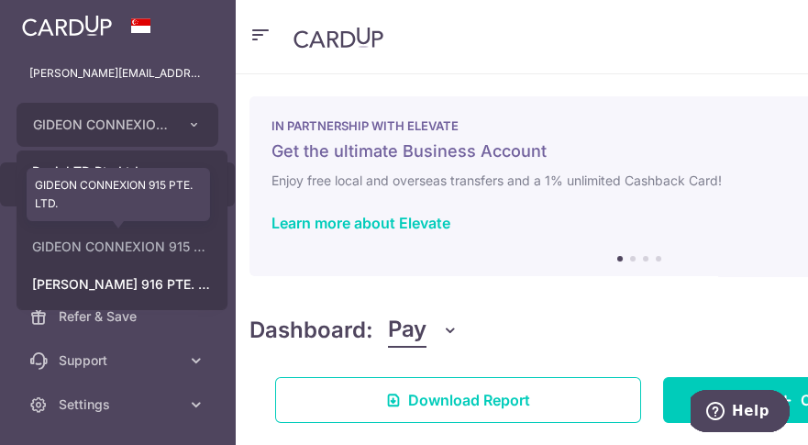
click at [190, 251] on link "GIDEON CONNEXION 915 PTE. LTD." at bounding box center [121, 246] width 209 height 33
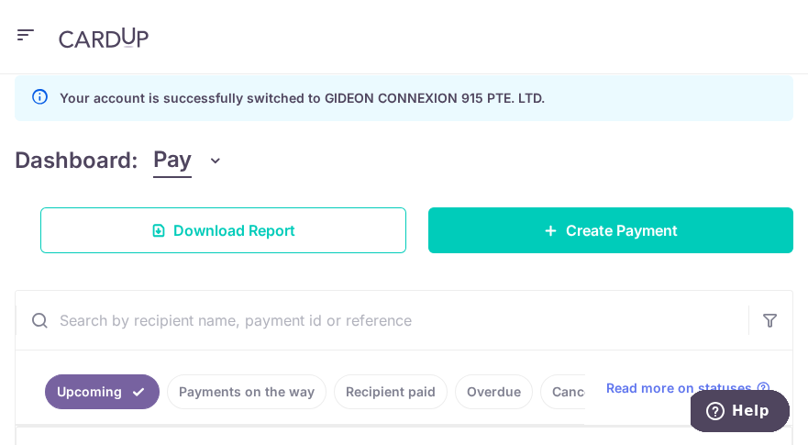
scroll to position [323, 0]
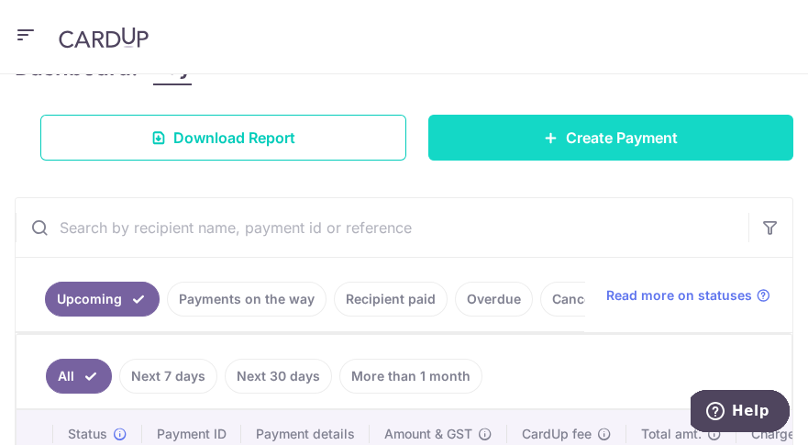
click at [607, 138] on span "Create Payment" at bounding box center [622, 138] width 112 height 22
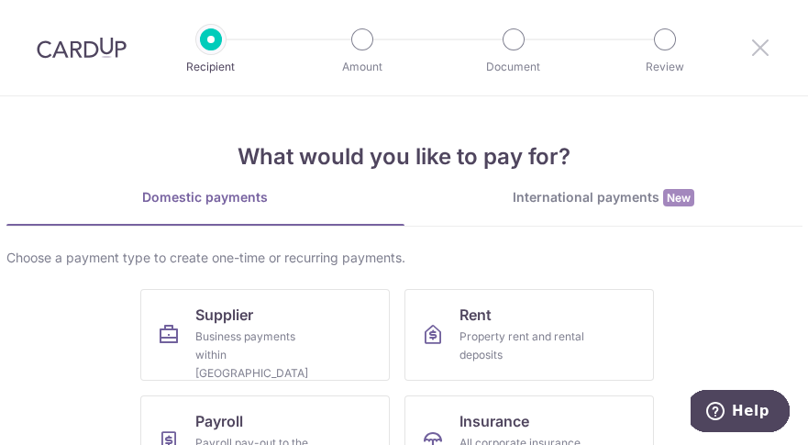
click at [764, 37] on icon at bounding box center [760, 47] width 22 height 23
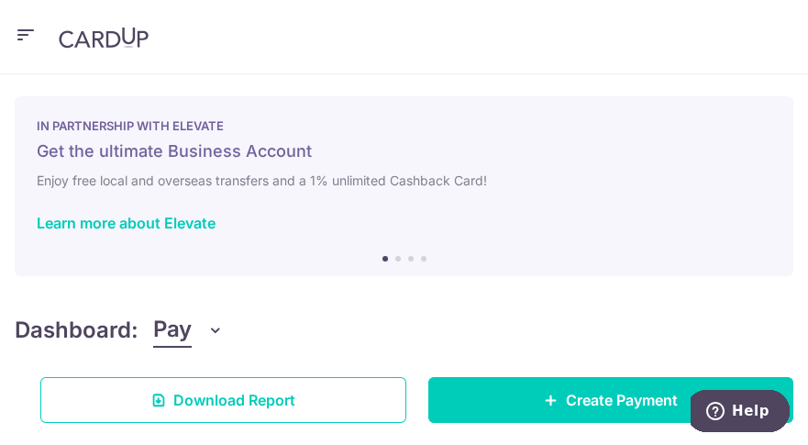
click at [22, 33] on icon "button" at bounding box center [26, 35] width 22 height 23
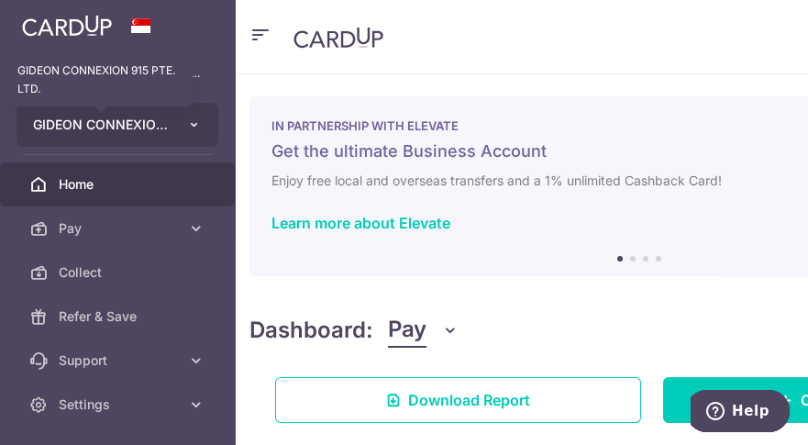
click at [101, 123] on span "GIDEON CONNEXION 915 PTE. LTD." at bounding box center [101, 125] width 136 height 18
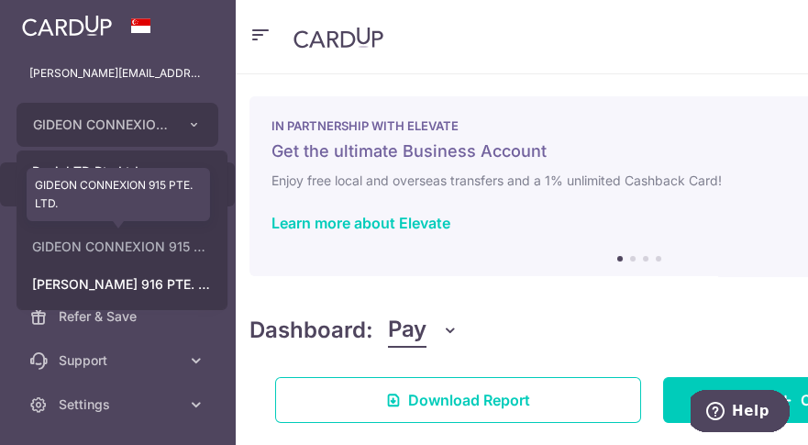
click at [138, 251] on link "GIDEON CONNEXION 915 PTE. LTD." at bounding box center [121, 246] width 209 height 33
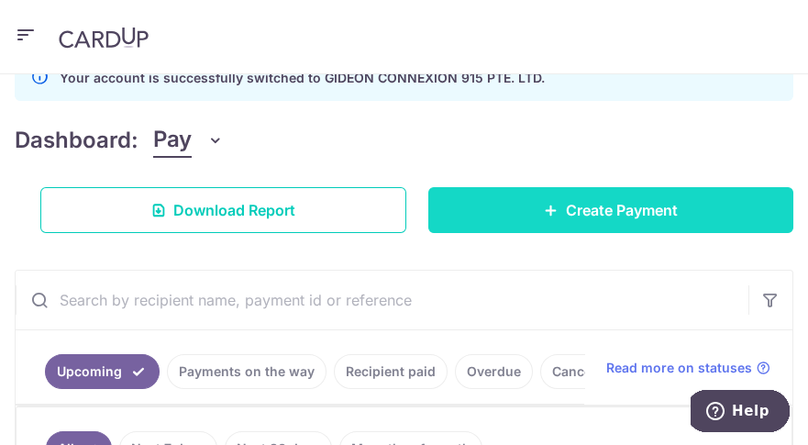
click at [579, 224] on link "Create Payment" at bounding box center [611, 210] width 366 height 46
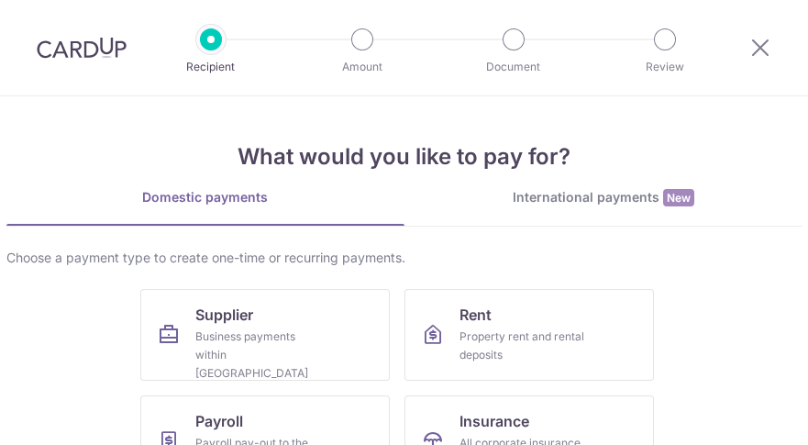
click at [579, 224] on link "International payments New" at bounding box center [603, 207] width 398 height 38
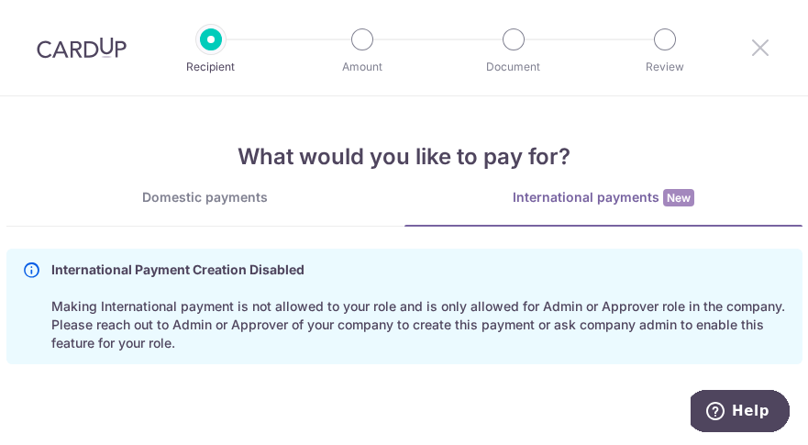
click at [752, 40] on icon at bounding box center [760, 47] width 22 height 23
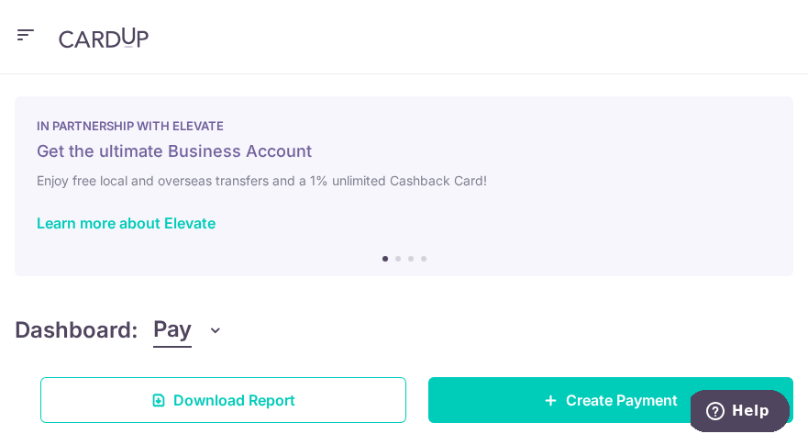
click at [24, 39] on icon "button" at bounding box center [26, 35] width 22 height 23
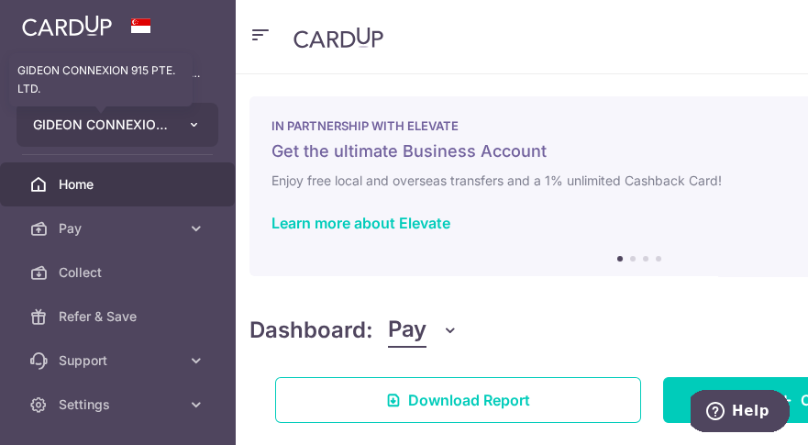
click at [78, 127] on span "GIDEON CONNEXION 915 PTE. LTD." at bounding box center [101, 125] width 136 height 18
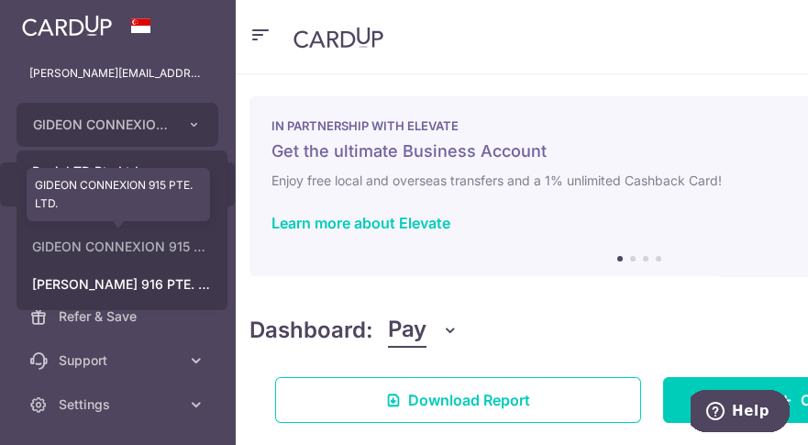
click at [183, 250] on link "GIDEON CONNEXION 915 PTE. LTD." at bounding box center [121, 246] width 209 height 33
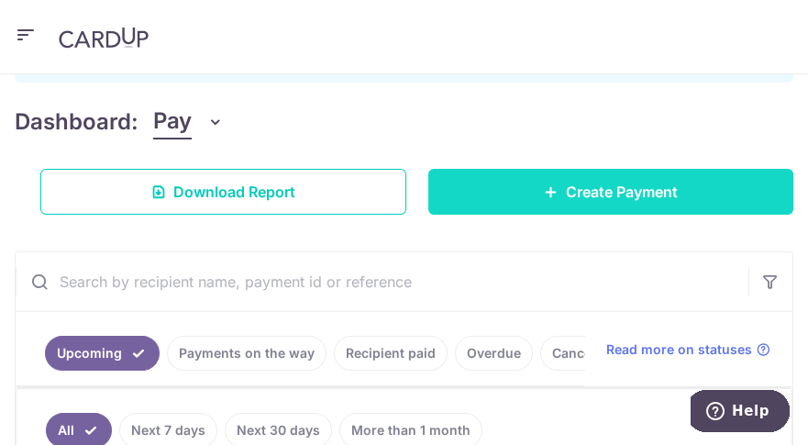
click at [599, 201] on span "Create Payment" at bounding box center [622, 192] width 112 height 22
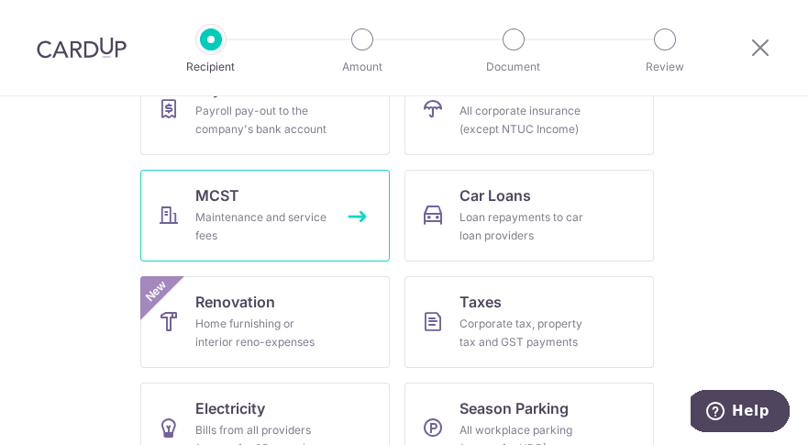
click at [238, 222] on div "Maintenance and service fees" at bounding box center [261, 226] width 132 height 37
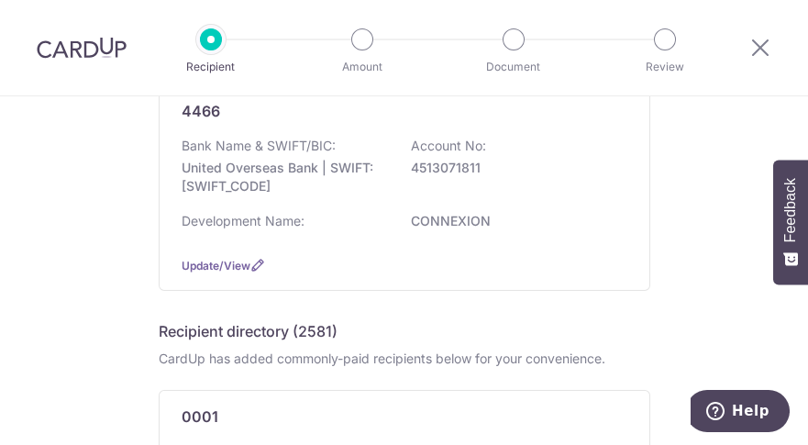
scroll to position [218, 0]
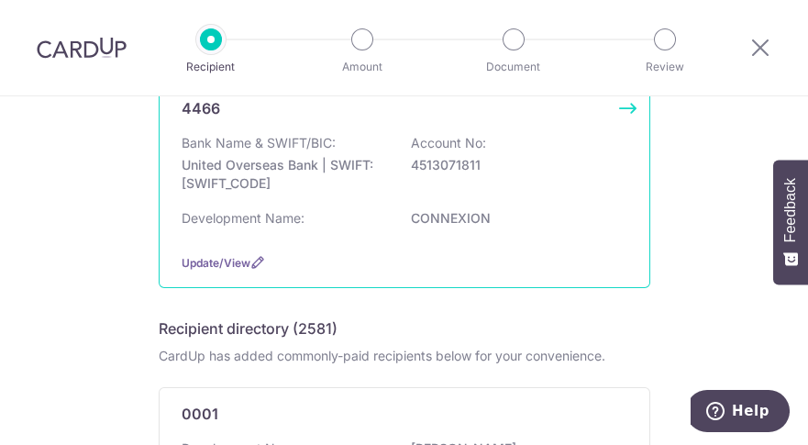
click at [328, 157] on p "United Overseas Bank | SWIFT: UOVBSGSGXXX" at bounding box center [284, 174] width 205 height 37
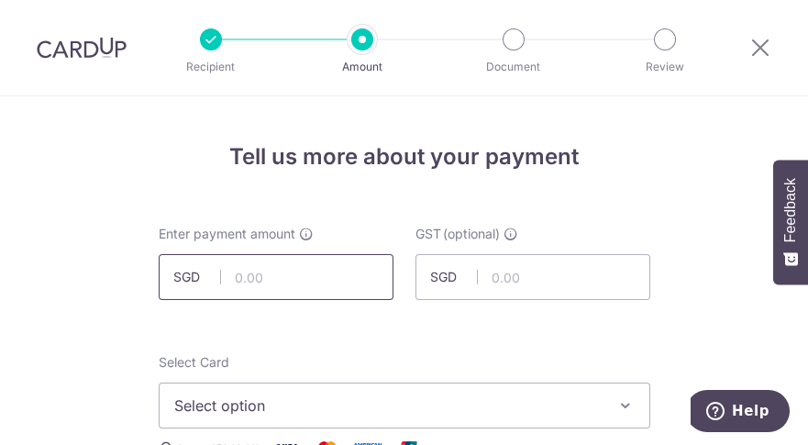
click at [281, 281] on input "text" at bounding box center [276, 277] width 235 height 46
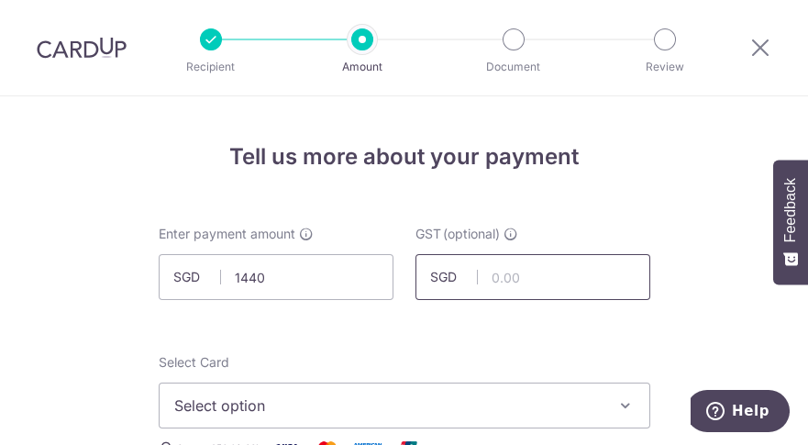
type input "1,440.00"
click at [545, 273] on input "text" at bounding box center [532, 277] width 235 height 46
type input "129.60"
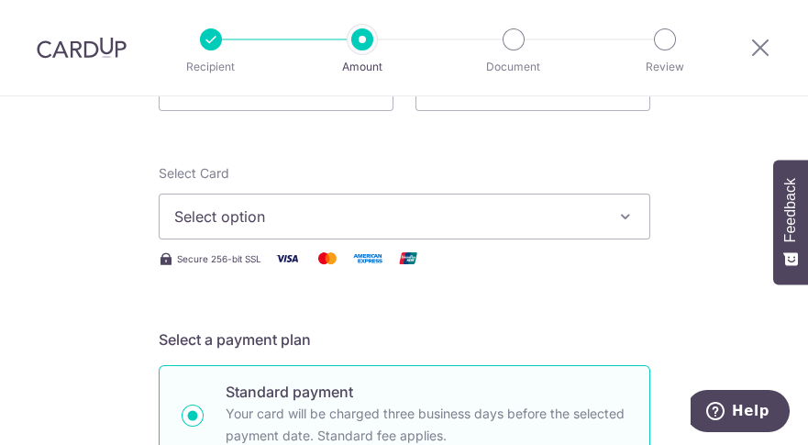
scroll to position [233, 0]
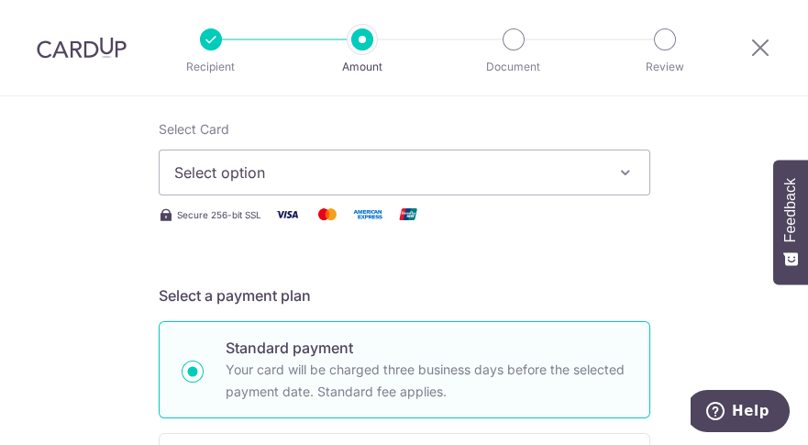
click at [278, 179] on span "Select option" at bounding box center [387, 172] width 427 height 22
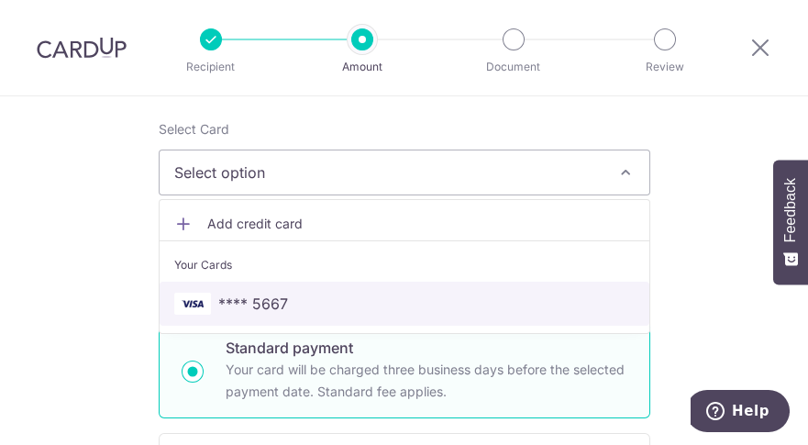
click at [276, 311] on span "**** 5667" at bounding box center [253, 303] width 70 height 22
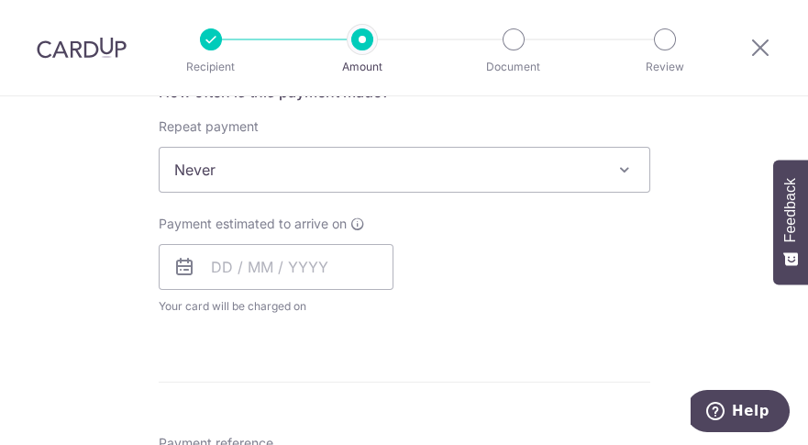
scroll to position [810, 0]
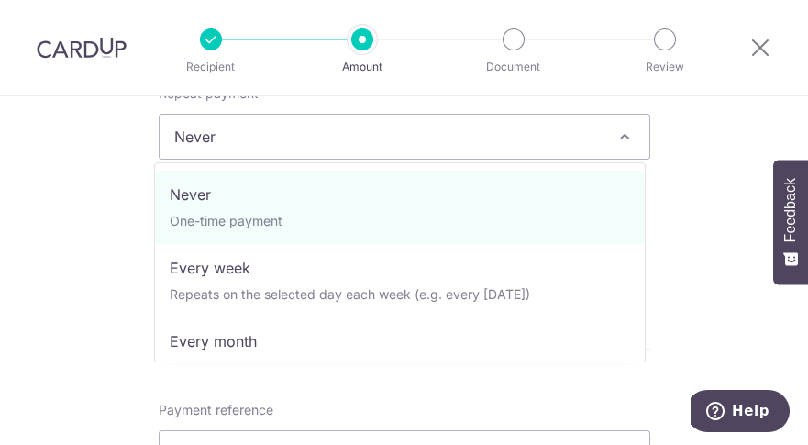
click at [602, 134] on span "Never" at bounding box center [405, 137] width 490 height 44
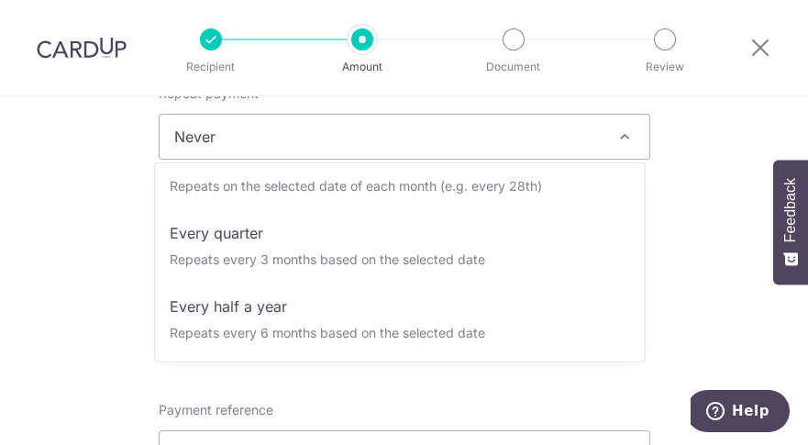
scroll to position [182, 0]
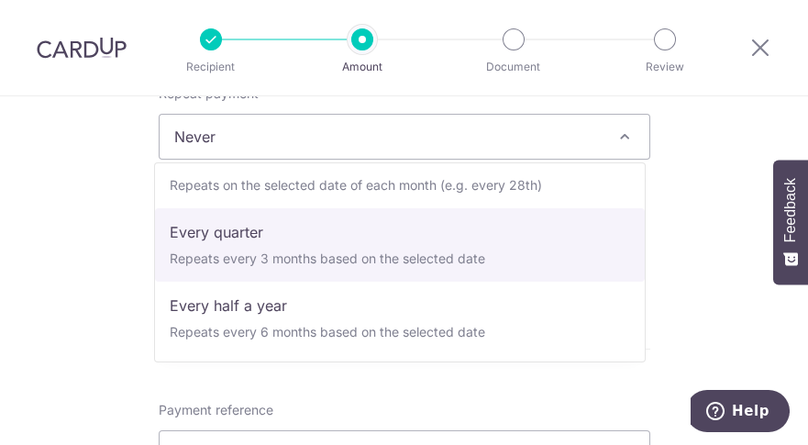
select select "4"
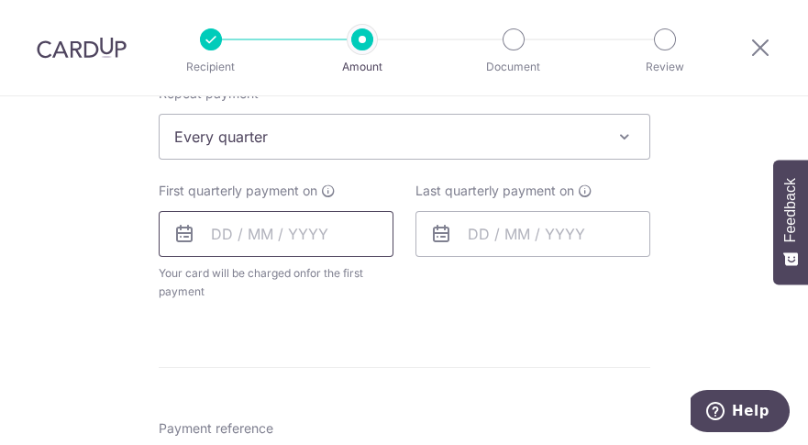
click at [202, 233] on input "text" at bounding box center [276, 234] width 235 height 46
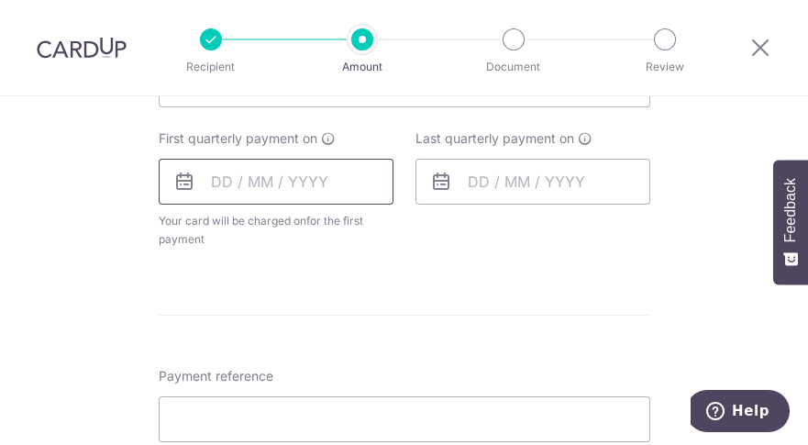
scroll to position [873, 0]
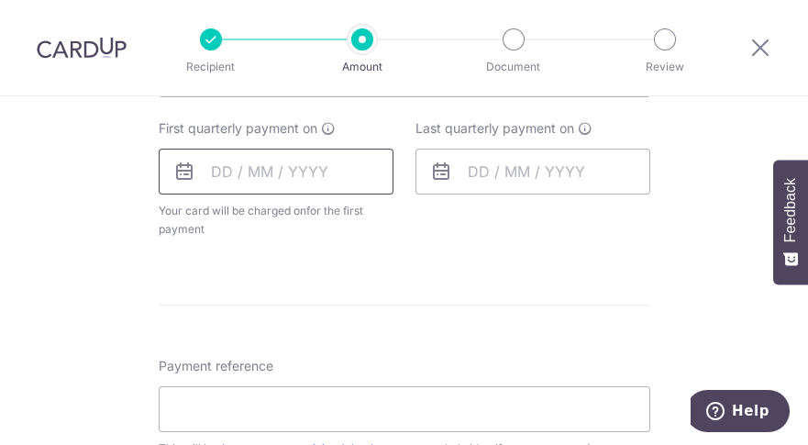
click at [208, 169] on input "text" at bounding box center [276, 172] width 235 height 46
click at [178, 173] on icon at bounding box center [184, 171] width 22 height 22
click at [199, 165] on input "text" at bounding box center [276, 172] width 235 height 46
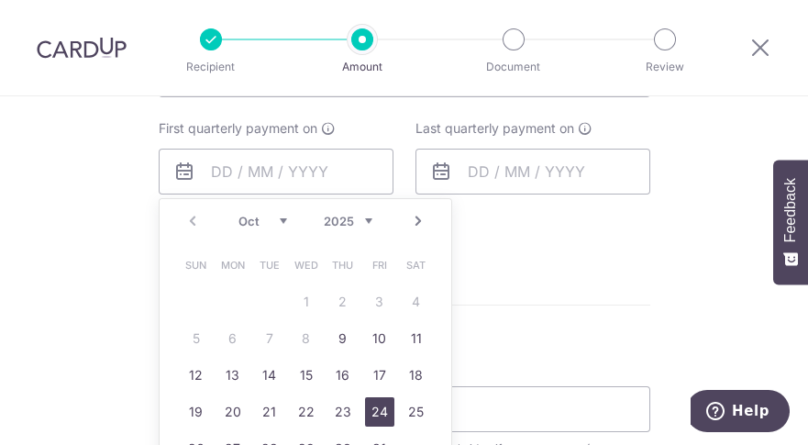
click at [378, 411] on link "24" at bounding box center [379, 411] width 29 height 29
type input "[DATE]"
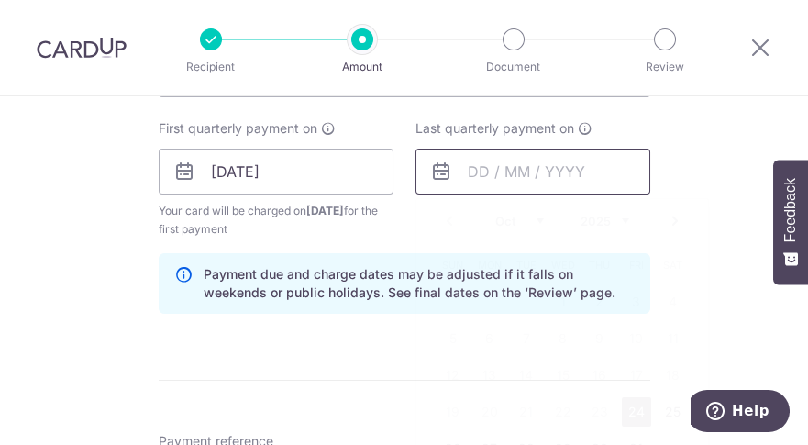
click at [460, 167] on input "text" at bounding box center [532, 172] width 235 height 46
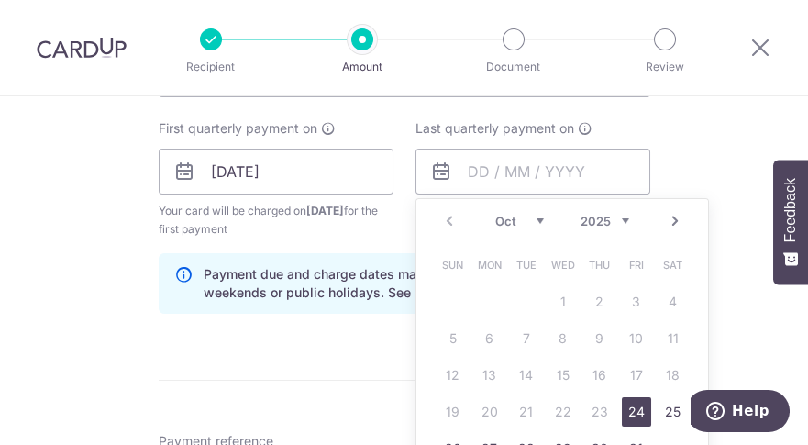
click at [664, 222] on link "Next" at bounding box center [675, 221] width 22 height 22
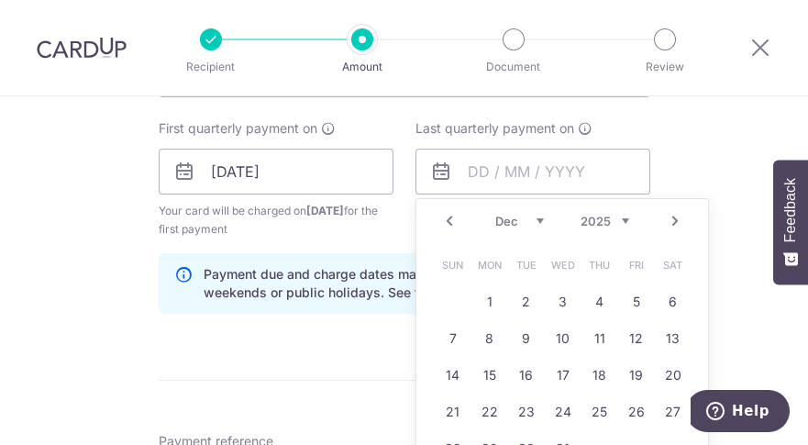
click at [664, 222] on link "Next" at bounding box center [675, 221] width 22 height 22
click at [664, 221] on link "Next" at bounding box center [675, 221] width 22 height 22
click at [633, 412] on link "24" at bounding box center [636, 411] width 29 height 29
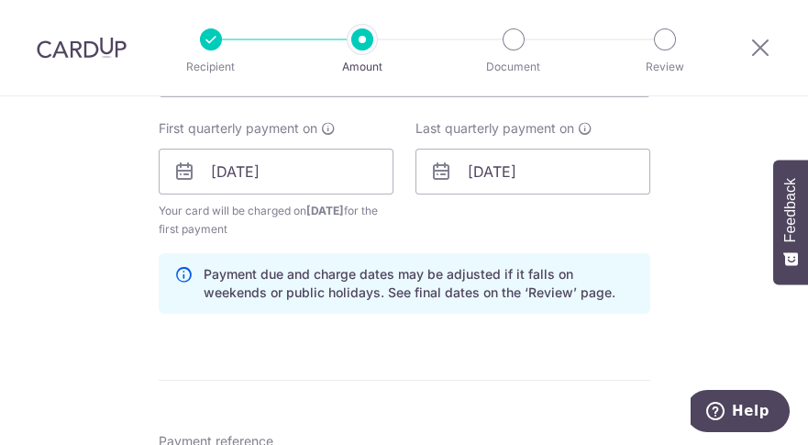
scroll to position [839, 0]
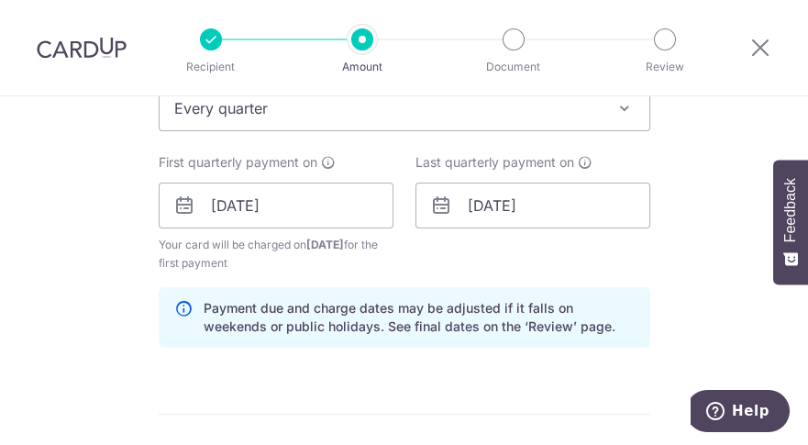
click at [438, 207] on icon at bounding box center [441, 205] width 22 height 22
click at [460, 198] on input "[DATE]" at bounding box center [532, 205] width 235 height 46
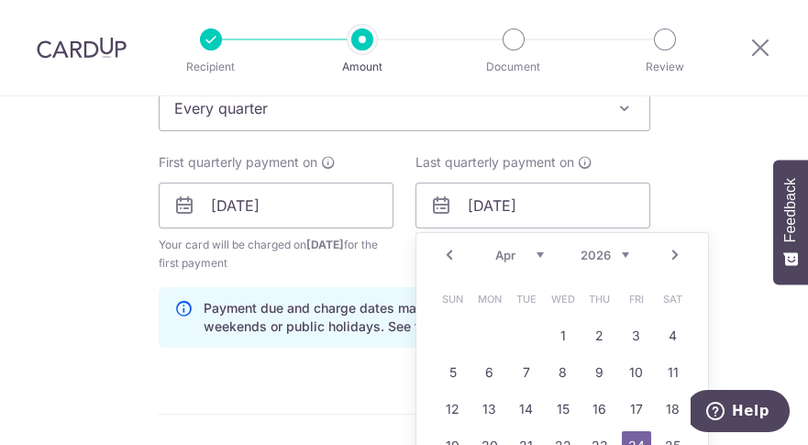
click at [670, 257] on link "Next" at bounding box center [675, 255] width 22 height 22
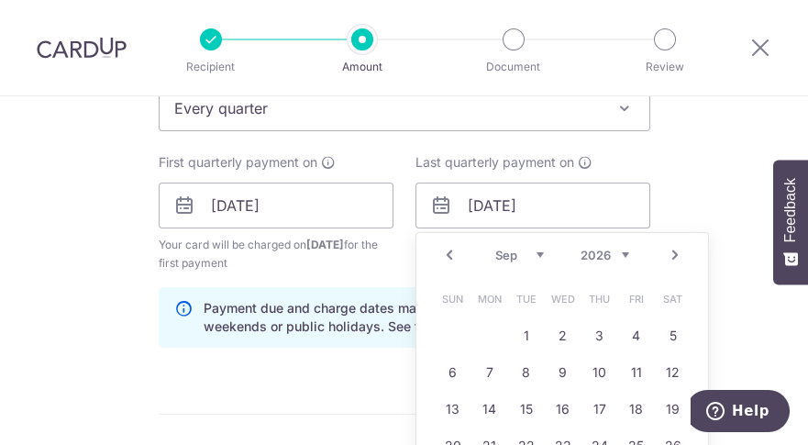
click at [673, 254] on link "Next" at bounding box center [675, 255] width 22 height 22
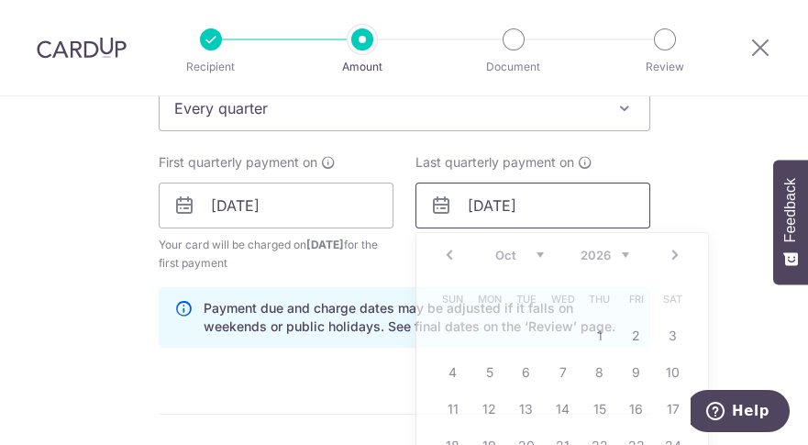
scroll to position [873, 0]
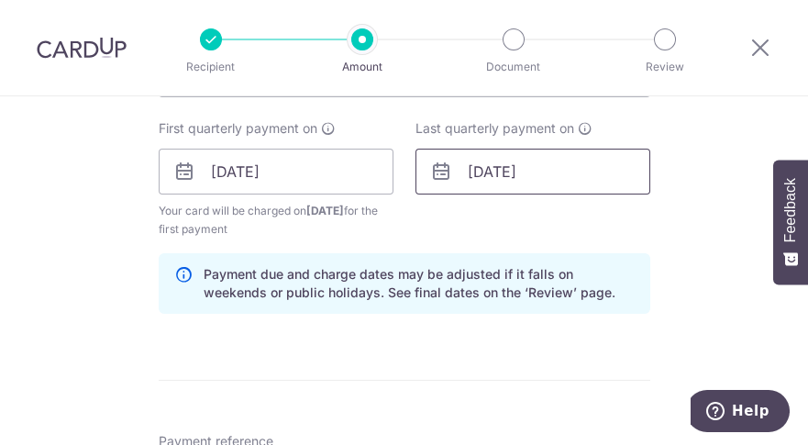
click at [459, 171] on input "[DATE]" at bounding box center [532, 172] width 235 height 46
click at [485, 172] on input "[DATE]" at bounding box center [532, 172] width 235 height 46
click at [436, 179] on icon at bounding box center [441, 171] width 22 height 22
click at [460, 170] on input "[DATE]" at bounding box center [532, 172] width 235 height 46
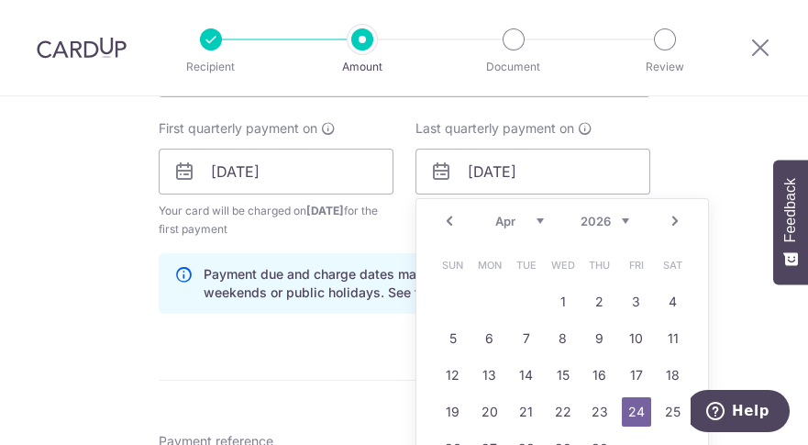
click at [675, 222] on link "Next" at bounding box center [675, 221] width 22 height 22
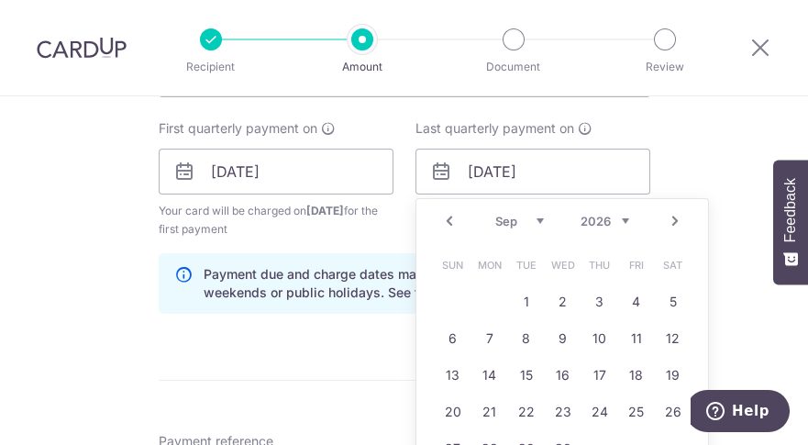
click at [675, 222] on link "Next" at bounding box center [675, 221] width 22 height 22
click at [446, 227] on link "Prev" at bounding box center [449, 221] width 22 height 22
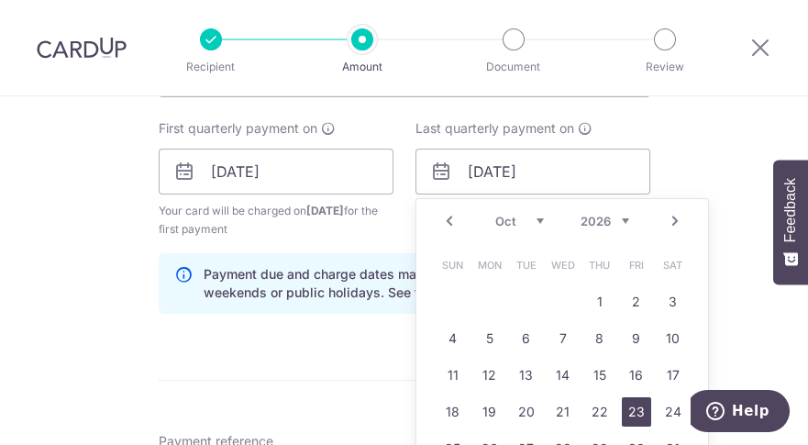
click at [633, 414] on link "23" at bounding box center [636, 411] width 29 height 29
type input "23/10/2026"
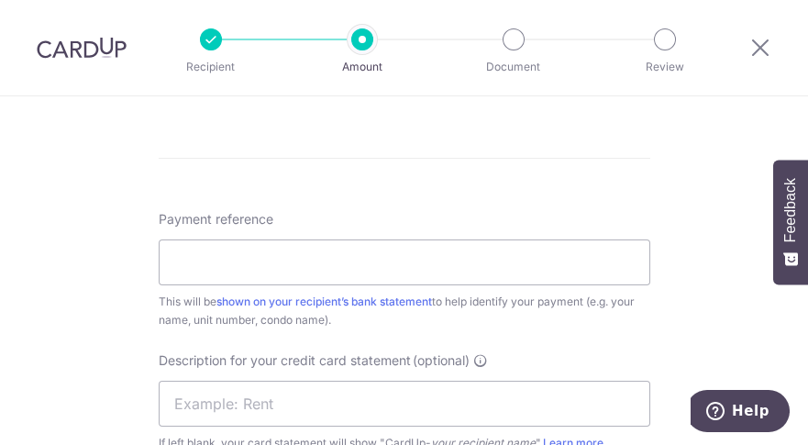
scroll to position [1106, 0]
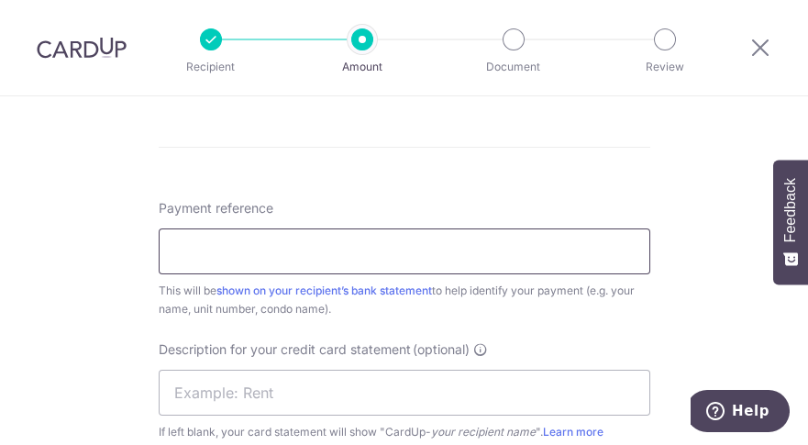
click at [260, 230] on input "Payment reference" at bounding box center [404, 251] width 491 height 46
type input "FPMC 09-15"
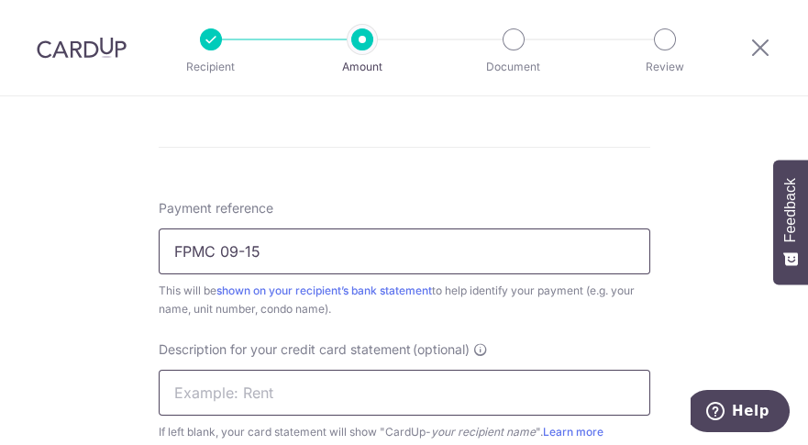
type input "MCST 4466 0915"
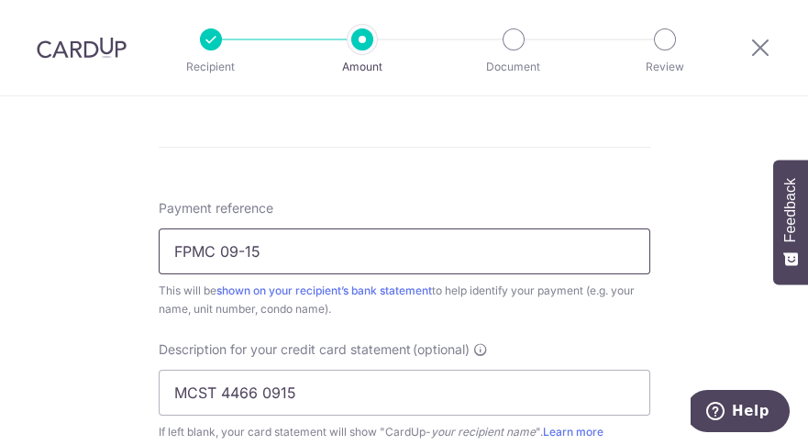
type input "DRWONG170"
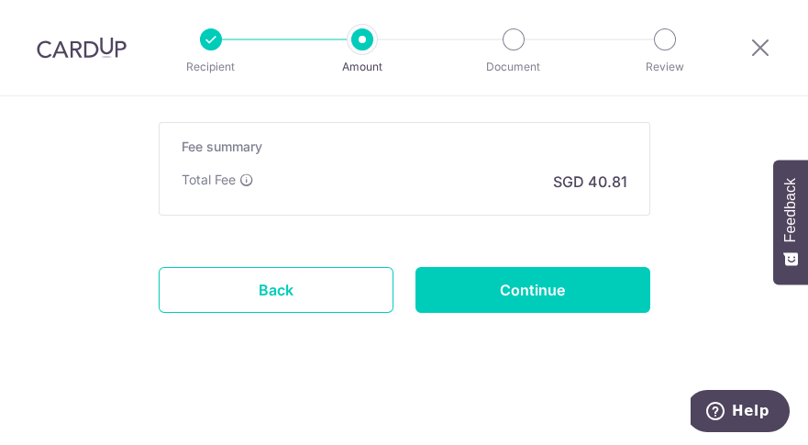
scroll to position [1660, 0]
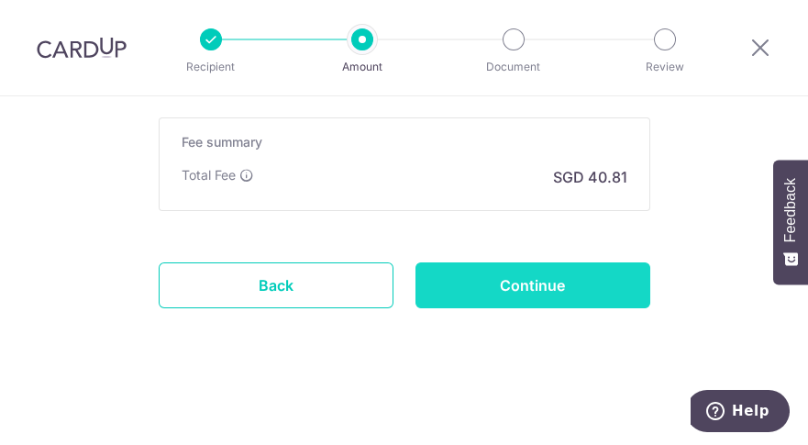
click at [529, 292] on input "Continue" at bounding box center [532, 285] width 235 height 46
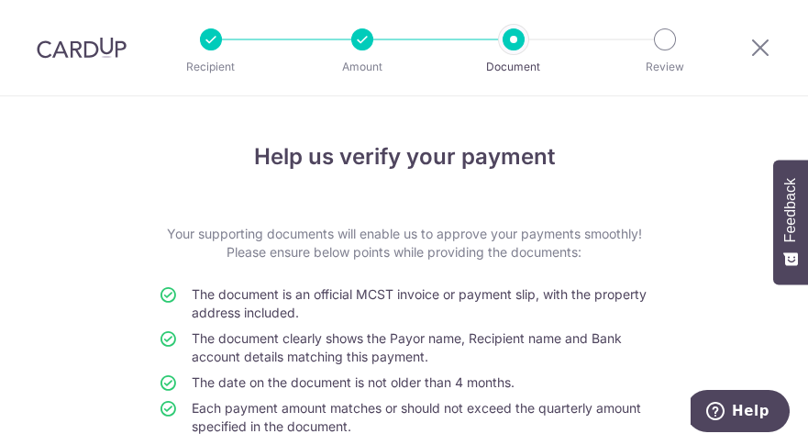
scroll to position [304, 0]
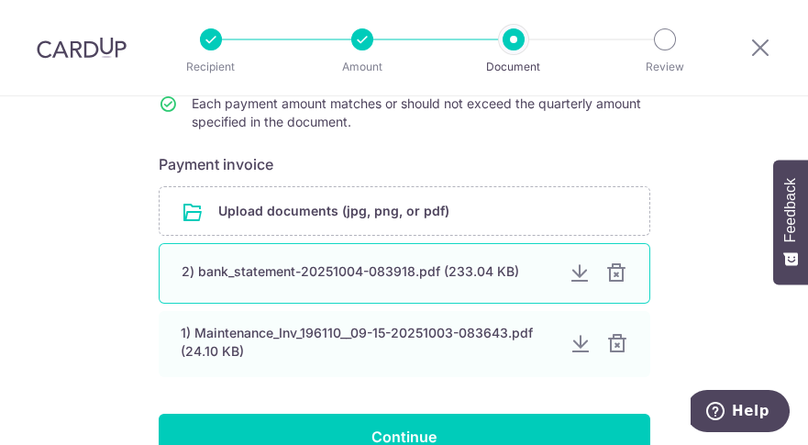
click at [609, 270] on div at bounding box center [616, 273] width 22 height 22
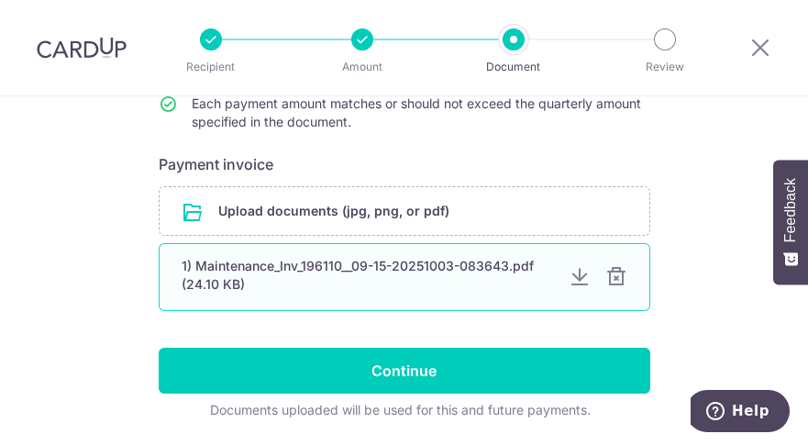
click at [578, 278] on div at bounding box center [579, 277] width 22 height 22
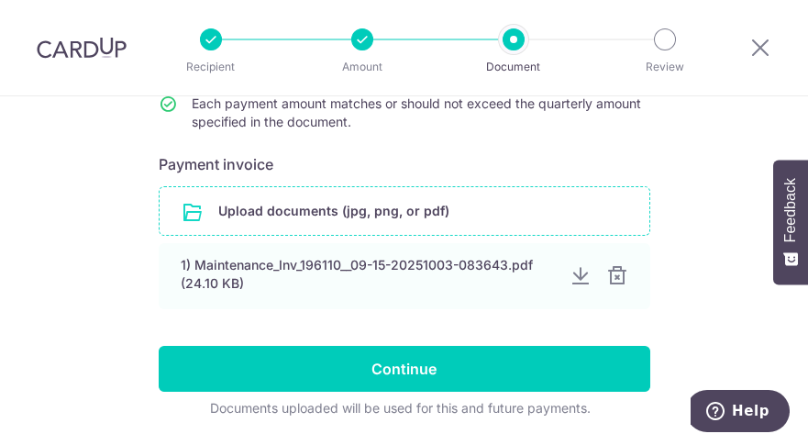
click at [381, 210] on input "file" at bounding box center [405, 211] width 490 height 48
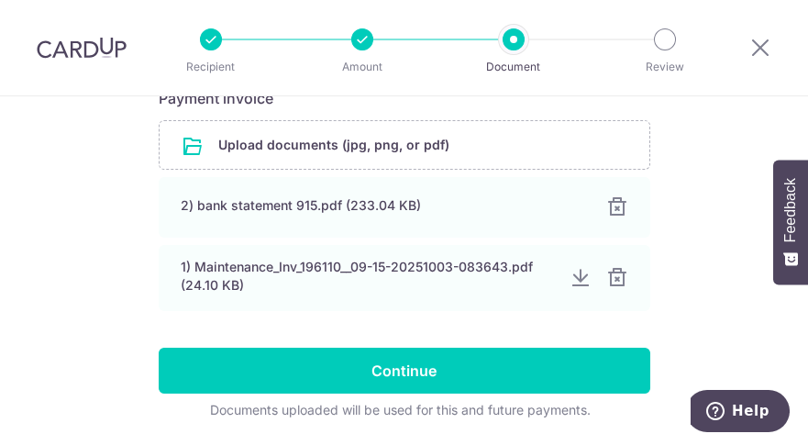
scroll to position [404, 0]
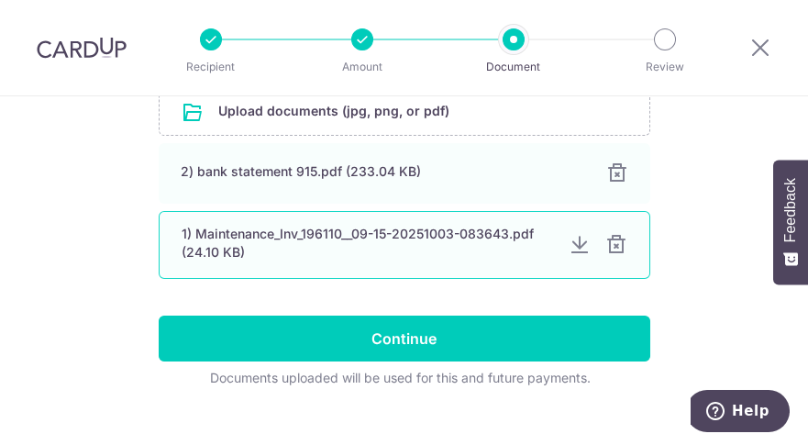
click at [569, 243] on div at bounding box center [579, 245] width 22 height 22
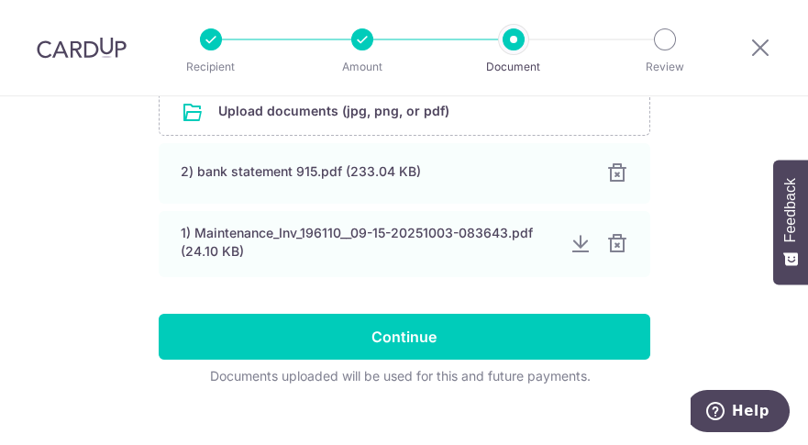
scroll to position [430, 0]
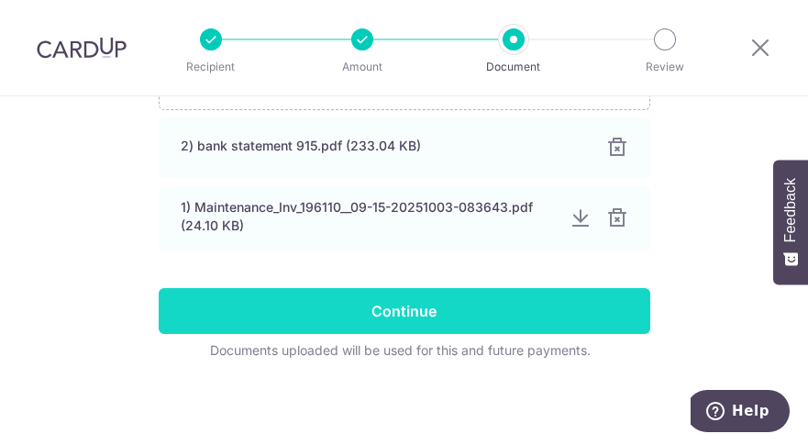
click at [411, 294] on input "Continue" at bounding box center [404, 311] width 491 height 46
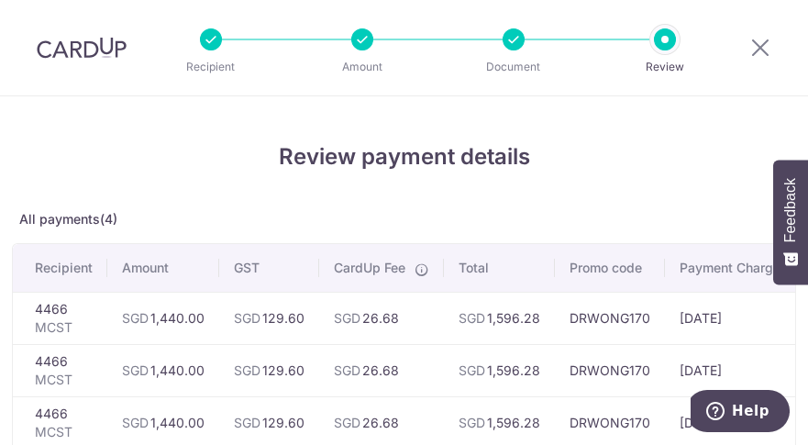
click at [807, 387] on html "Recipient Amount Document Review Review payment details All payments(4) Recipie…" at bounding box center [404, 222] width 808 height 445
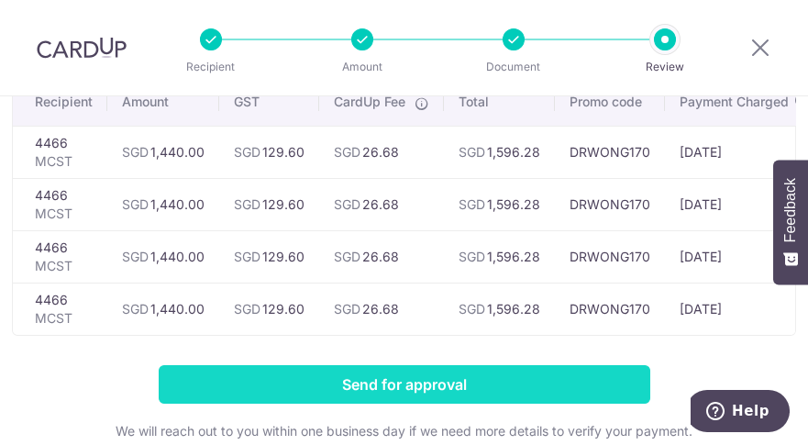
click at [416, 391] on input "Send for approval" at bounding box center [404, 384] width 491 height 39
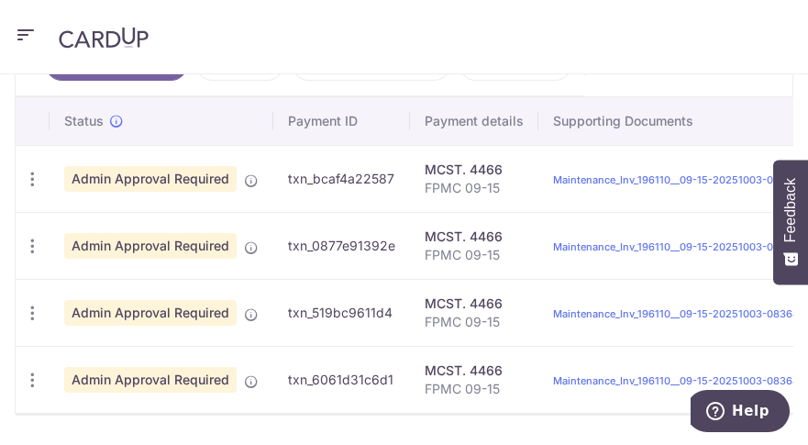
scroll to position [569, 0]
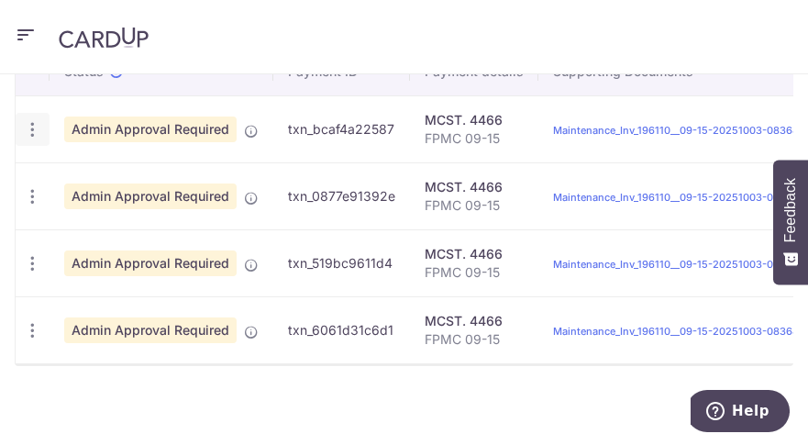
click at [33, 139] on icon "button" at bounding box center [32, 129] width 19 height 19
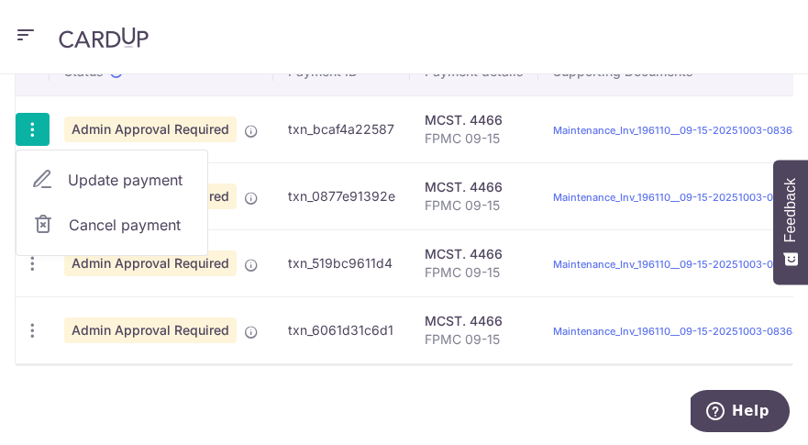
click at [135, 191] on span "Update payment" at bounding box center [130, 180] width 125 height 22
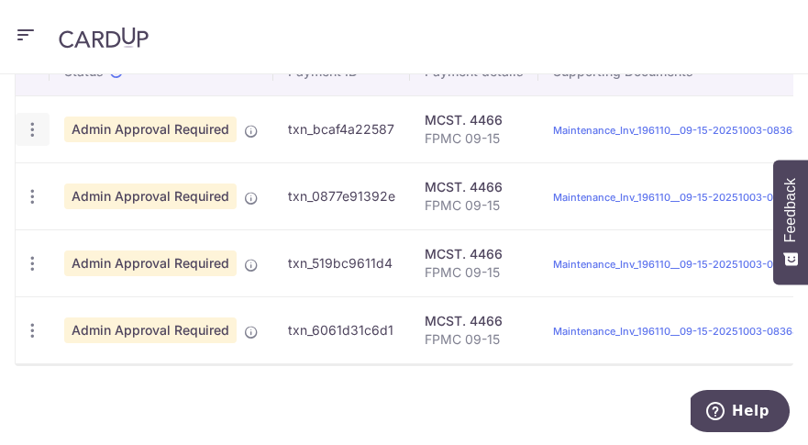
radio input "true"
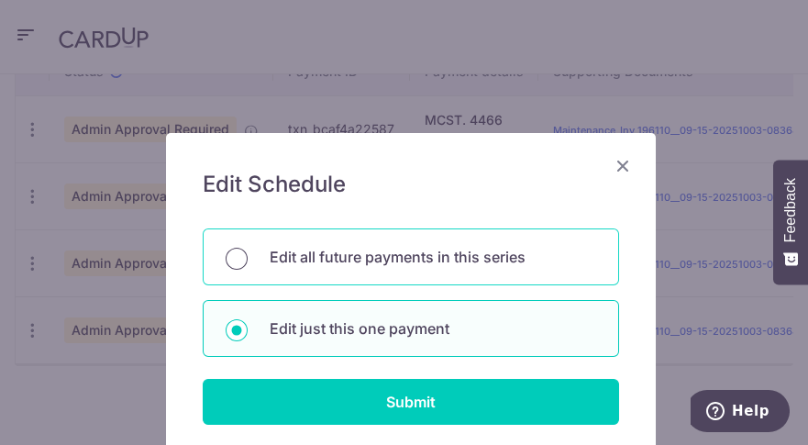
click at [236, 256] on input "Edit all future payments in this series" at bounding box center [237, 259] width 22 height 22
radio input "true"
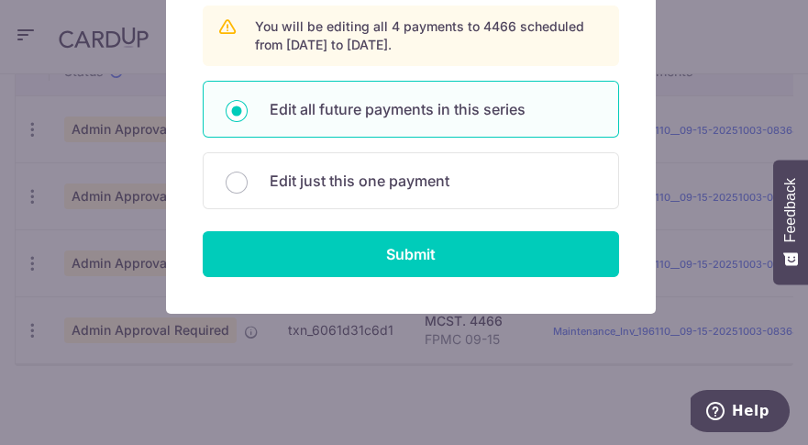
scroll to position [223, 0]
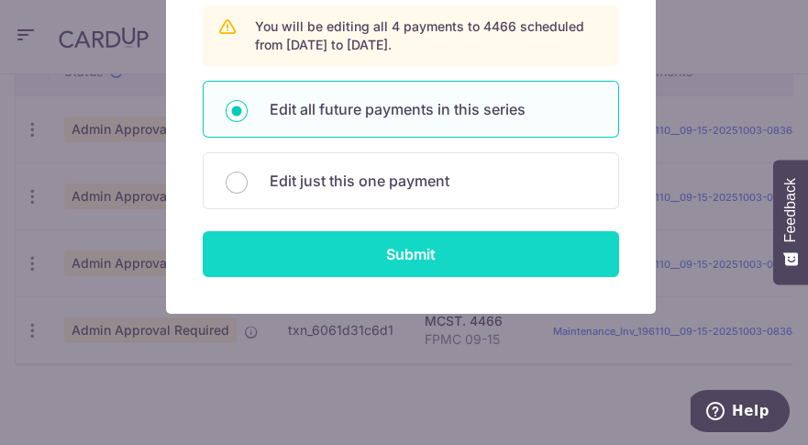
click at [398, 243] on input "Submit" at bounding box center [411, 254] width 416 height 46
radio input "true"
type input "1,440.00"
type input "129.60"
type input "FPMC 09-15"
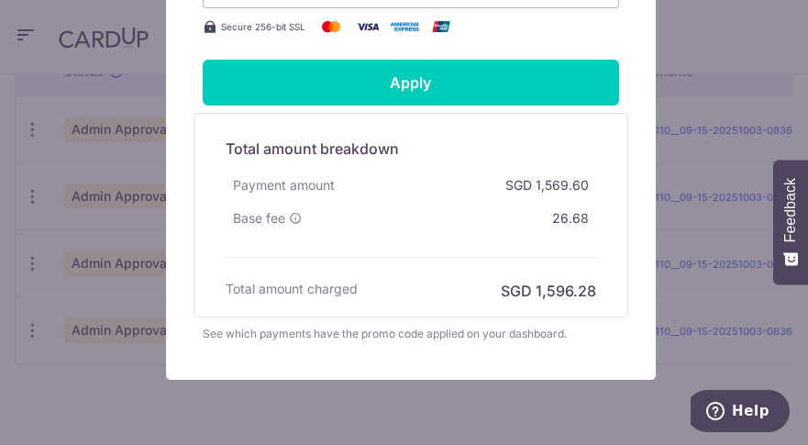
scroll to position [1065, 0]
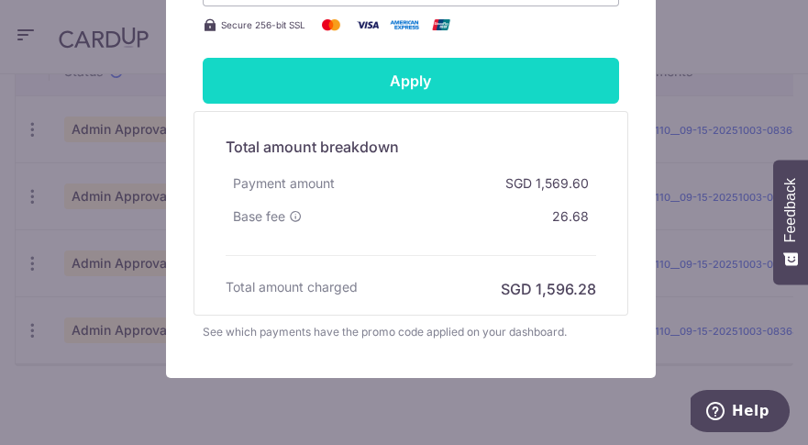
click at [426, 83] on input "Apply" at bounding box center [411, 81] width 416 height 46
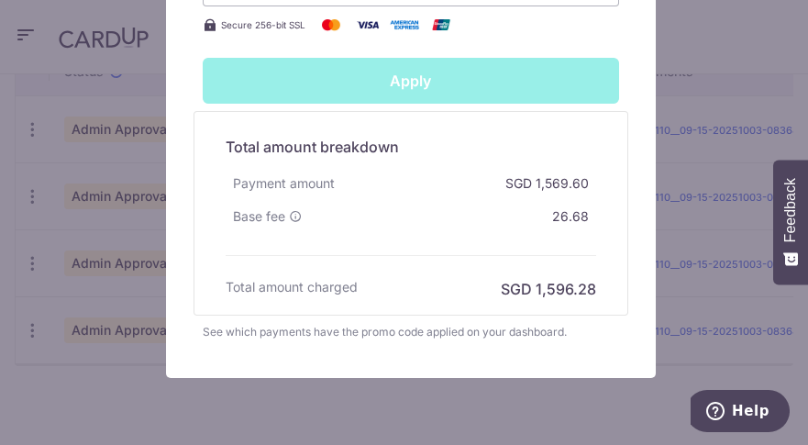
type input "Successfully Applied"
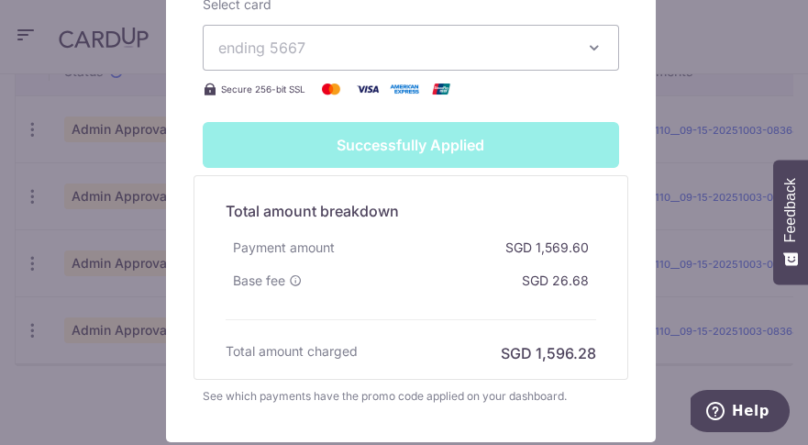
click at [759, 25] on div "Edit payment By clicking apply, you will make changes to all 4 payments to 4466…" at bounding box center [404, 222] width 808 height 445
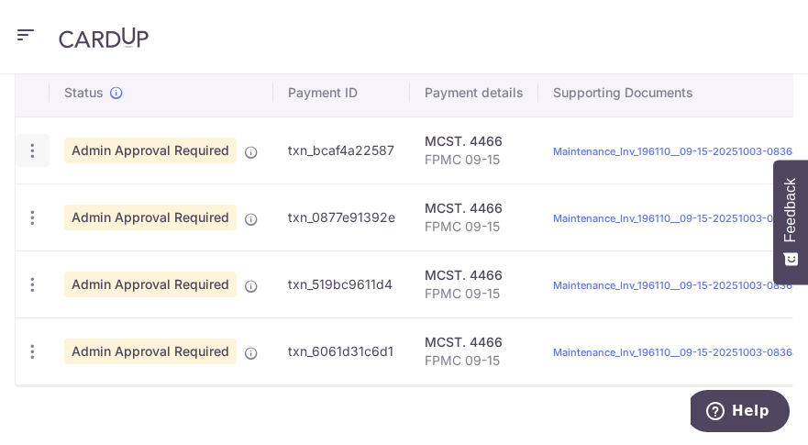
click at [36, 160] on icon "button" at bounding box center [32, 150] width 19 height 19
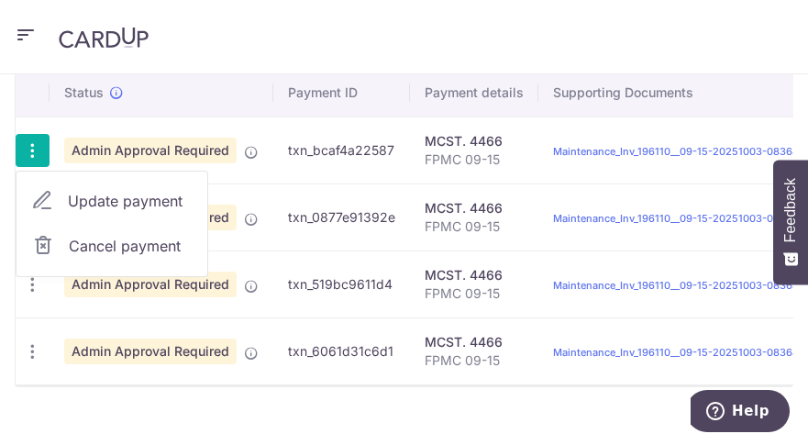
click at [129, 211] on span "Update payment" at bounding box center [130, 201] width 125 height 22
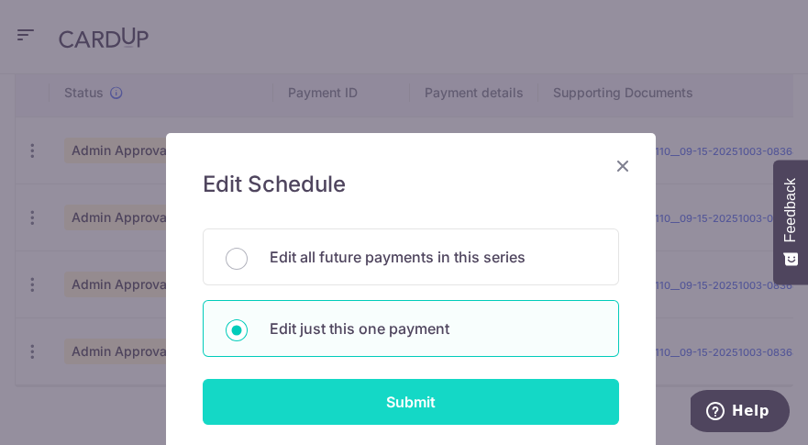
click at [429, 408] on input "Submit" at bounding box center [411, 402] width 416 height 46
radio input "true"
type input "1,440.00"
type input "129.60"
type input "24/10/2025"
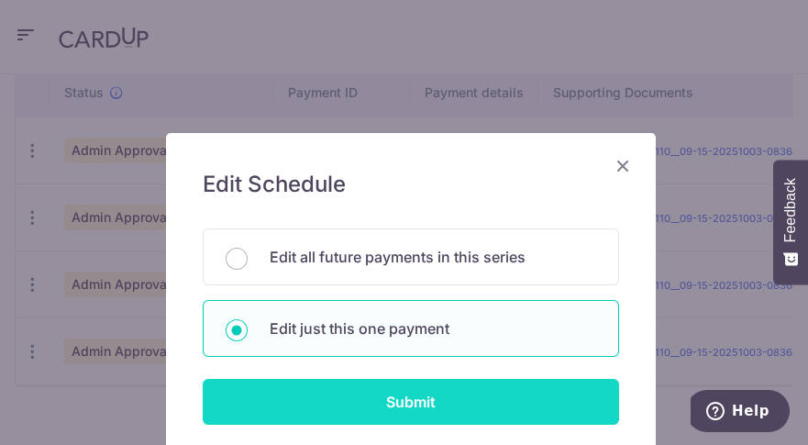
type input "FPMC 09-15"
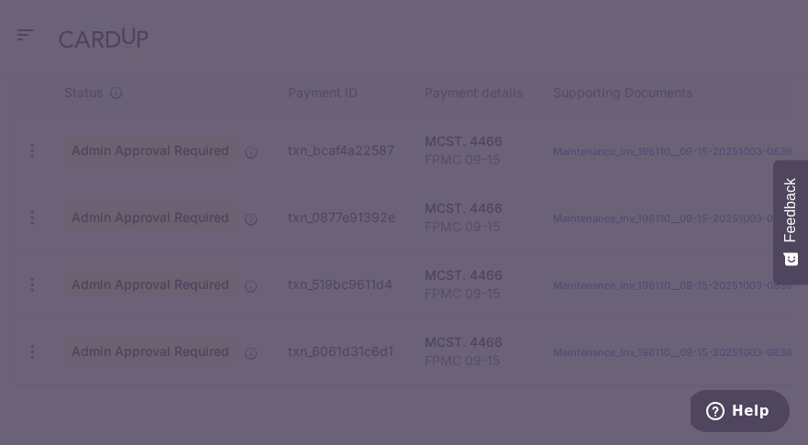
type input "DRWONG170"
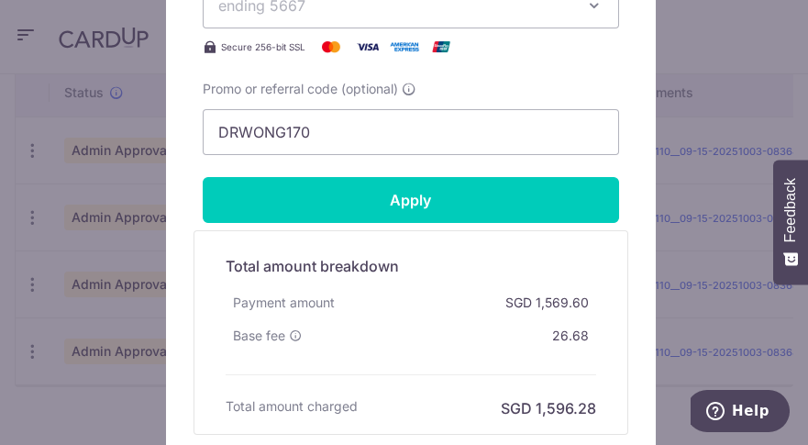
scroll to position [1240, 0]
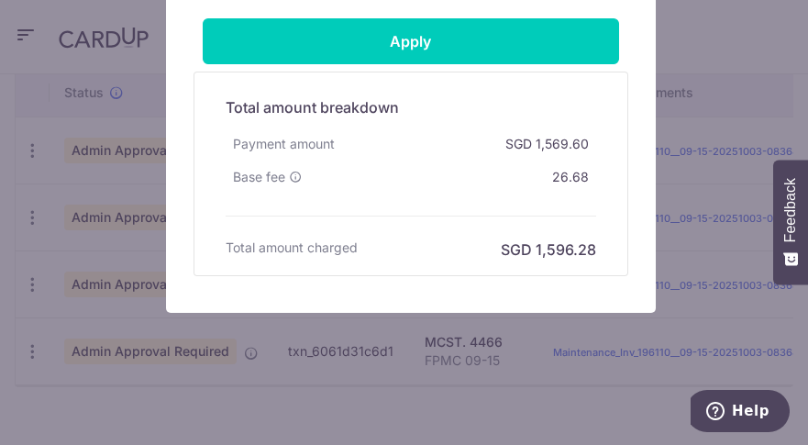
click at [765, 26] on div "Edit payment By clicking apply, you will make changes to all payments to 4466 s…" at bounding box center [404, 222] width 808 height 445
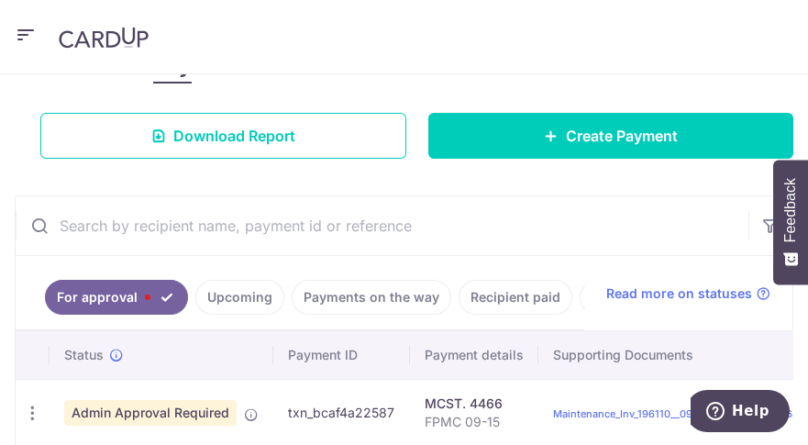
scroll to position [270, 0]
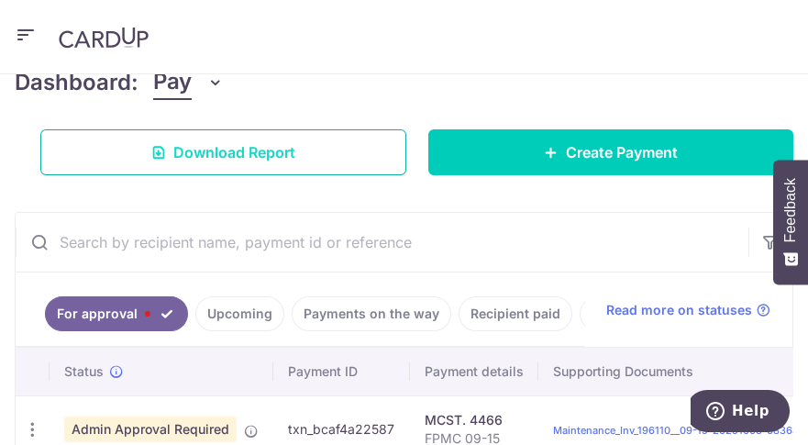
click at [212, 143] on span "Download Report" at bounding box center [234, 152] width 122 height 22
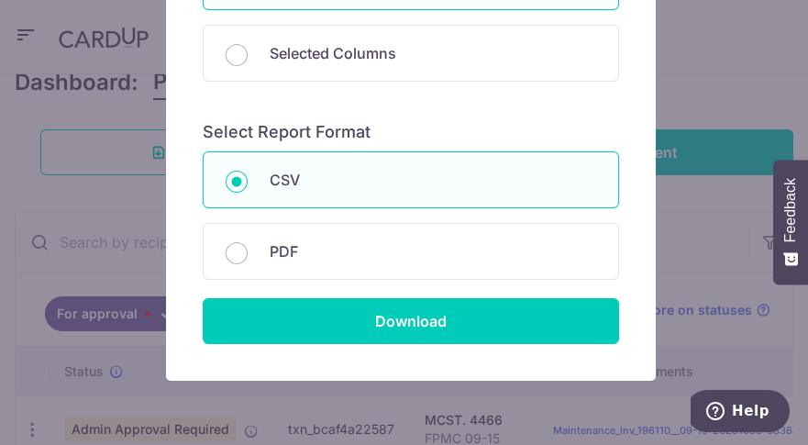
scroll to position [344, 0]
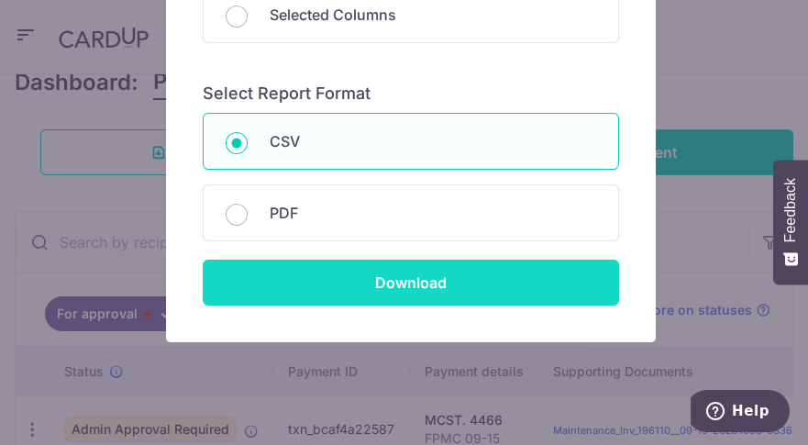
click at [403, 271] on input "Download" at bounding box center [411, 282] width 416 height 46
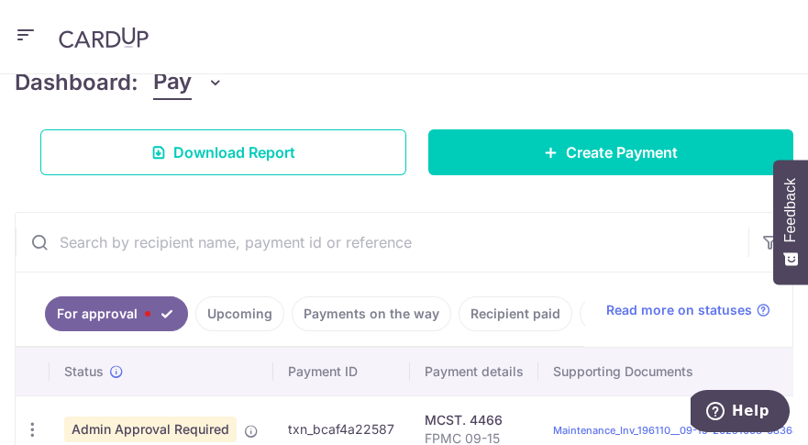
click at [28, 28] on icon "button" at bounding box center [26, 35] width 22 height 23
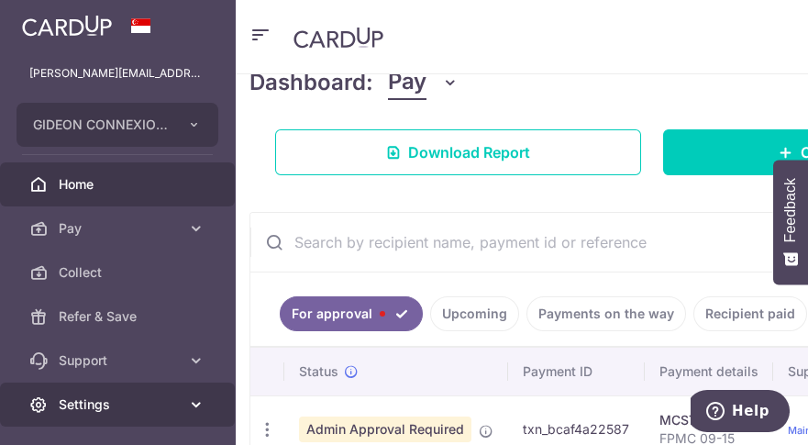
click at [119, 423] on link "Settings" at bounding box center [117, 404] width 235 height 44
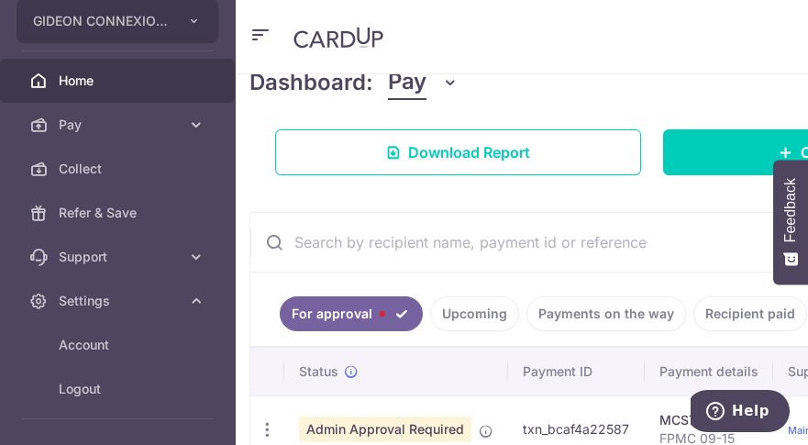
scroll to position [166, 0]
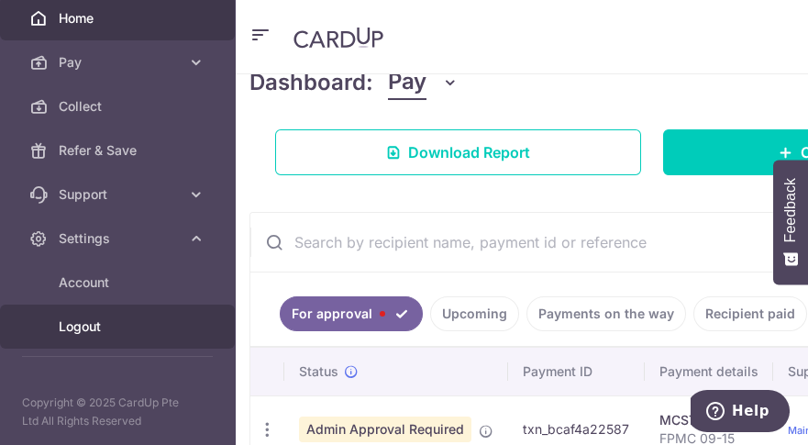
click at [103, 325] on span "Logout" at bounding box center [119, 326] width 121 height 18
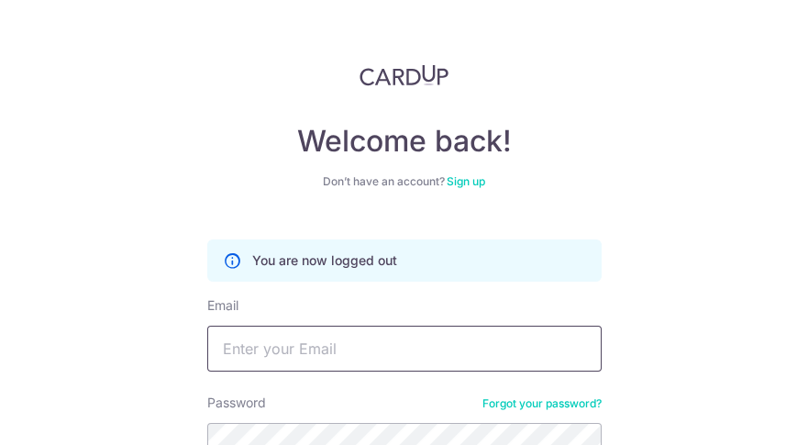
click at [321, 347] on input "Email" at bounding box center [404, 348] width 394 height 46
type input "[PERSON_NAME][EMAIL_ADDRESS][PERSON_NAME][DOMAIN_NAME]"
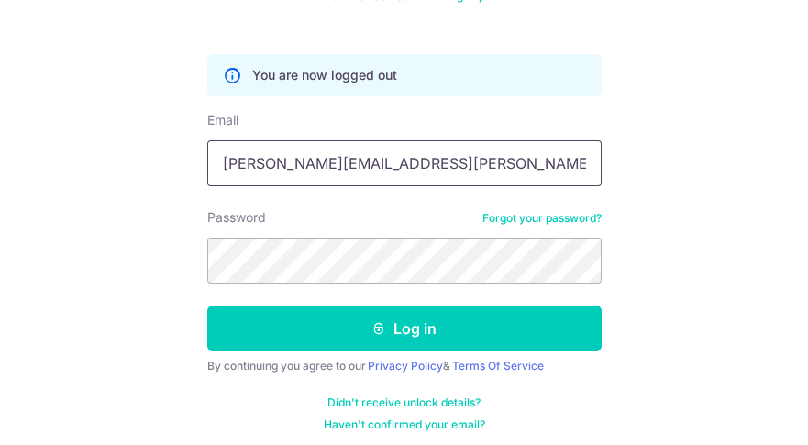
scroll to position [193, 0]
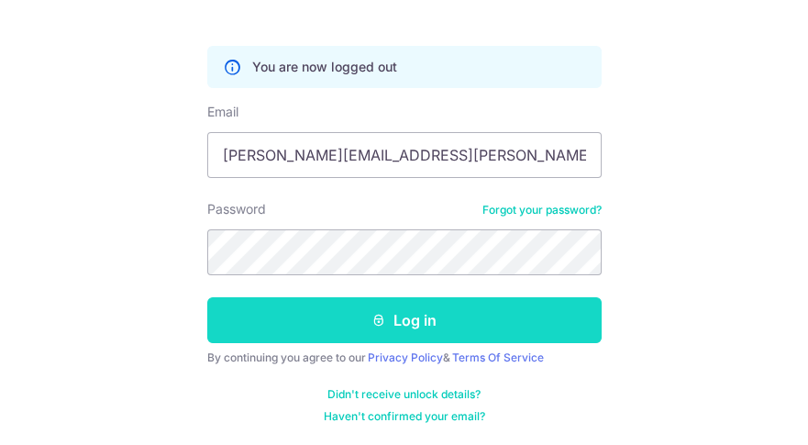
click at [417, 324] on button "Log in" at bounding box center [404, 320] width 394 height 46
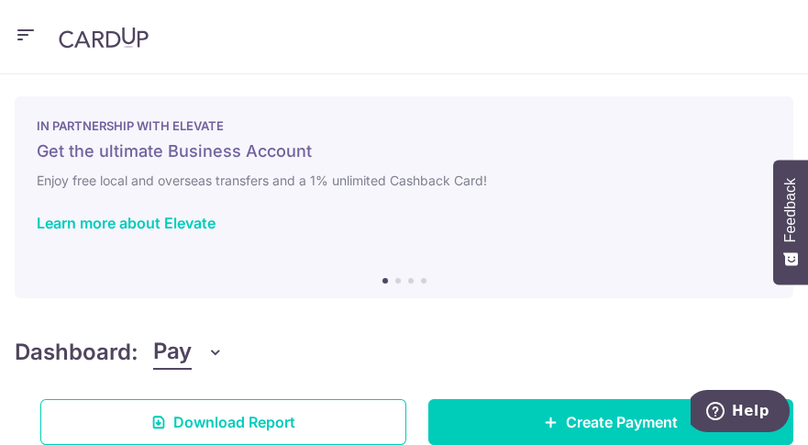
click at [24, 28] on icon "button" at bounding box center [26, 35] width 22 height 23
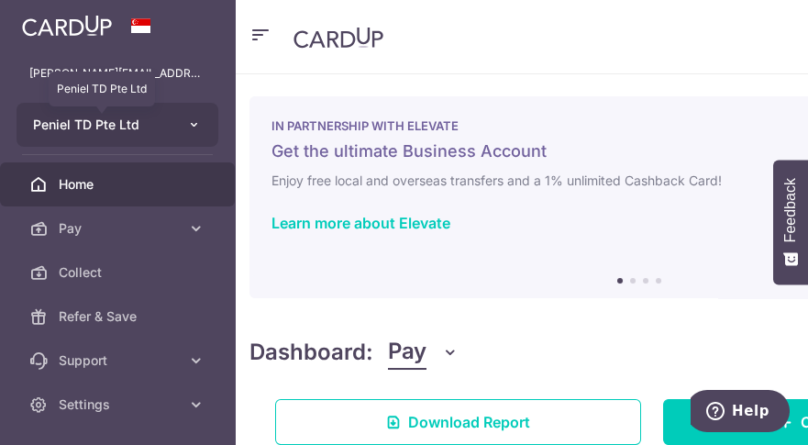
click at [129, 128] on span "Peniel TD Pte Ltd" at bounding box center [101, 125] width 136 height 18
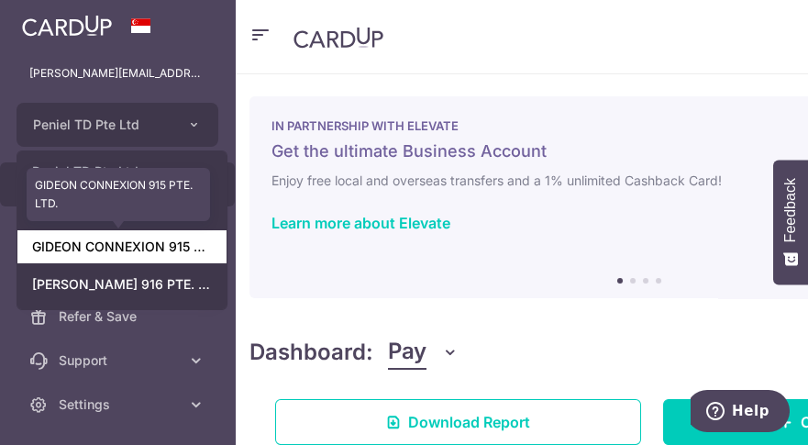
click at [167, 235] on link "GIDEON CONNEXION 915 PTE. LTD." at bounding box center [121, 246] width 209 height 33
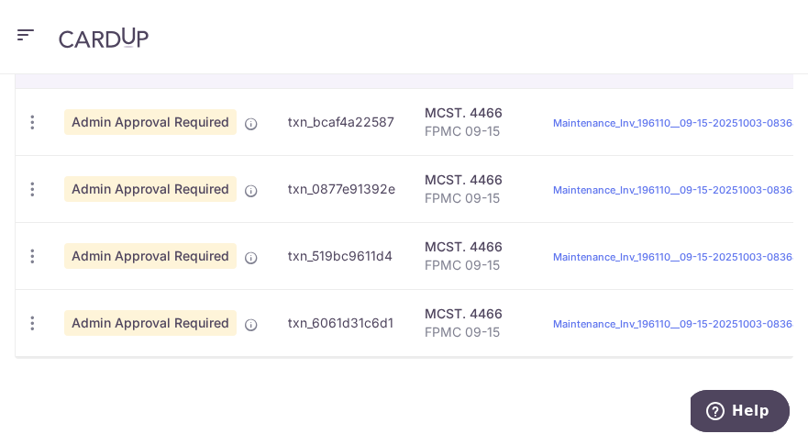
click at [25, 24] on icon "button" at bounding box center [26, 35] width 22 height 23
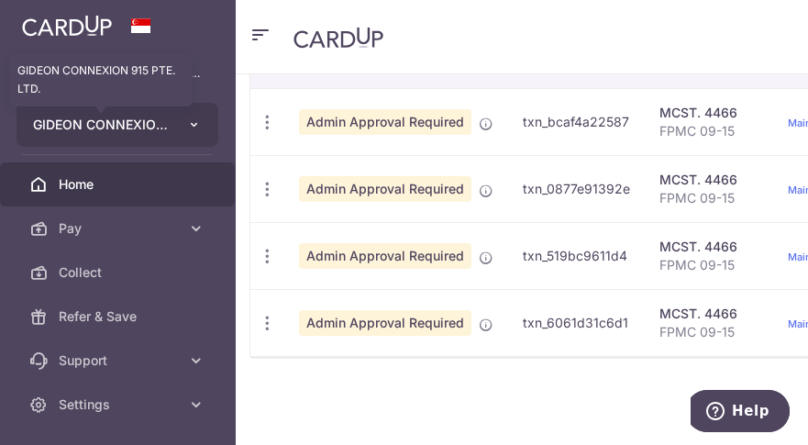
click at [146, 120] on span "GIDEON CONNEXION 915 PTE. LTD." at bounding box center [101, 125] width 136 height 18
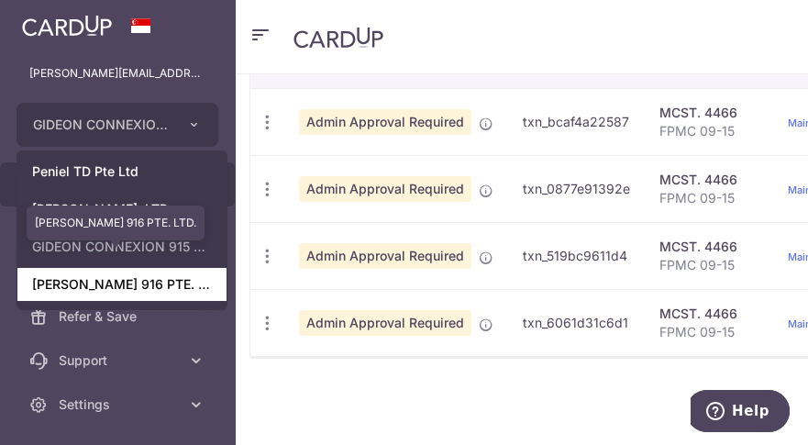
click at [180, 286] on link "GIDEON CONNEXION 916 PTE. LTD." at bounding box center [121, 284] width 209 height 33
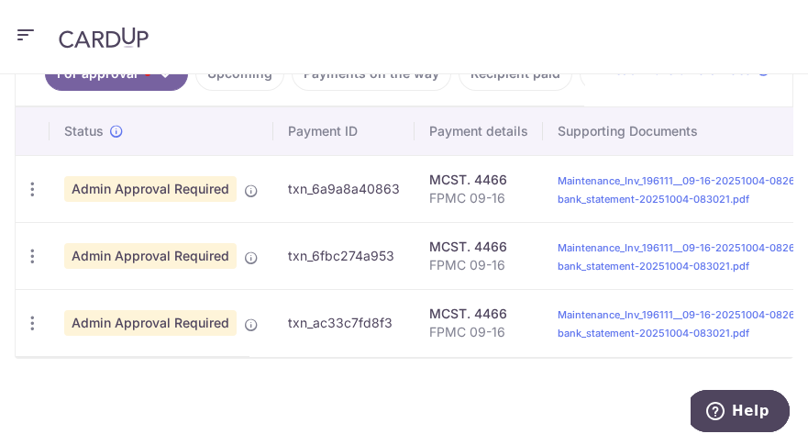
scroll to position [568, 0]
click at [38, 180] on icon "button" at bounding box center [32, 189] width 19 height 19
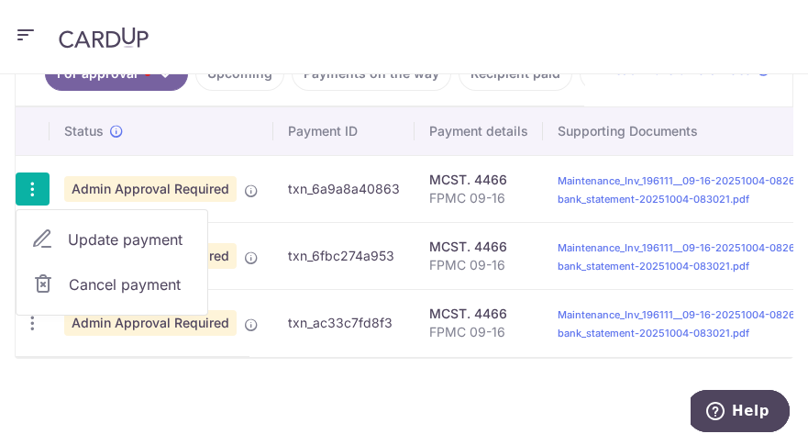
click at [155, 236] on span "Update payment" at bounding box center [130, 239] width 125 height 22
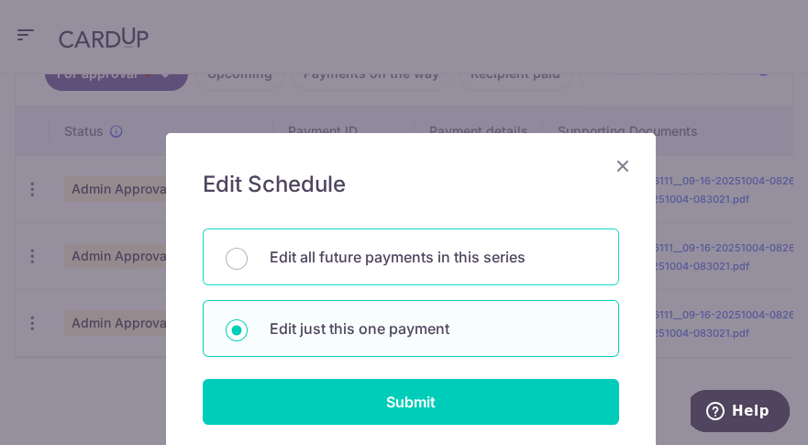
click at [339, 259] on p "Edit all future payments in this series" at bounding box center [433, 257] width 326 height 22
click at [248, 259] on input "Edit all future payments in this series" at bounding box center [237, 259] width 22 height 22
radio input "true"
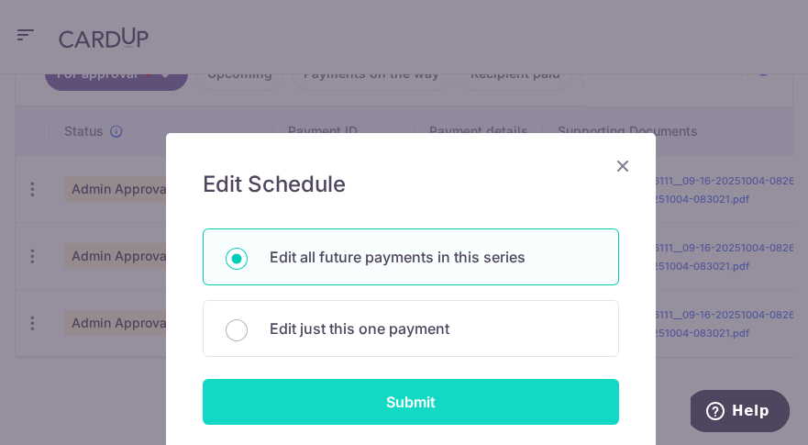
click at [415, 407] on input "Submit" at bounding box center [411, 402] width 416 height 46
radio input "true"
type input "1,584.00"
type input "142.56"
type input "FPMC 09-16"
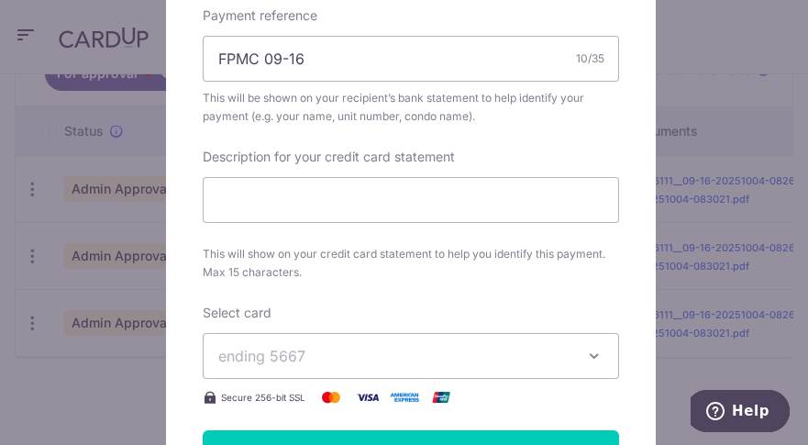
scroll to position [0, 0]
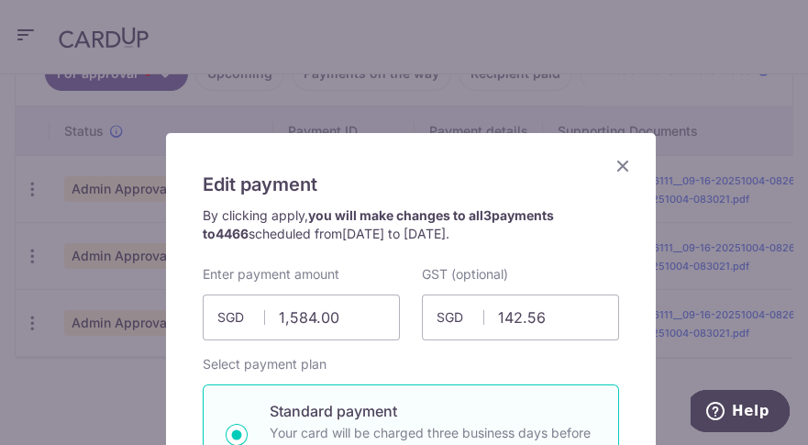
click at [614, 160] on icon "Close" at bounding box center [622, 165] width 22 height 23
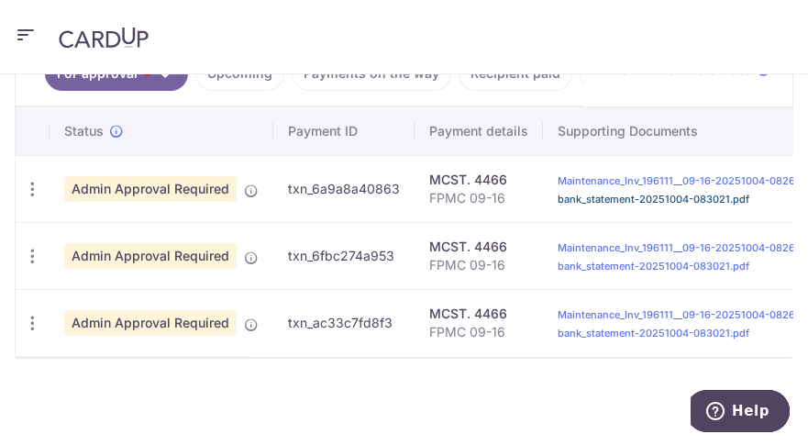
click at [683, 193] on link "bank_statement-20251004-083021.pdf" at bounding box center [653, 199] width 192 height 13
click at [611, 174] on link "Maintenance_Inv_196111__09-16-20251004-082649.pdf" at bounding box center [692, 180] width 270 height 13
click at [424, 392] on div "× Pause Schedule Pause all future payments in this series Pause just this one p…" at bounding box center [404, 259] width 808 height 370
click at [35, 180] on icon "button" at bounding box center [32, 189] width 19 height 19
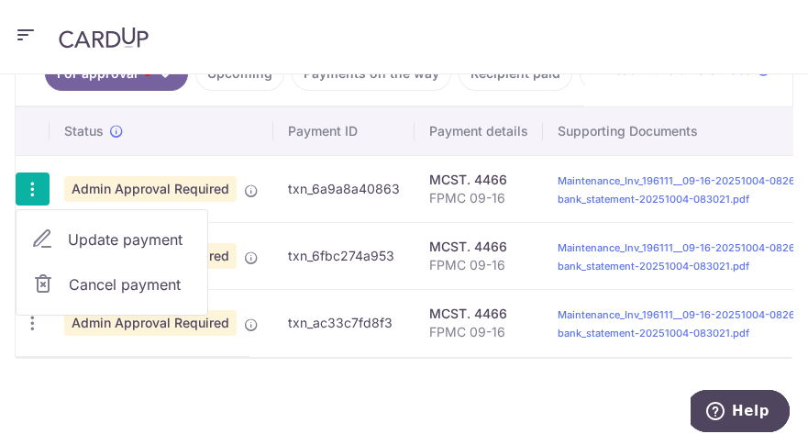
click at [138, 273] on span "Cancel payment" at bounding box center [130, 284] width 123 height 22
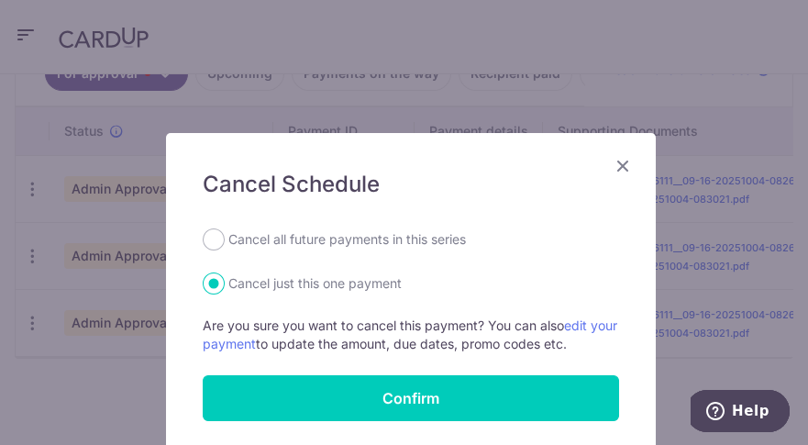
click at [248, 237] on label "Cancel all future payments in this series" at bounding box center [346, 239] width 237 height 22
click at [225, 237] on input "Cancel all future payments in this series" at bounding box center [214, 239] width 22 height 22
radio input "true"
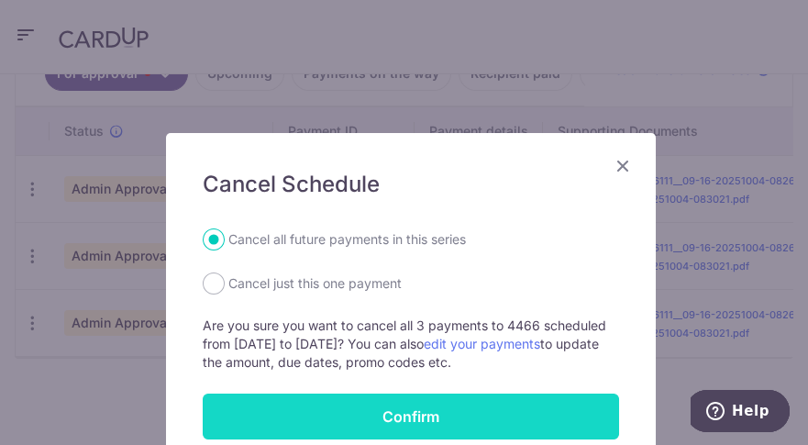
click at [412, 412] on button "Confirm" at bounding box center [411, 416] width 416 height 46
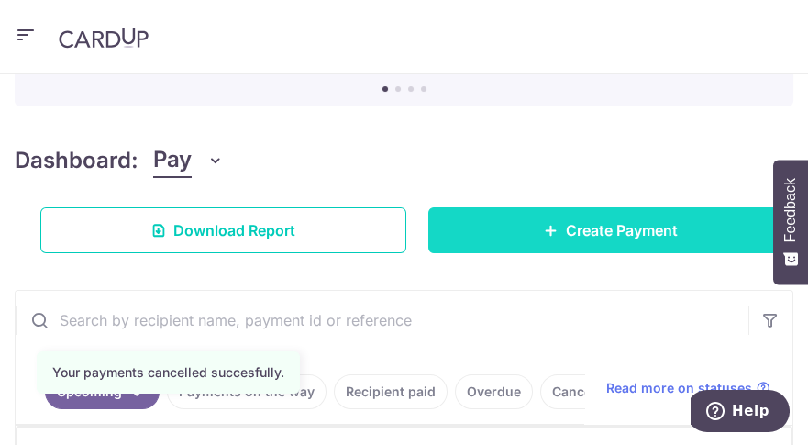
scroll to position [196, 0]
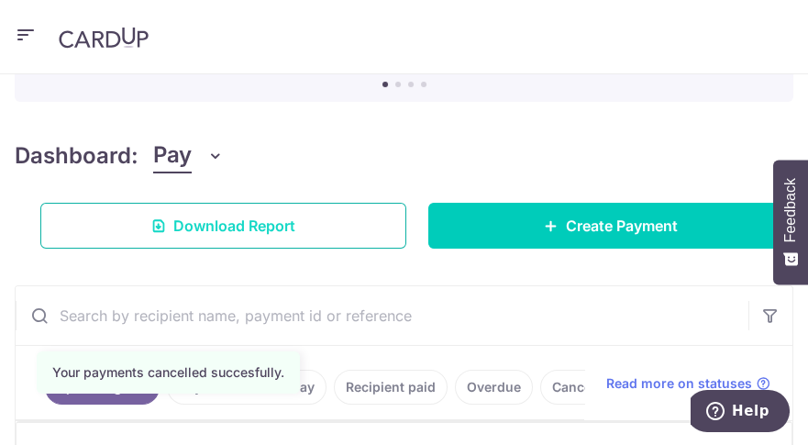
click at [263, 239] on link "Download Report" at bounding box center [223, 226] width 366 height 46
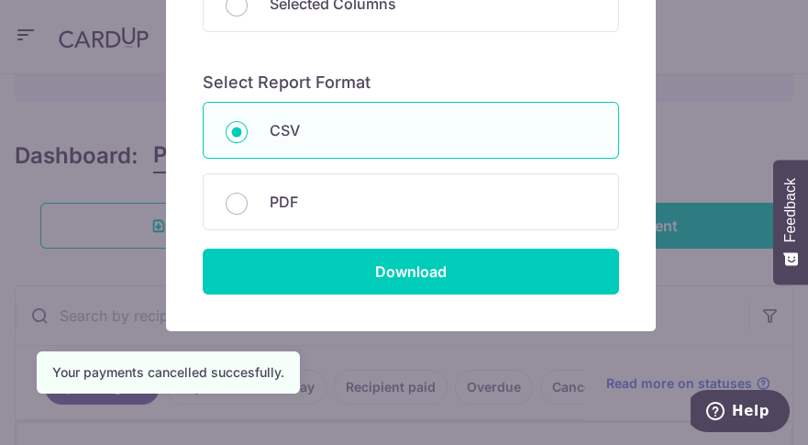
scroll to position [368, 0]
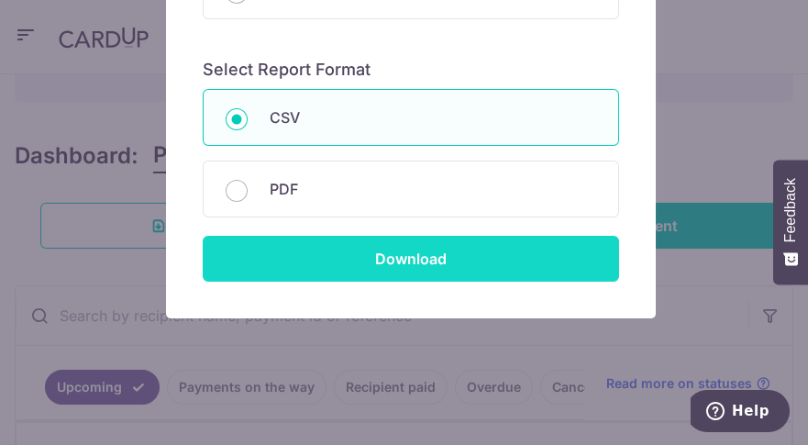
click at [421, 255] on input "Download" at bounding box center [411, 259] width 416 height 46
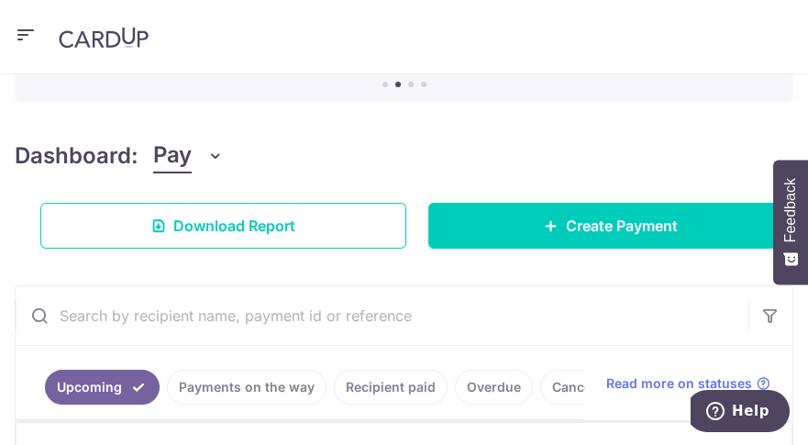
click at [293, 149] on div "Dashboard: Pay Pay Collect Download Report Create Payment" at bounding box center [404, 189] width 778 height 117
click at [28, 26] on icon "button" at bounding box center [26, 35] width 22 height 23
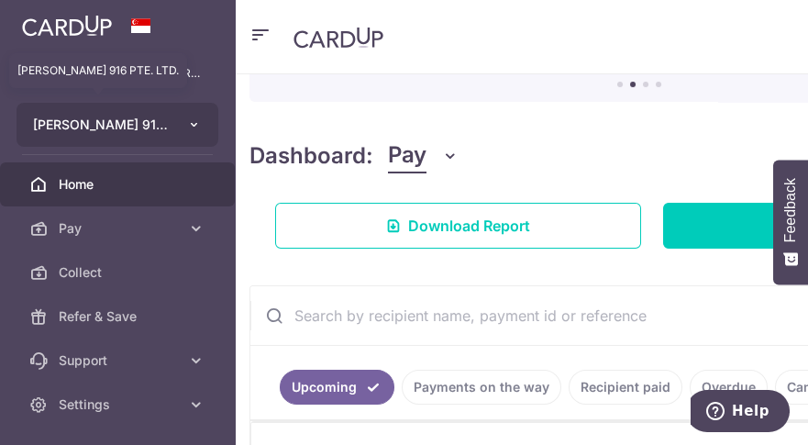
click at [120, 126] on span "GIDEON CONNEXION 916 PTE. LTD." at bounding box center [101, 125] width 136 height 18
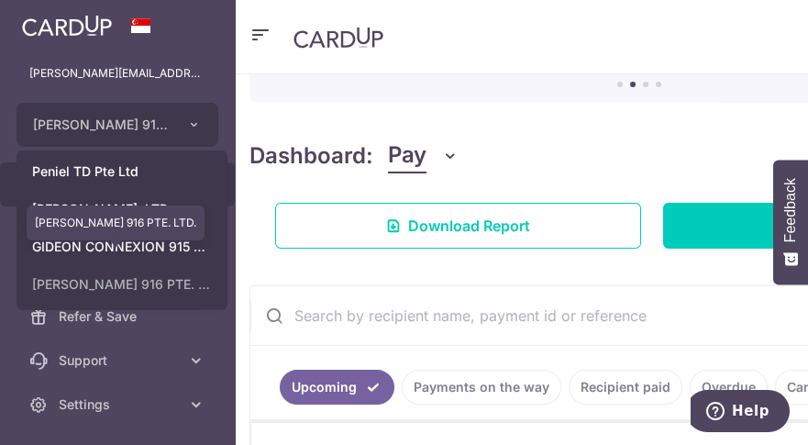
click at [185, 289] on link "GIDEON CONNEXION 916 PTE. LTD." at bounding box center [121, 284] width 209 height 33
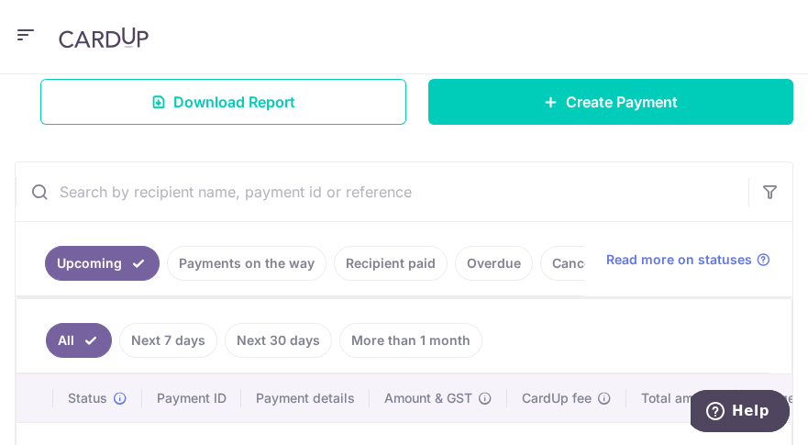
scroll to position [318, 0]
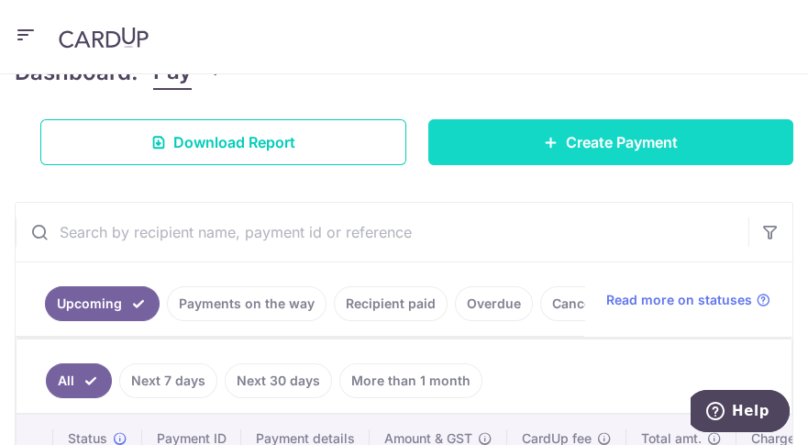
click at [601, 146] on span "Create Payment" at bounding box center [622, 142] width 112 height 22
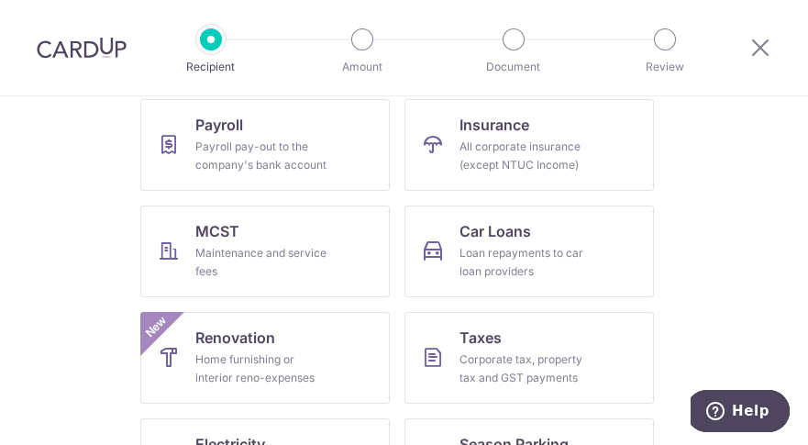
scroll to position [303, 0]
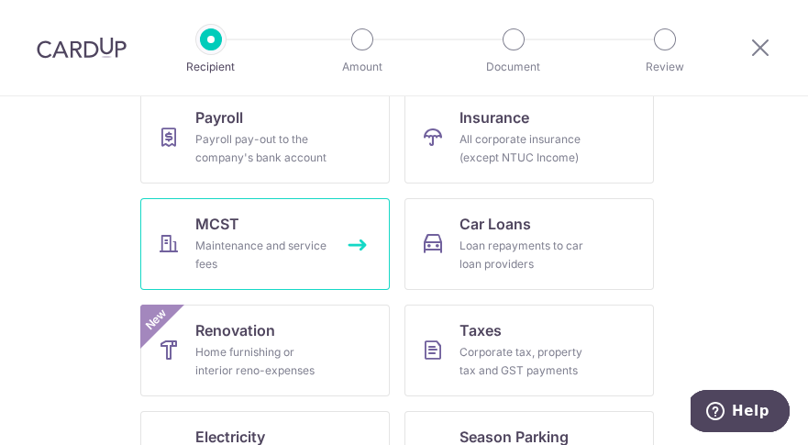
click at [307, 259] on div "Maintenance and service fees" at bounding box center [261, 255] width 132 height 37
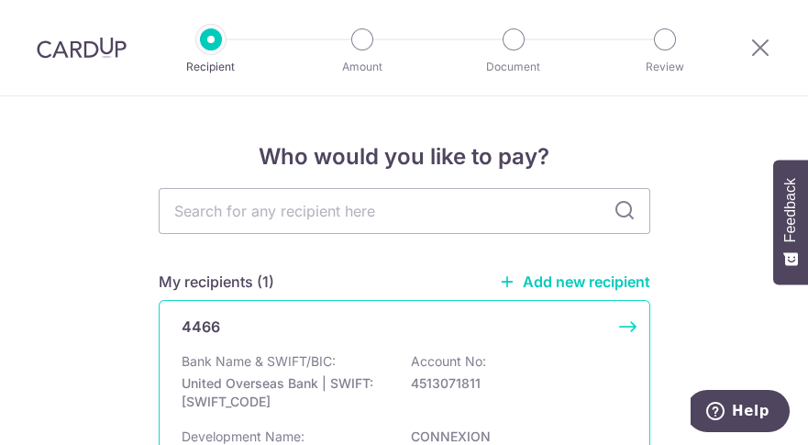
click at [279, 385] on p "United Overseas Bank | SWIFT: [SWIFT_CODE]" at bounding box center [284, 392] width 205 height 37
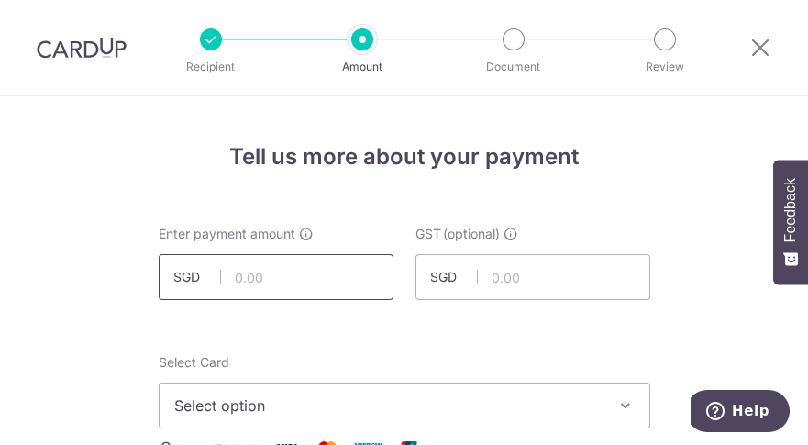
click at [270, 281] on input "text" at bounding box center [276, 277] width 235 height 46
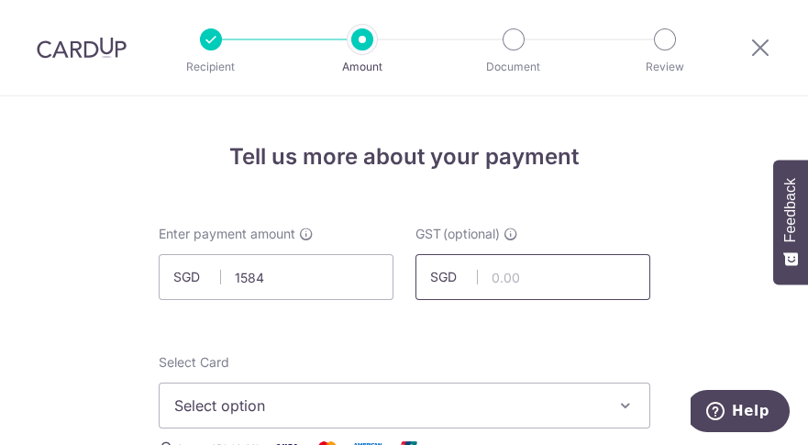
type input "1,584.00"
click at [567, 288] on input "text" at bounding box center [532, 277] width 235 height 46
type input "142.56"
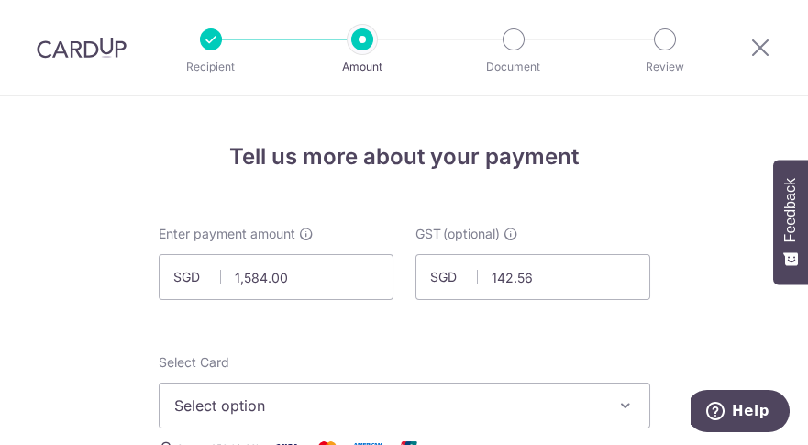
click at [491, 396] on span "Select option" at bounding box center [387, 405] width 427 height 22
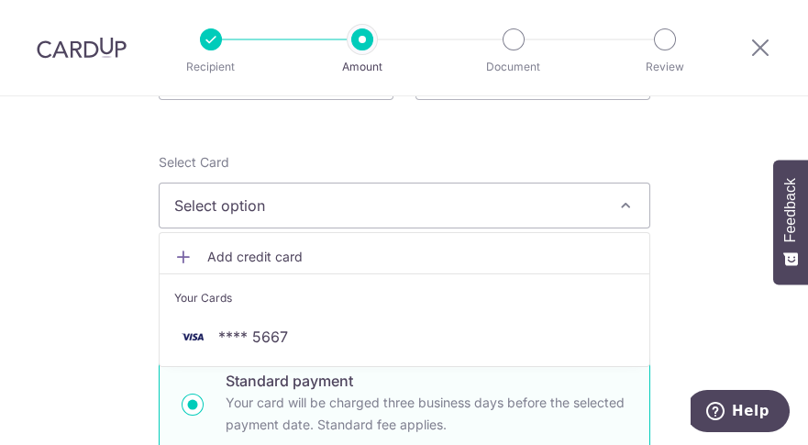
scroll to position [293, 0]
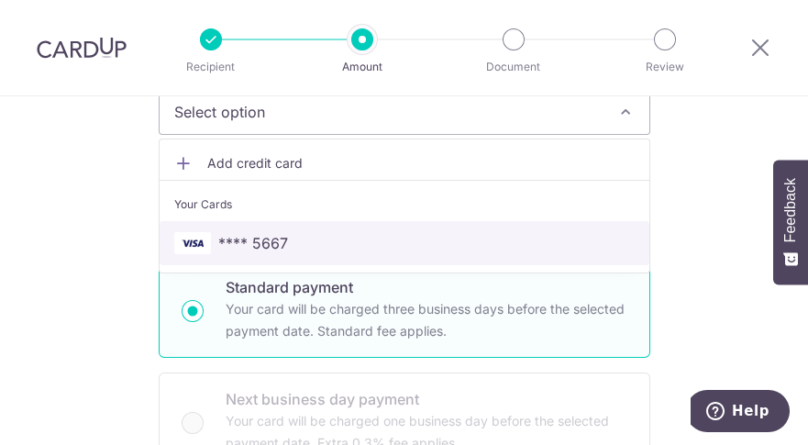
click at [298, 244] on span "**** 5667" at bounding box center [404, 243] width 460 height 22
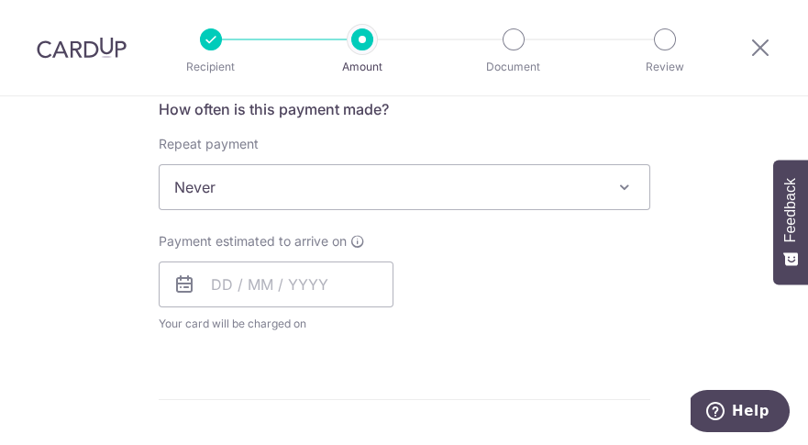
scroll to position [793, 0]
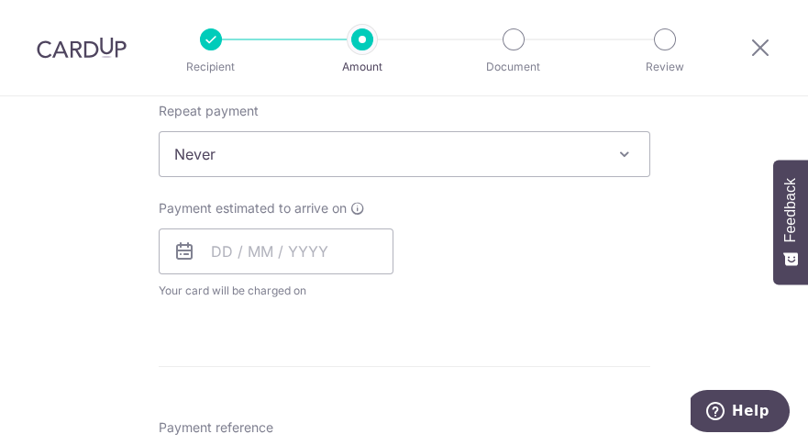
click at [614, 150] on span at bounding box center [624, 154] width 22 height 22
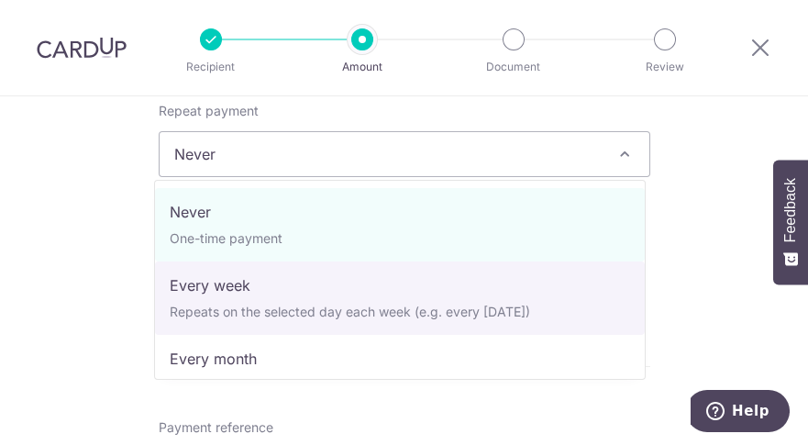
scroll to position [182, 0]
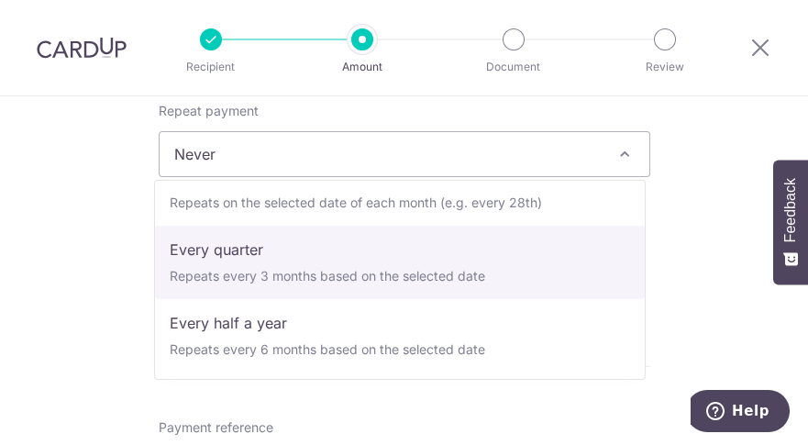
select select "4"
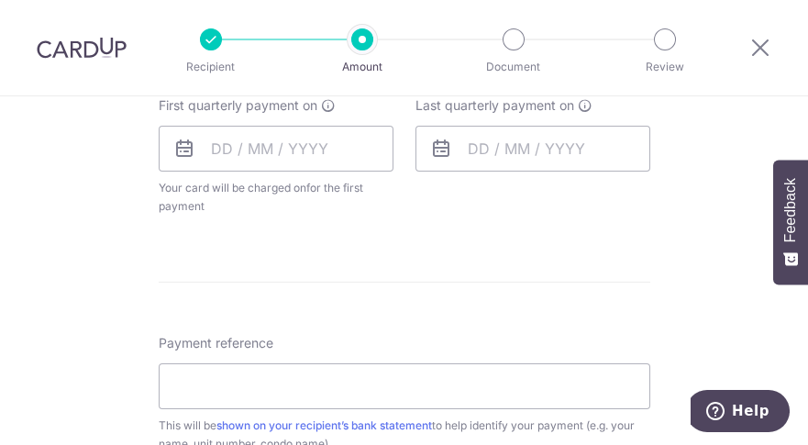
scroll to position [897, 0]
click at [206, 143] on input "text" at bounding box center [276, 147] width 235 height 46
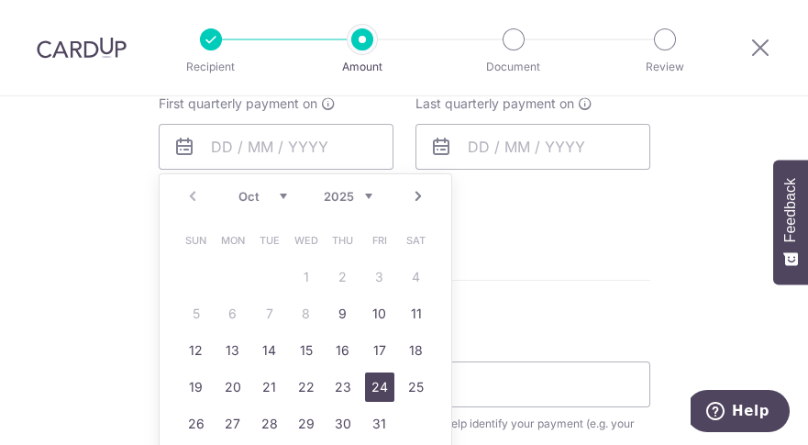
click at [373, 385] on link "24" at bounding box center [379, 386] width 29 height 29
type input "[DATE]"
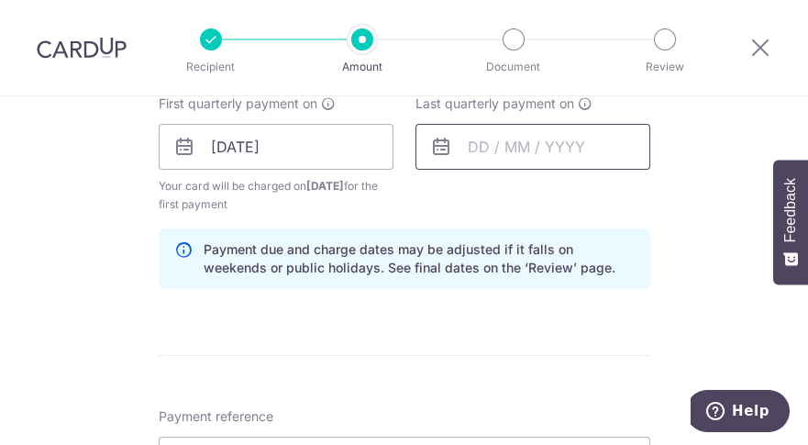
click at [460, 146] on input "text" at bounding box center [532, 147] width 235 height 46
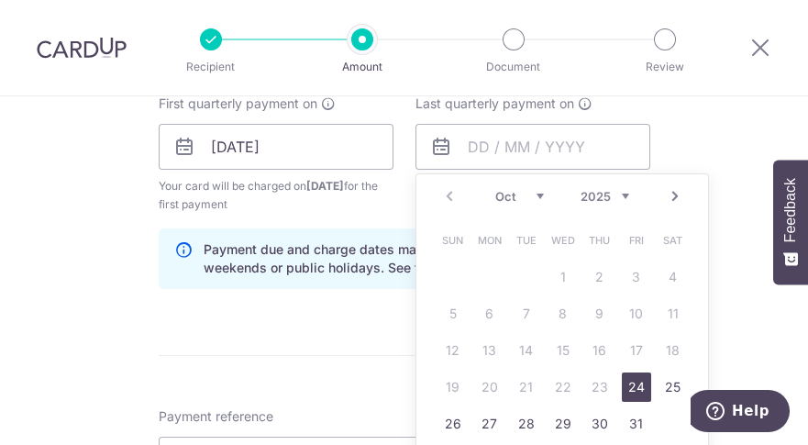
click at [667, 192] on link "Next" at bounding box center [675, 196] width 22 height 22
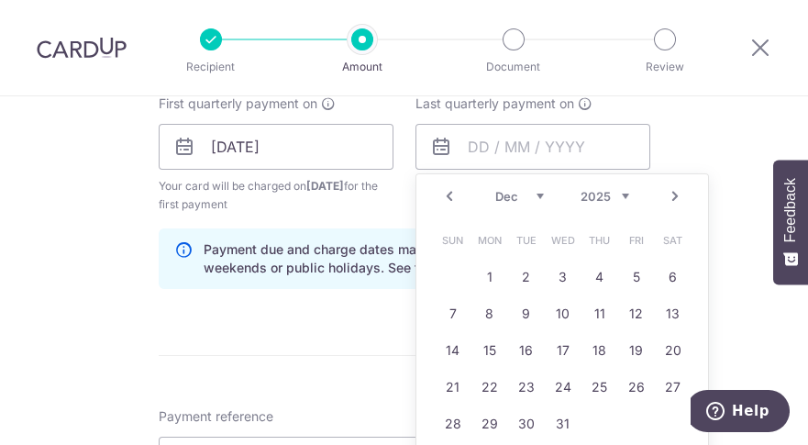
click at [667, 192] on link "Next" at bounding box center [675, 196] width 22 height 22
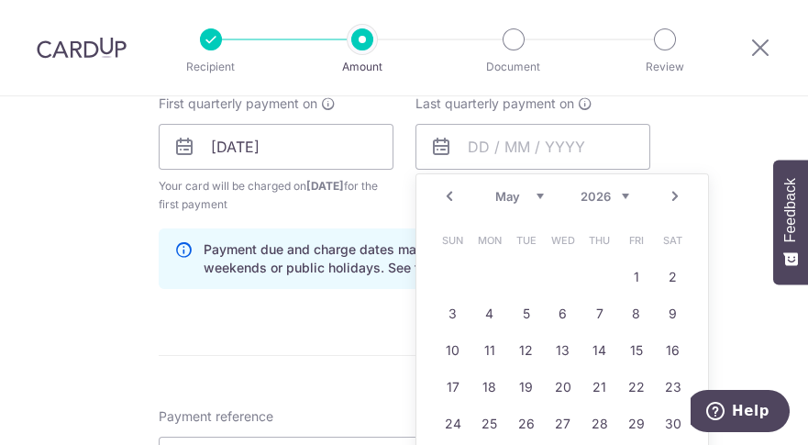
click at [667, 192] on link "Next" at bounding box center [675, 196] width 22 height 22
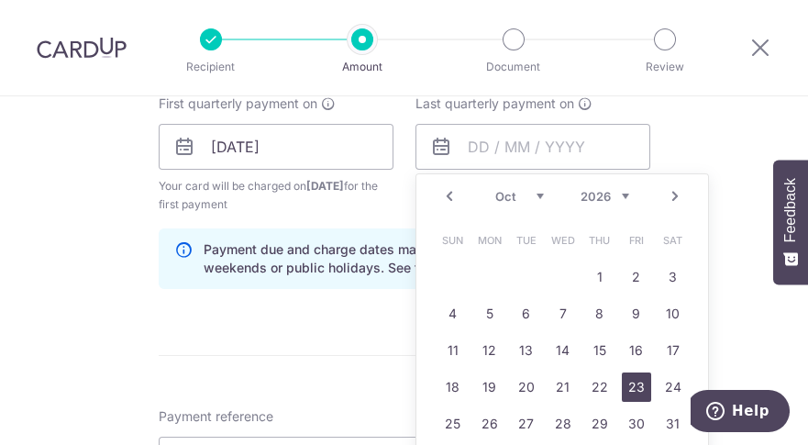
click at [634, 391] on link "23" at bounding box center [636, 386] width 29 height 29
type input "[DATE]"
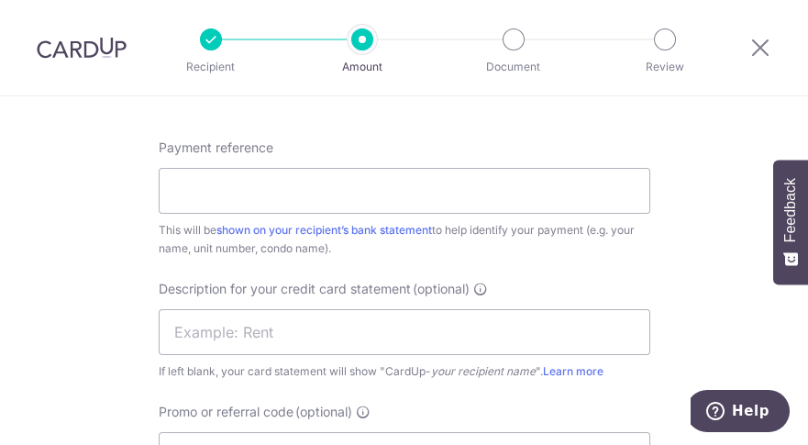
scroll to position [1212, 0]
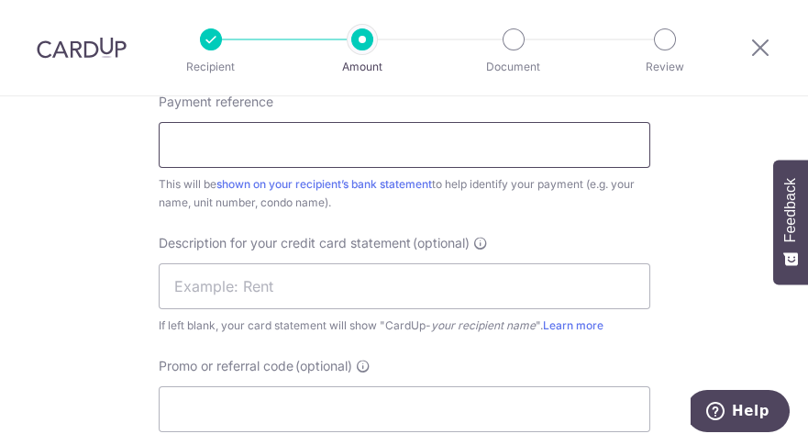
click at [248, 153] on input "Payment reference" at bounding box center [404, 145] width 491 height 46
type input "FPMC 09-15"
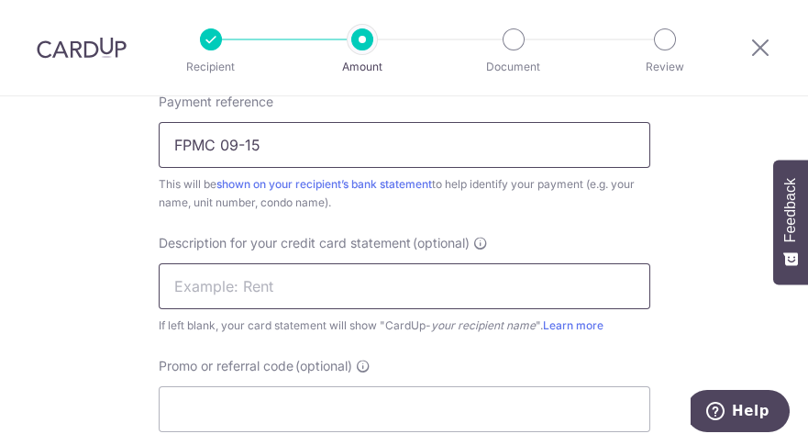
type input "MCST 4466 0915"
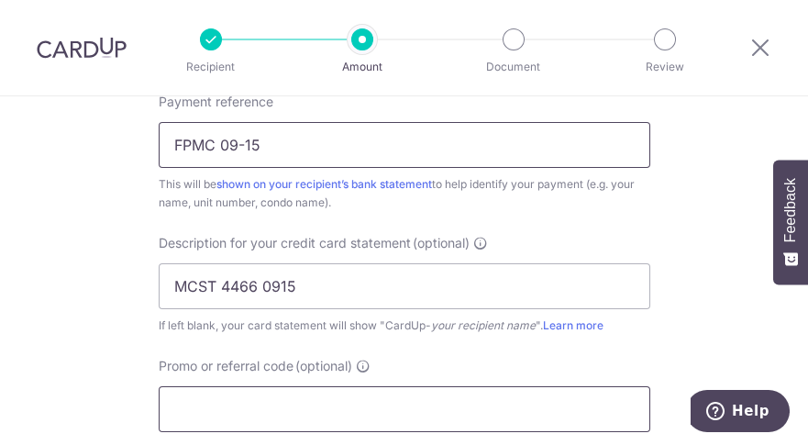
type input "DRWONG170"
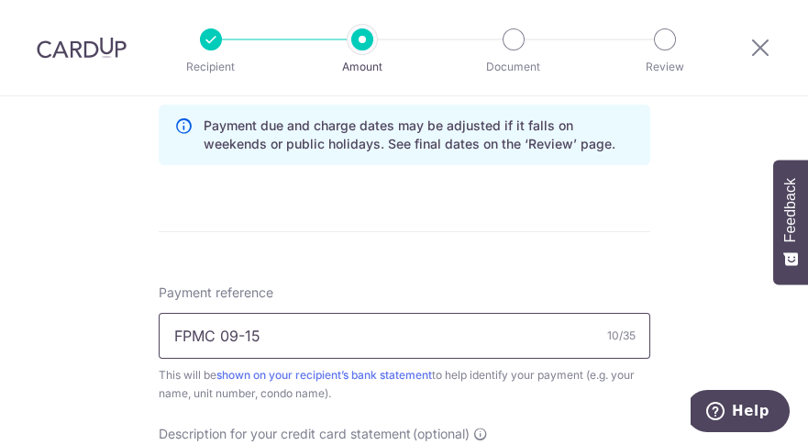
scroll to position [1087, 0]
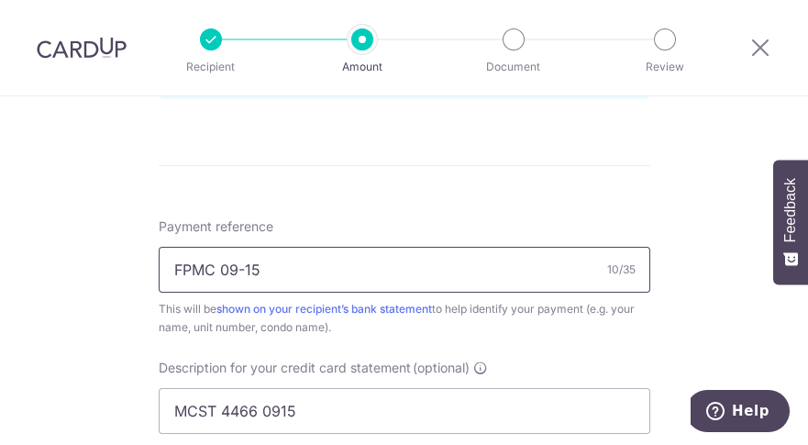
click at [261, 267] on input "FPMC 09-15" at bounding box center [404, 270] width 491 height 46
type input "FPMC 09-16"
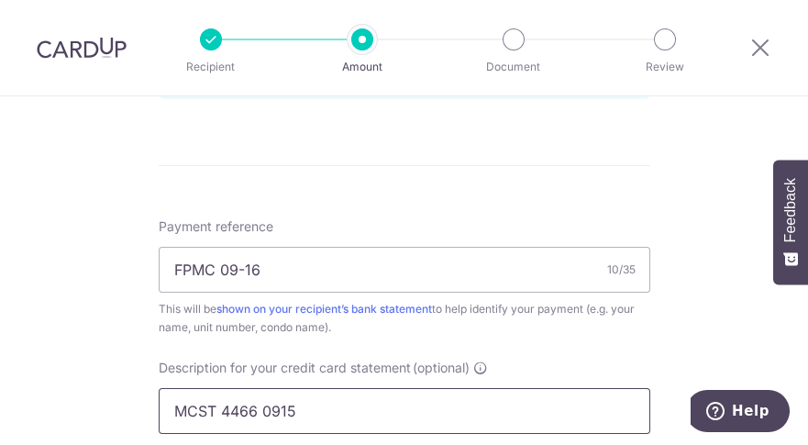
click at [304, 409] on input "MCST 4466 0915" at bounding box center [404, 411] width 491 height 46
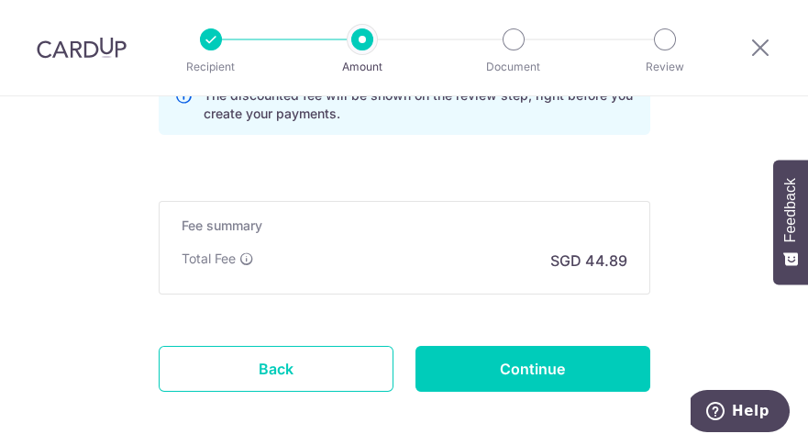
scroll to position [1610, 0]
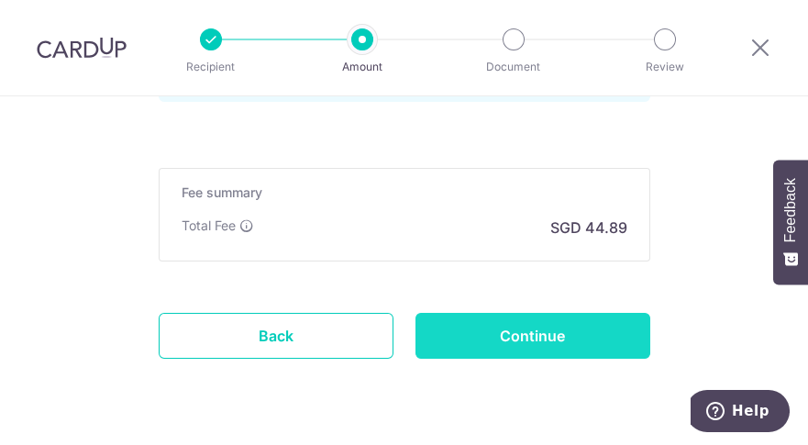
type input "MCST 4466 0916"
click at [535, 323] on input "Continue" at bounding box center [532, 336] width 235 height 46
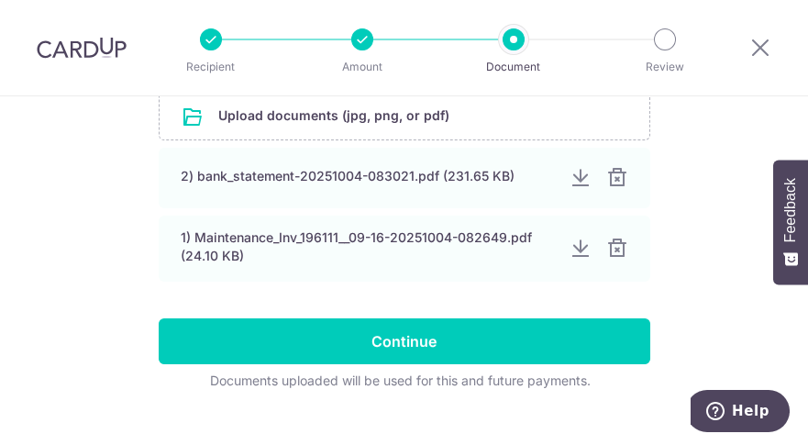
scroll to position [411, 0]
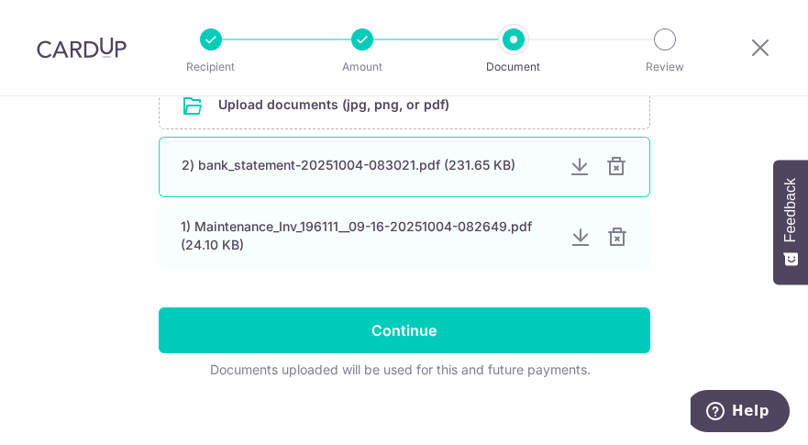
click at [610, 166] on div at bounding box center [616, 167] width 22 height 22
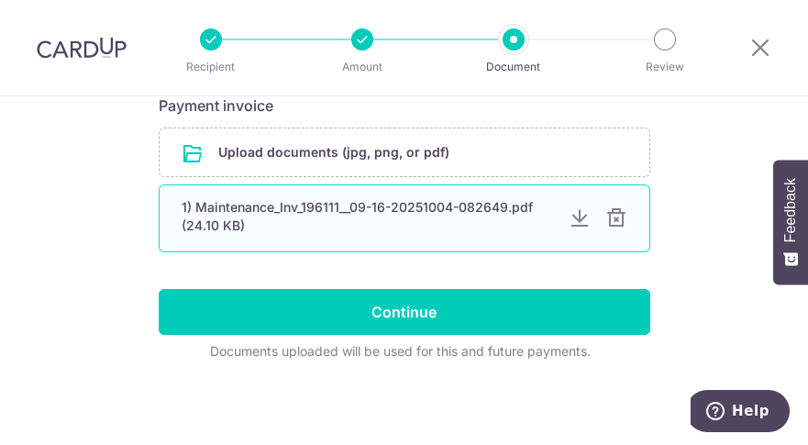
scroll to position [365, 0]
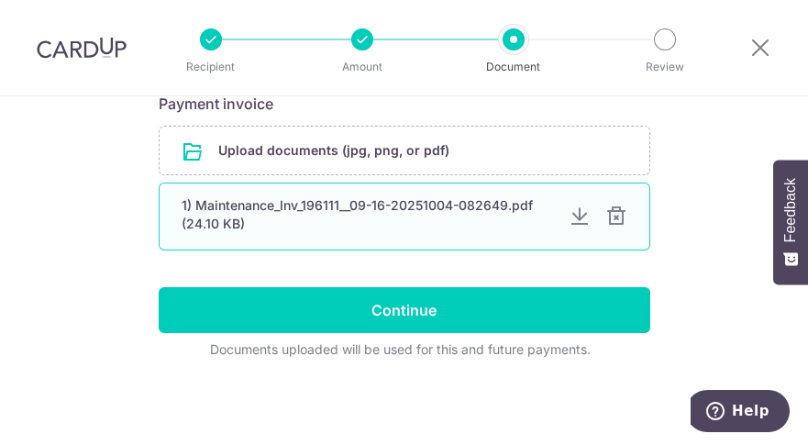
click at [574, 214] on div at bounding box center [579, 216] width 22 height 22
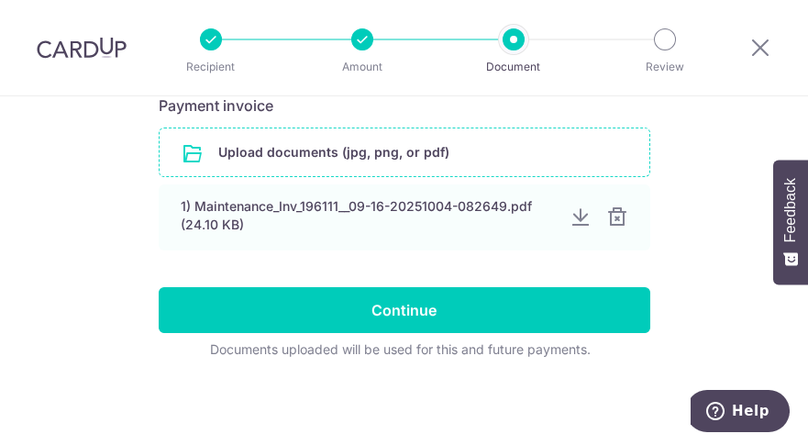
scroll to position [363, 0]
click at [257, 155] on input "file" at bounding box center [405, 152] width 490 height 48
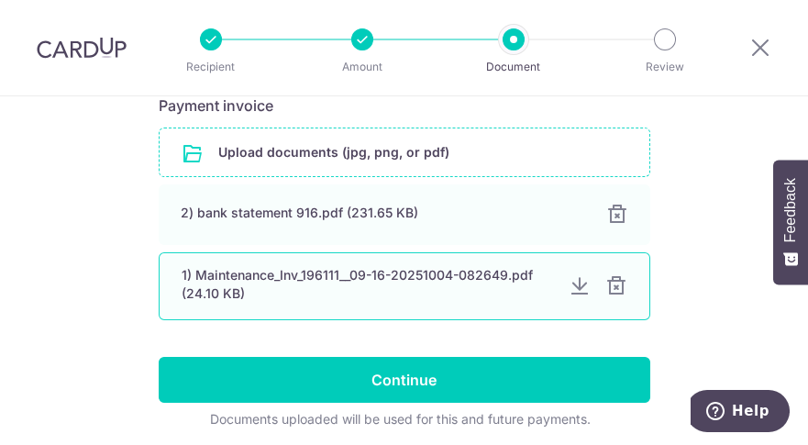
click at [573, 288] on div at bounding box center [579, 286] width 22 height 22
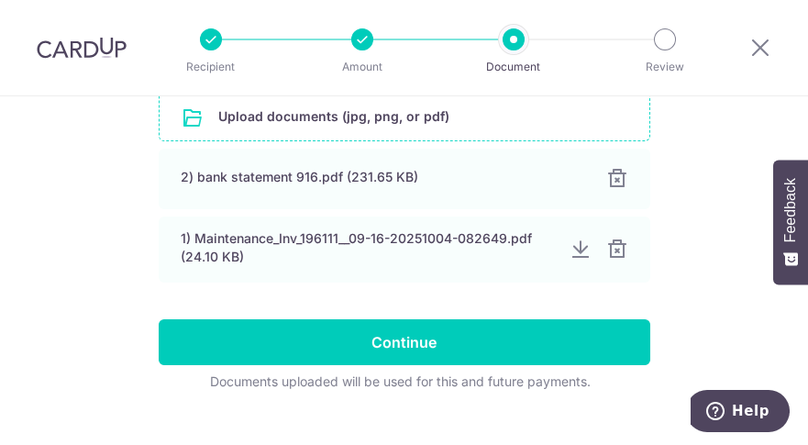
scroll to position [430, 0]
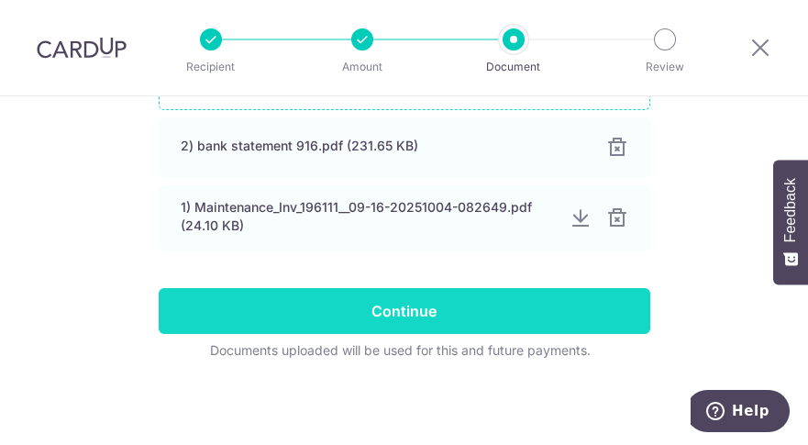
click at [405, 312] on input "Continue" at bounding box center [404, 311] width 491 height 46
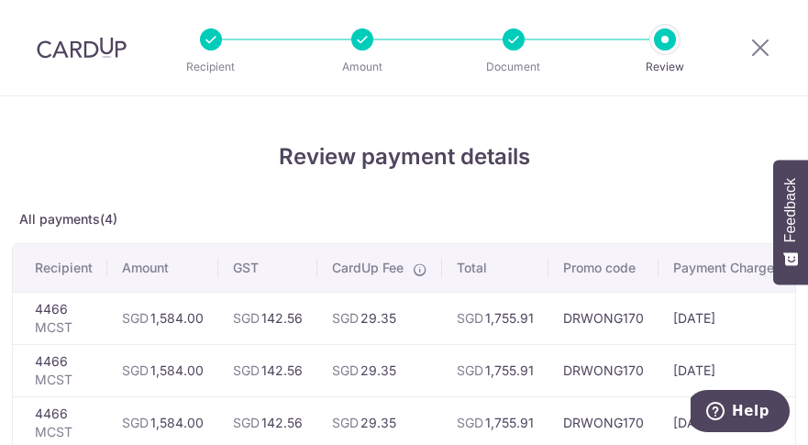
click at [560, 437] on td "DRWONG170" at bounding box center [603, 422] width 110 height 52
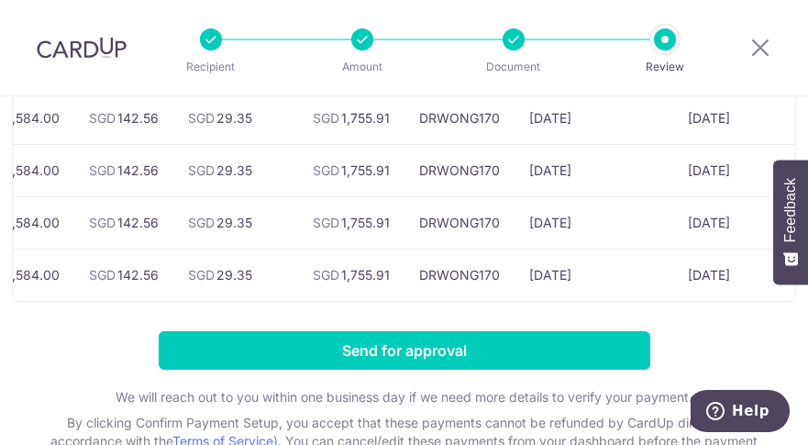
scroll to position [0, 61]
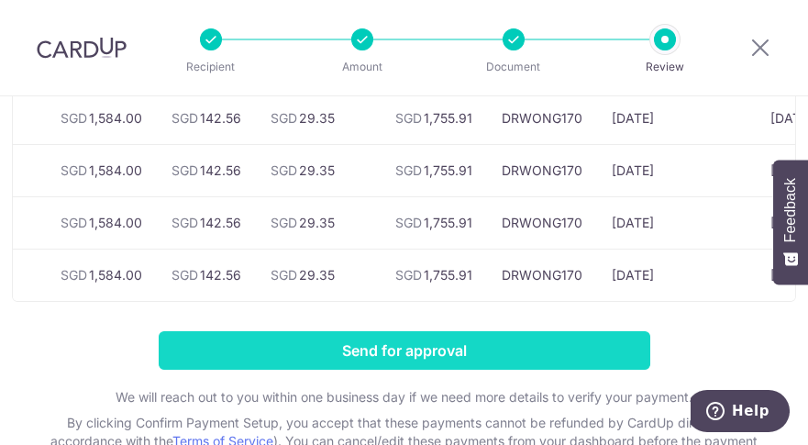
click at [342, 357] on input "Send for approval" at bounding box center [404, 350] width 491 height 39
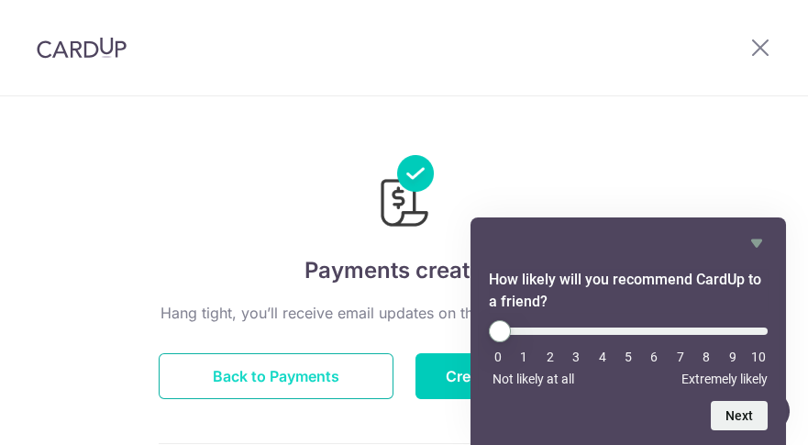
click at [300, 384] on button "Back to Payments" at bounding box center [276, 376] width 235 height 46
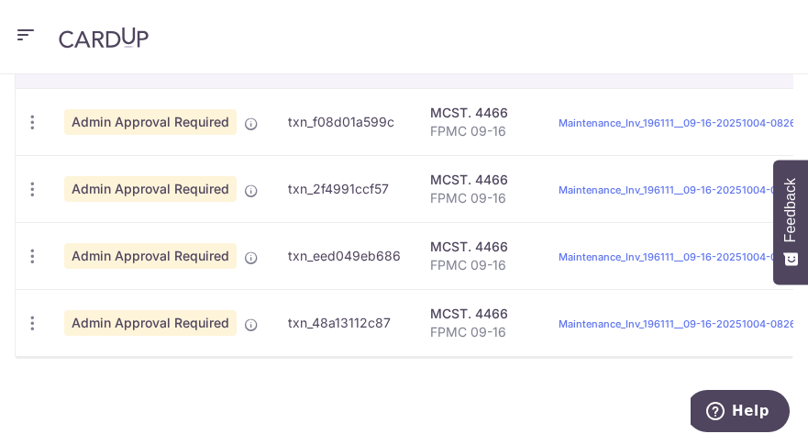
scroll to position [463, 0]
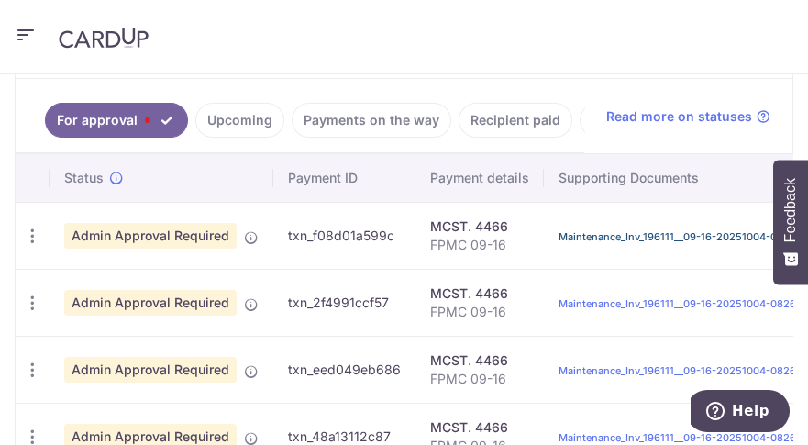
click at [596, 243] on link "Maintenance_Inv_196111__09-16-20251004-082649.pdf" at bounding box center [693, 236] width 270 height 13
click at [23, 39] on icon "button" at bounding box center [26, 35] width 22 height 23
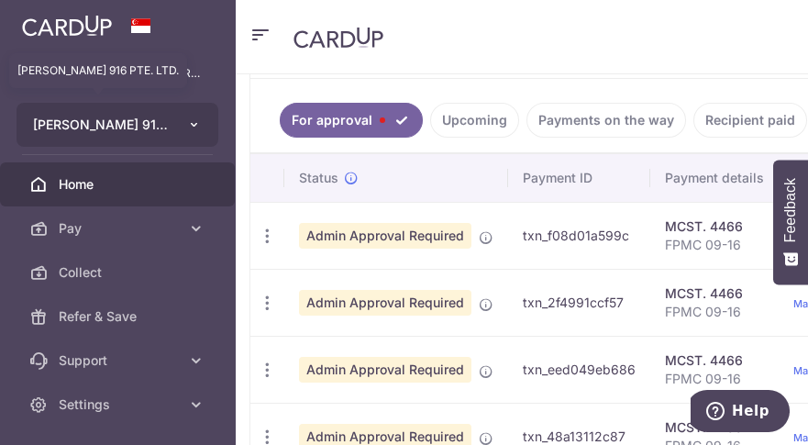
click at [150, 127] on span "[PERSON_NAME] 916 PTE. LTD." at bounding box center [101, 125] width 136 height 18
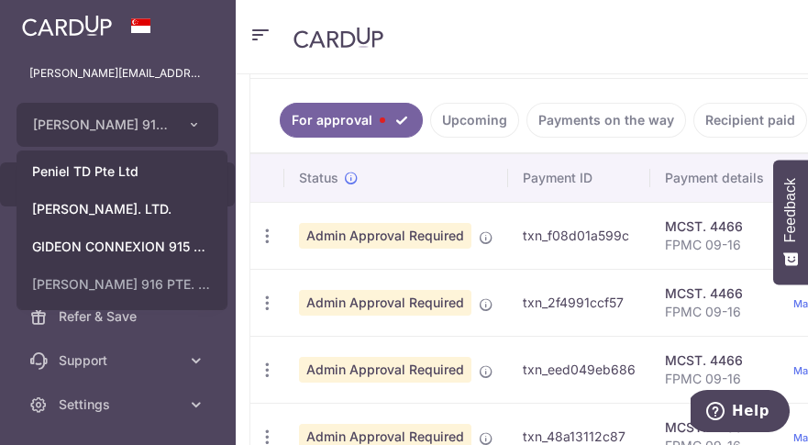
click at [523, 44] on header at bounding box center [639, 37] width 808 height 74
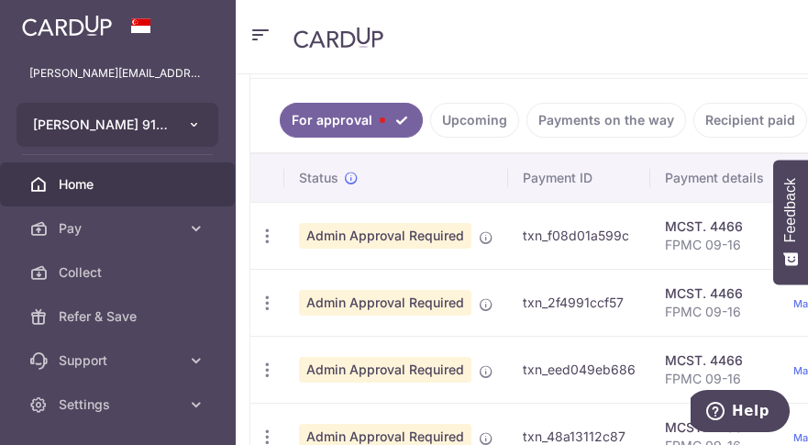
click at [173, 121] on button "[PERSON_NAME] 916 PTE. LTD." at bounding box center [118, 125] width 202 height 44
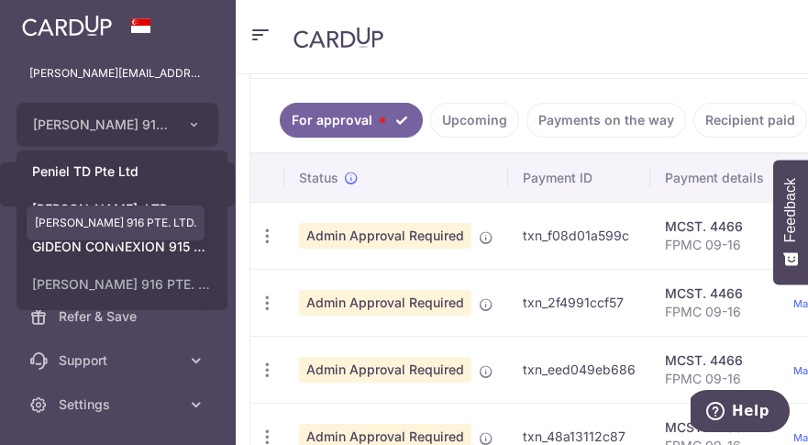
click at [178, 281] on link "[PERSON_NAME] 916 PTE. LTD." at bounding box center [121, 284] width 209 height 33
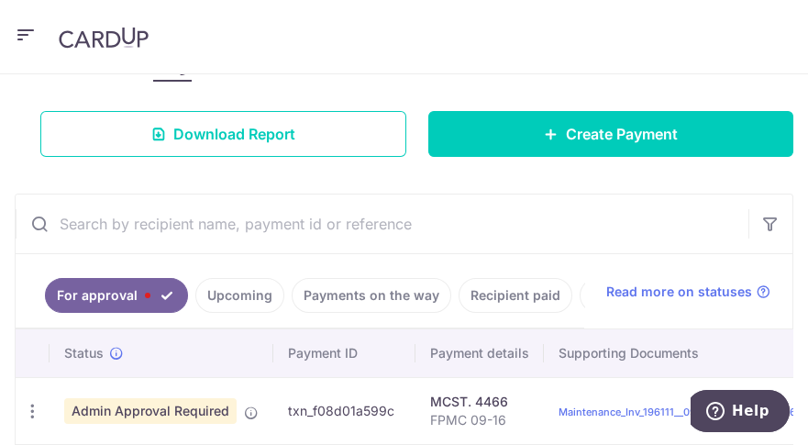
scroll to position [194, 0]
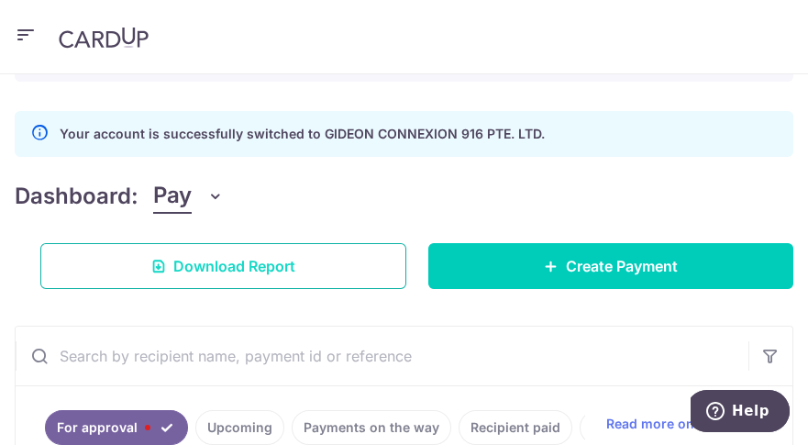
click at [249, 256] on span "Download Report" at bounding box center [234, 266] width 122 height 22
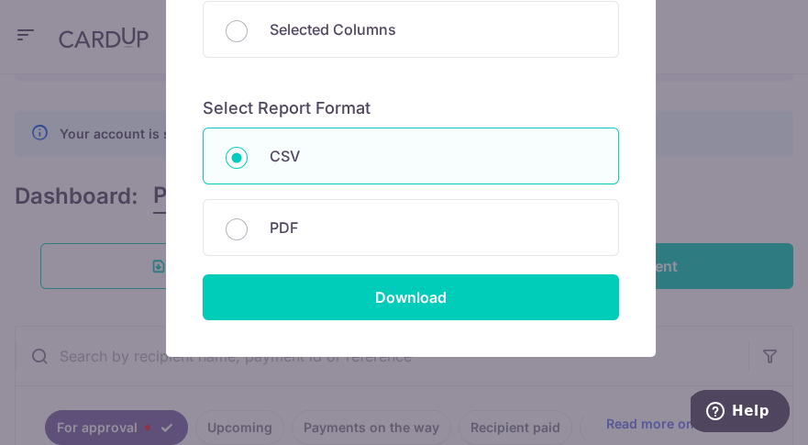
scroll to position [356, 0]
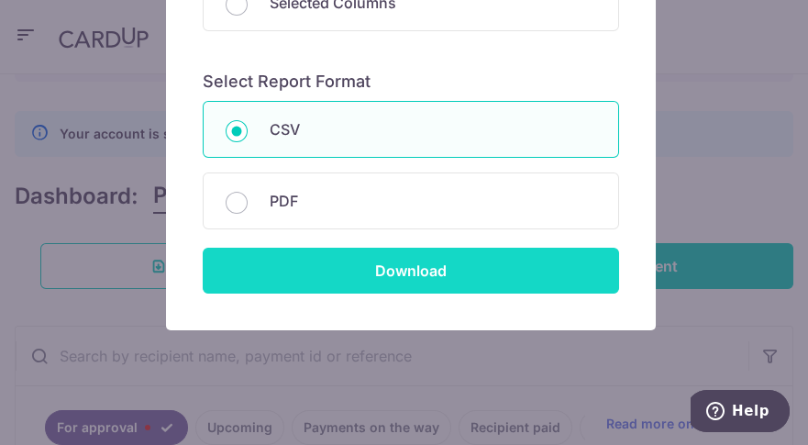
click at [398, 270] on input "Download" at bounding box center [411, 271] width 416 height 46
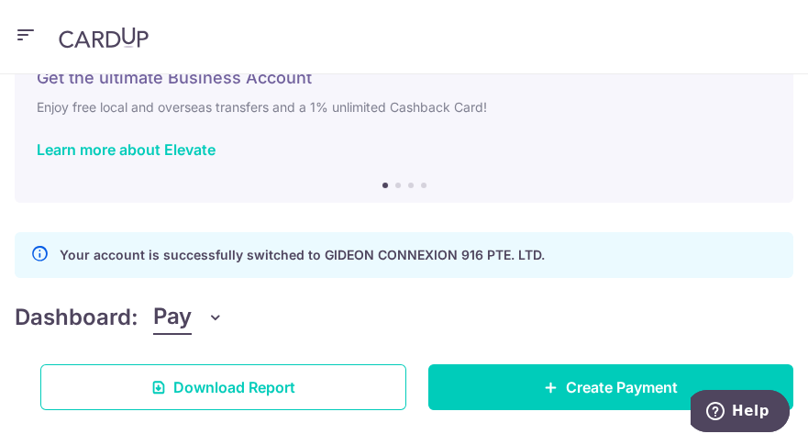
scroll to position [0, 0]
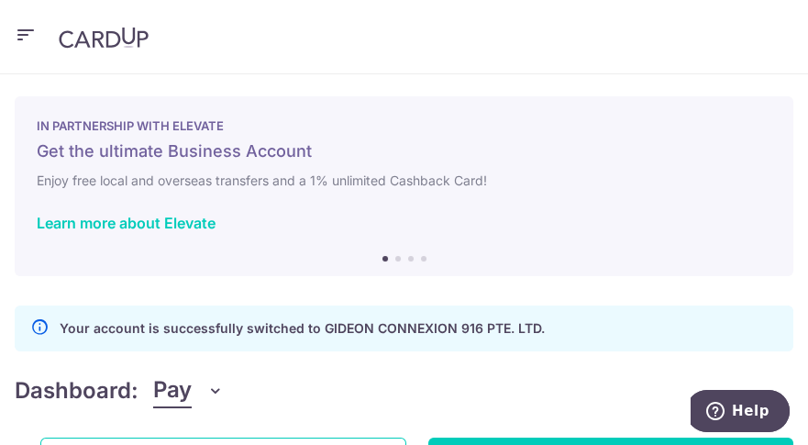
click at [21, 31] on icon "button" at bounding box center [26, 35] width 22 height 23
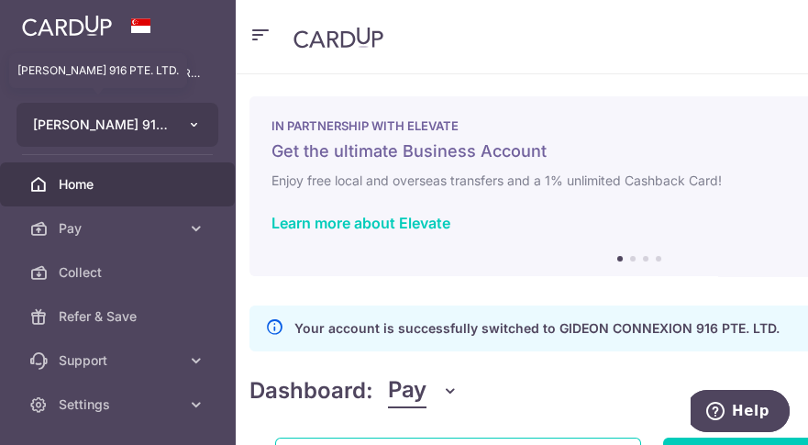
click at [108, 122] on span "[PERSON_NAME] 916 PTE. LTD." at bounding box center [101, 125] width 136 height 18
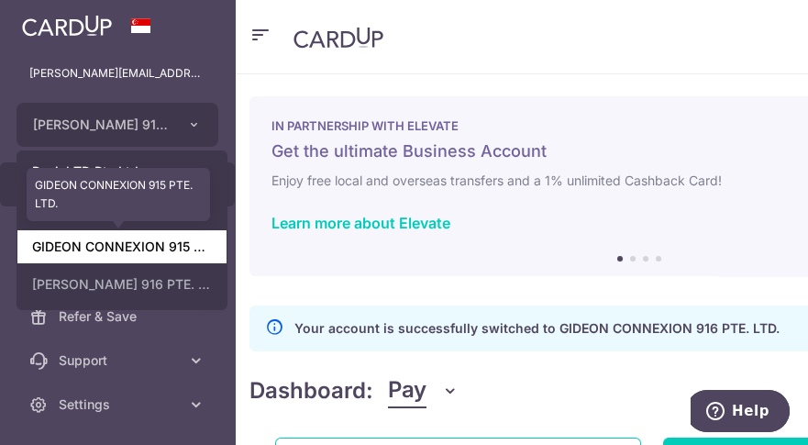
click at [181, 248] on link "GIDEON CONNEXION 915 PTE. LTD." at bounding box center [121, 246] width 209 height 33
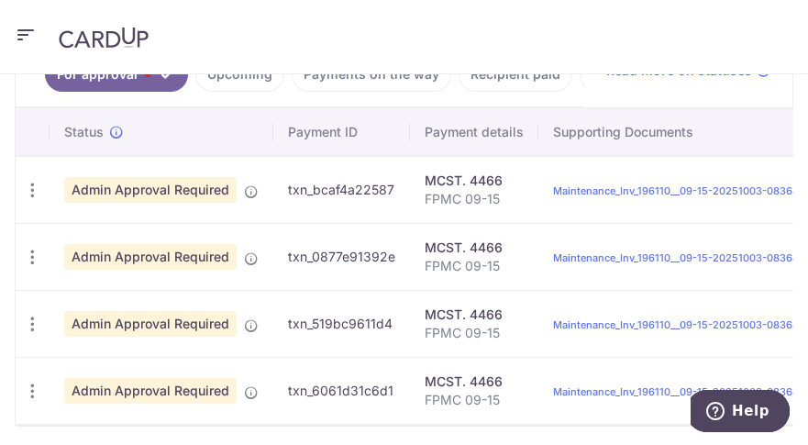
scroll to position [529, 0]
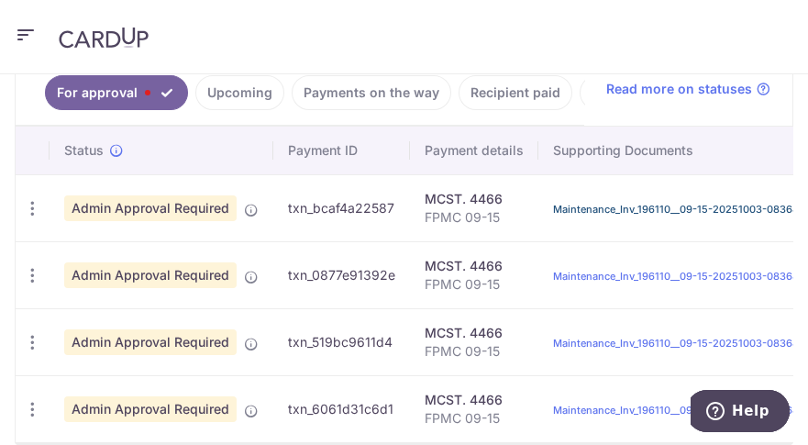
click at [622, 215] on link "Maintenance_Inv_196110__09-15-20251003-083643.pdf" at bounding box center [688, 209] width 271 height 13
click at [799, 341] on div "× Pause Schedule Pause all future payments in this series Pause just this one p…" at bounding box center [404, 259] width 808 height 370
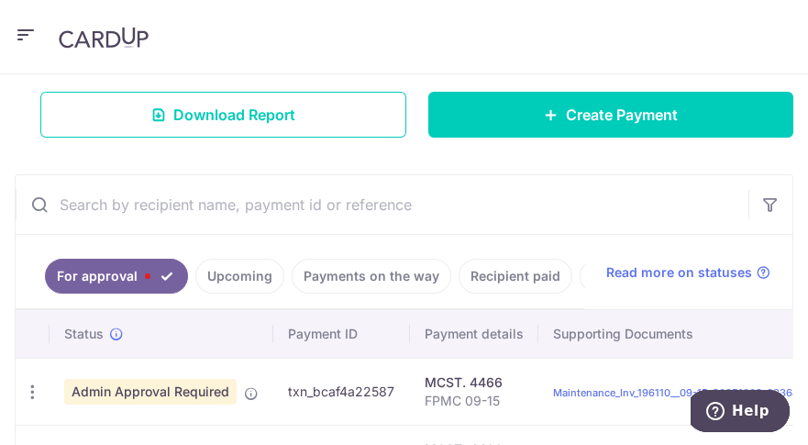
scroll to position [264, 0]
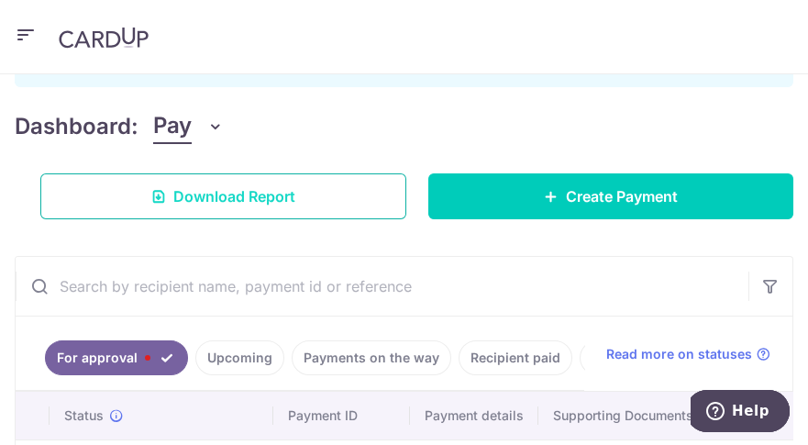
click at [289, 189] on span "Download Report" at bounding box center [234, 196] width 122 height 22
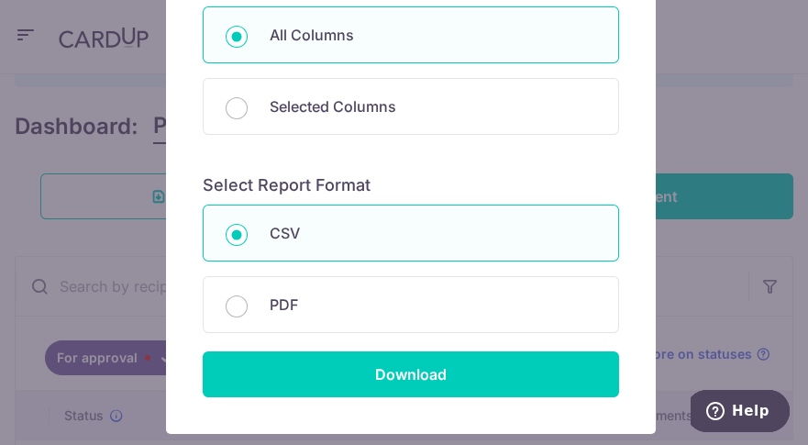
scroll to position [373, 0]
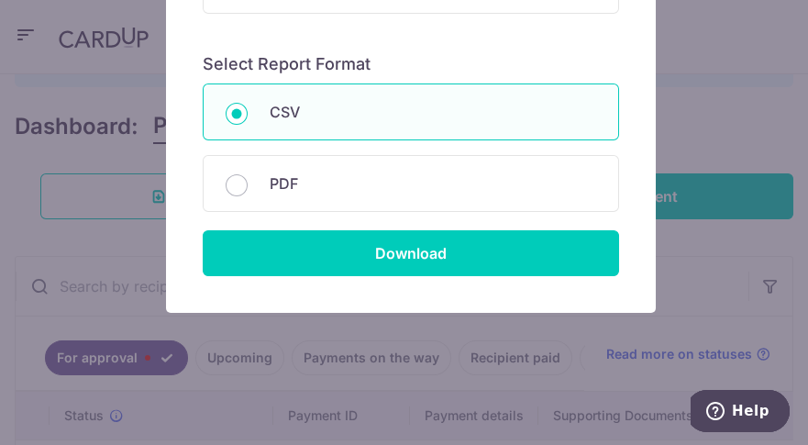
drag, startPoint x: 800, startPoint y: 204, endPoint x: 48, endPoint y: 15, distance: 776.0
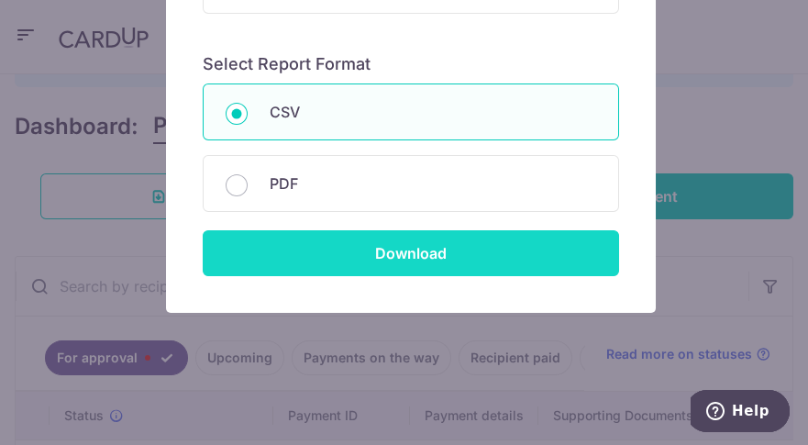
click at [391, 253] on input "Download" at bounding box center [411, 253] width 416 height 46
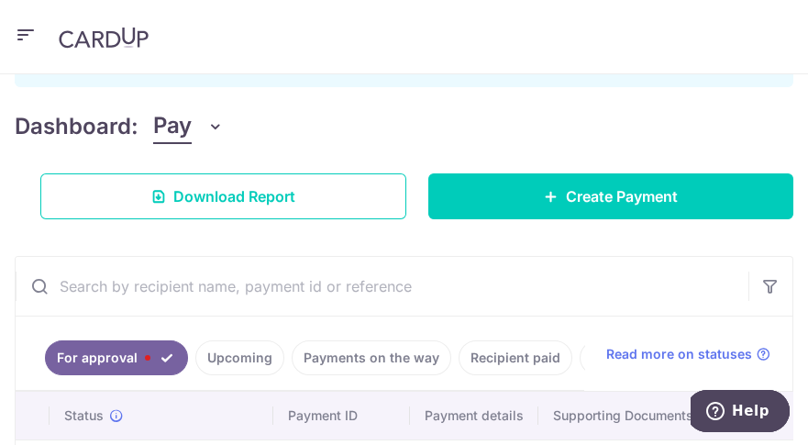
click at [20, 32] on icon "button" at bounding box center [26, 35] width 22 height 23
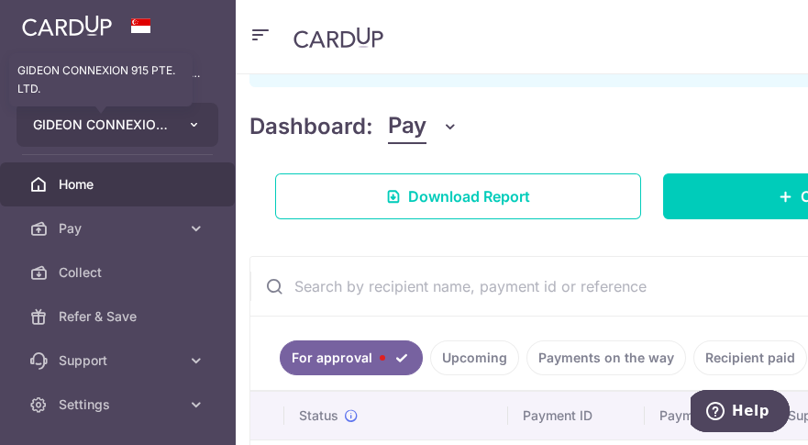
click at [99, 127] on span "GIDEON CONNEXION 915 PTE. LTD." at bounding box center [101, 125] width 136 height 18
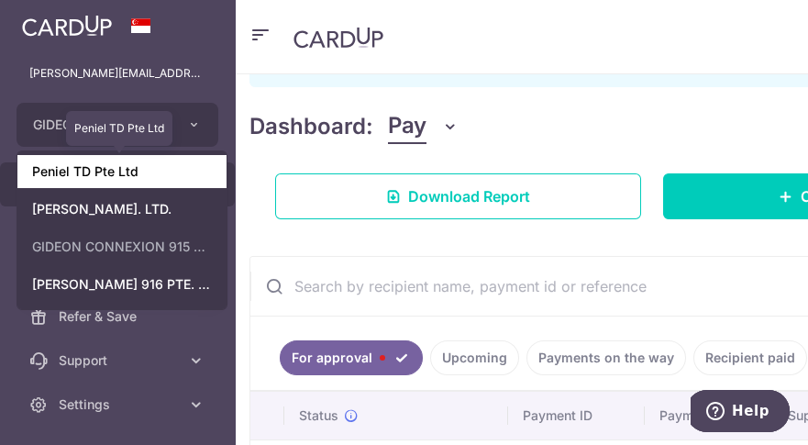
click at [115, 174] on link "Peniel TD Pte Ltd" at bounding box center [121, 171] width 209 height 33
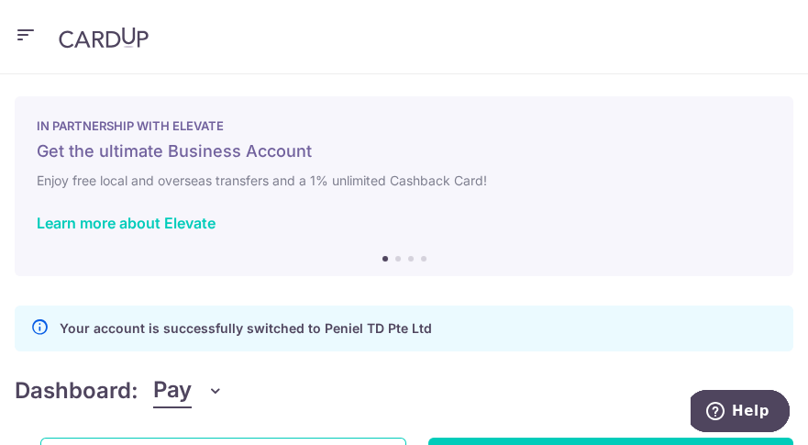
click at [28, 28] on icon "button" at bounding box center [26, 35] width 22 height 23
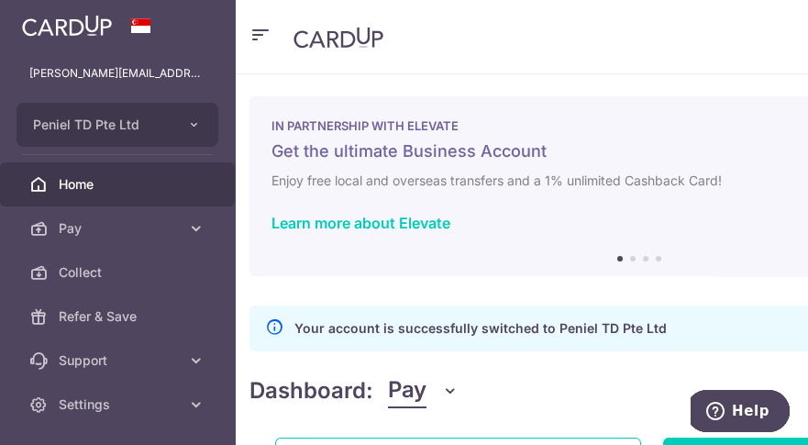
scroll to position [55, 0]
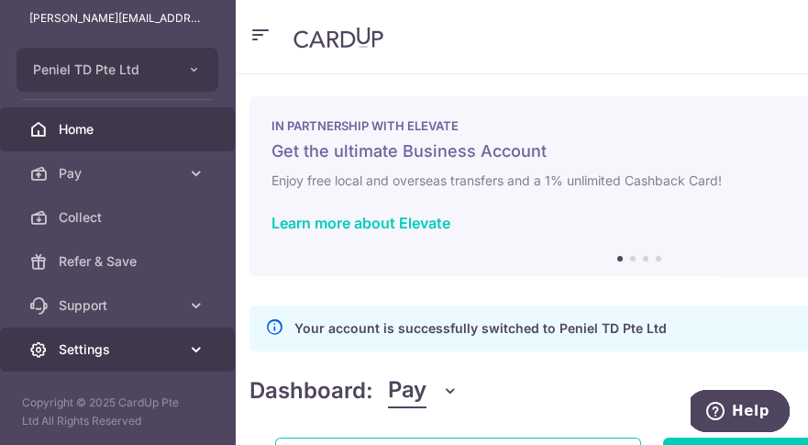
click at [148, 365] on link "Settings" at bounding box center [117, 349] width 235 height 44
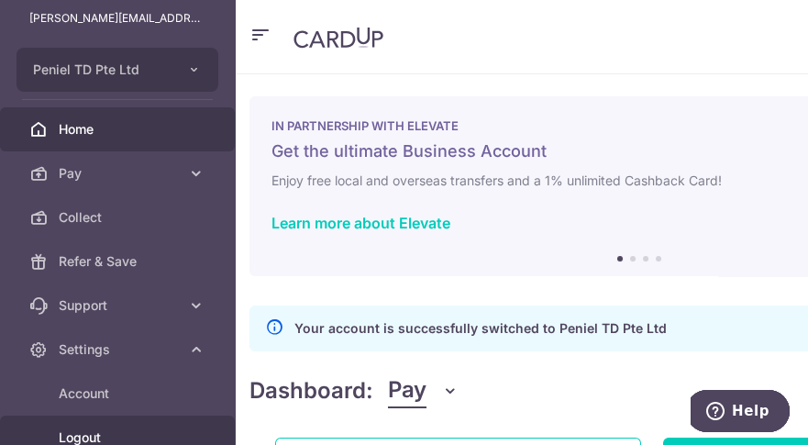
click at [141, 430] on span "Logout" at bounding box center [119, 437] width 121 height 18
